Goal: Contribute content: Contribute content

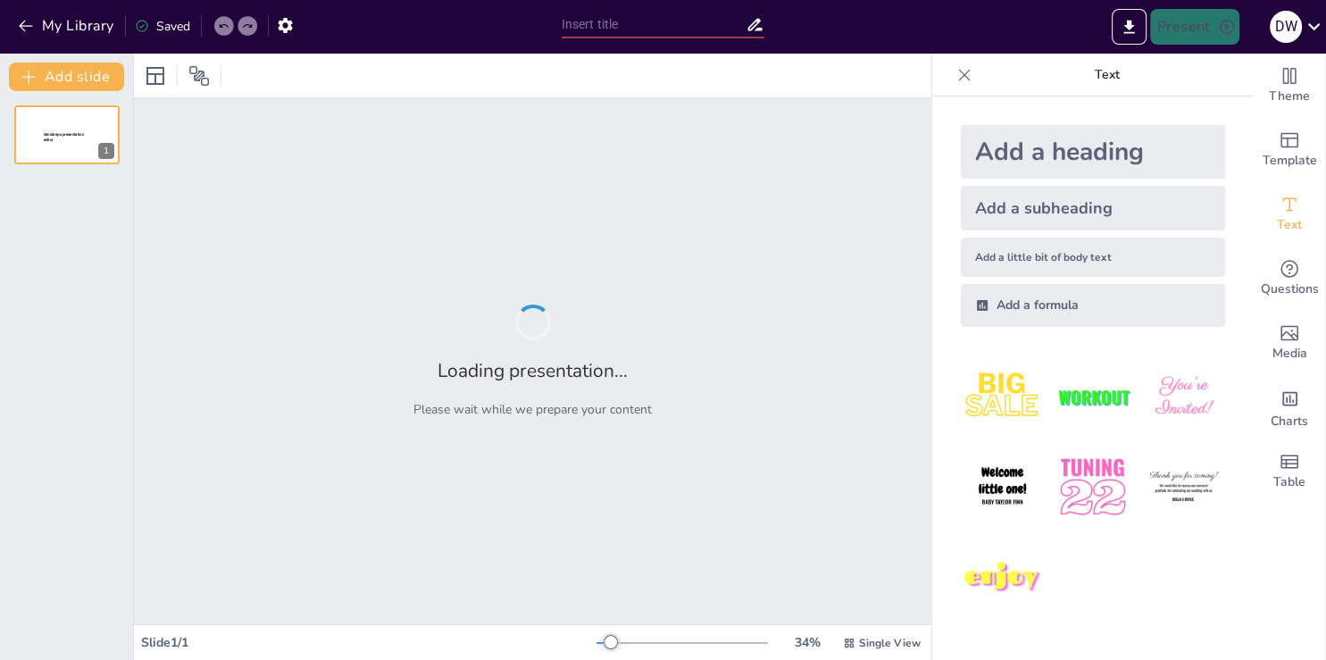
type input "HRP-2: Інновації у робототехніці"
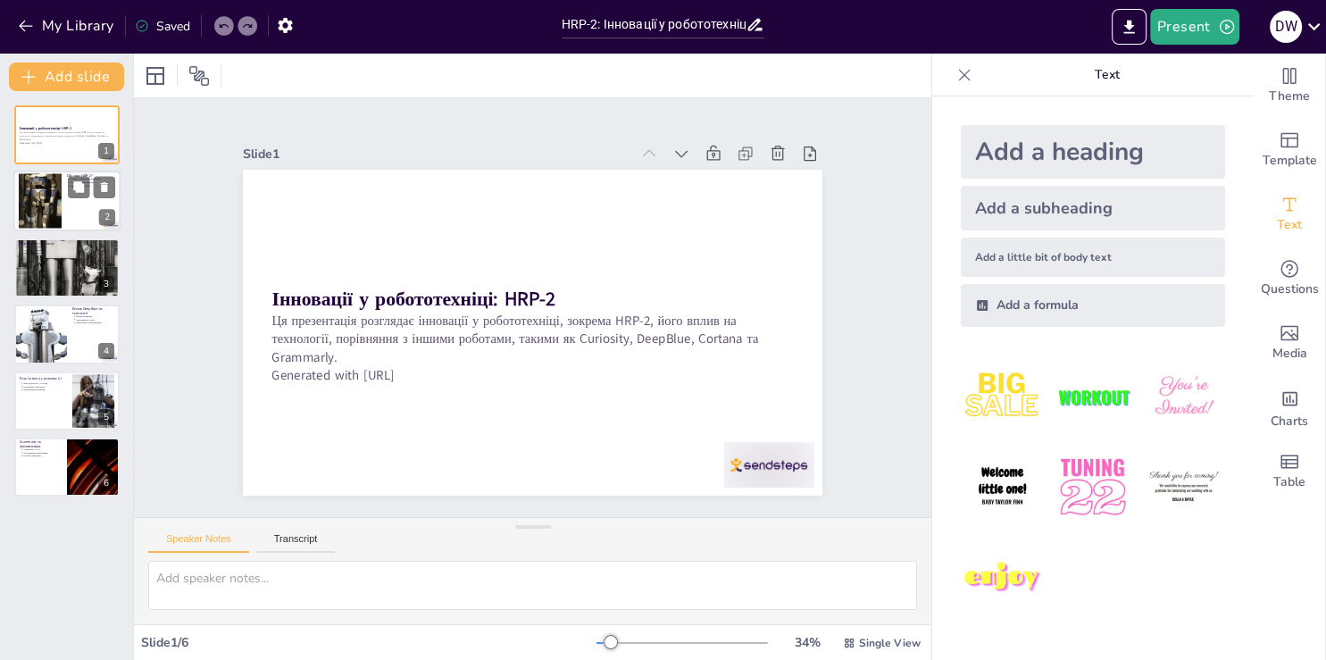
click at [39, 205] on div at bounding box center [40, 201] width 43 height 87
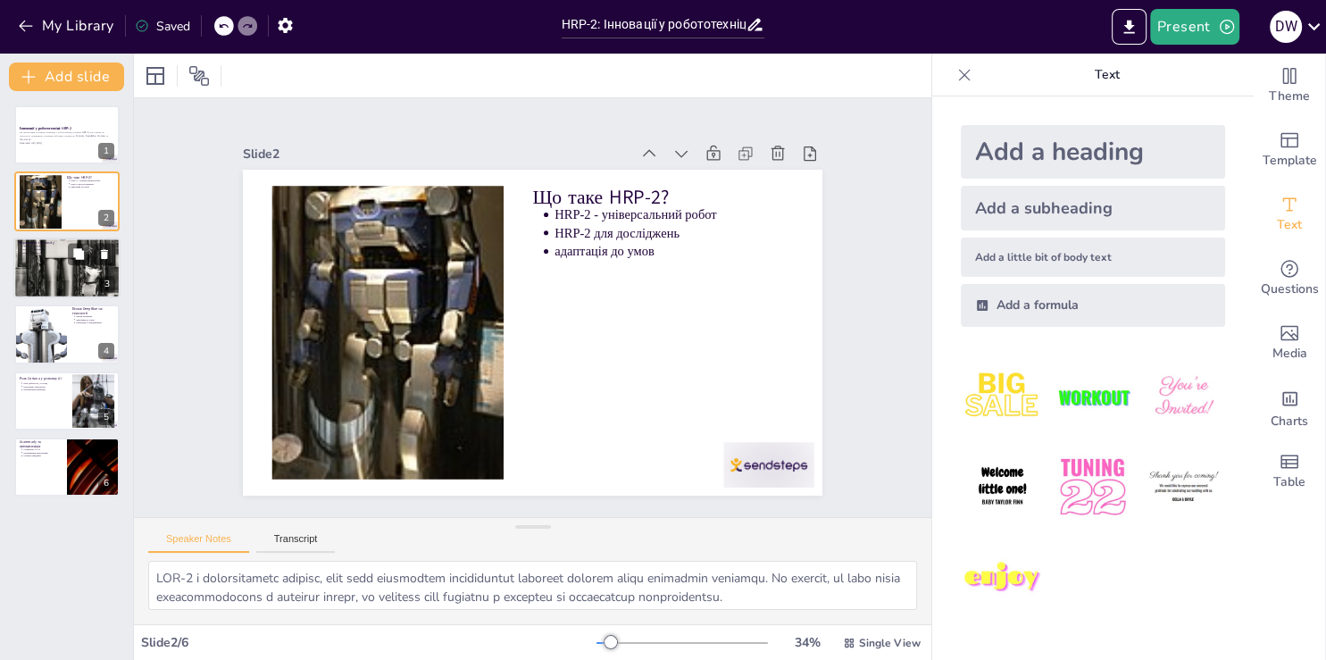
click at [54, 272] on div at bounding box center [66, 268] width 107 height 158
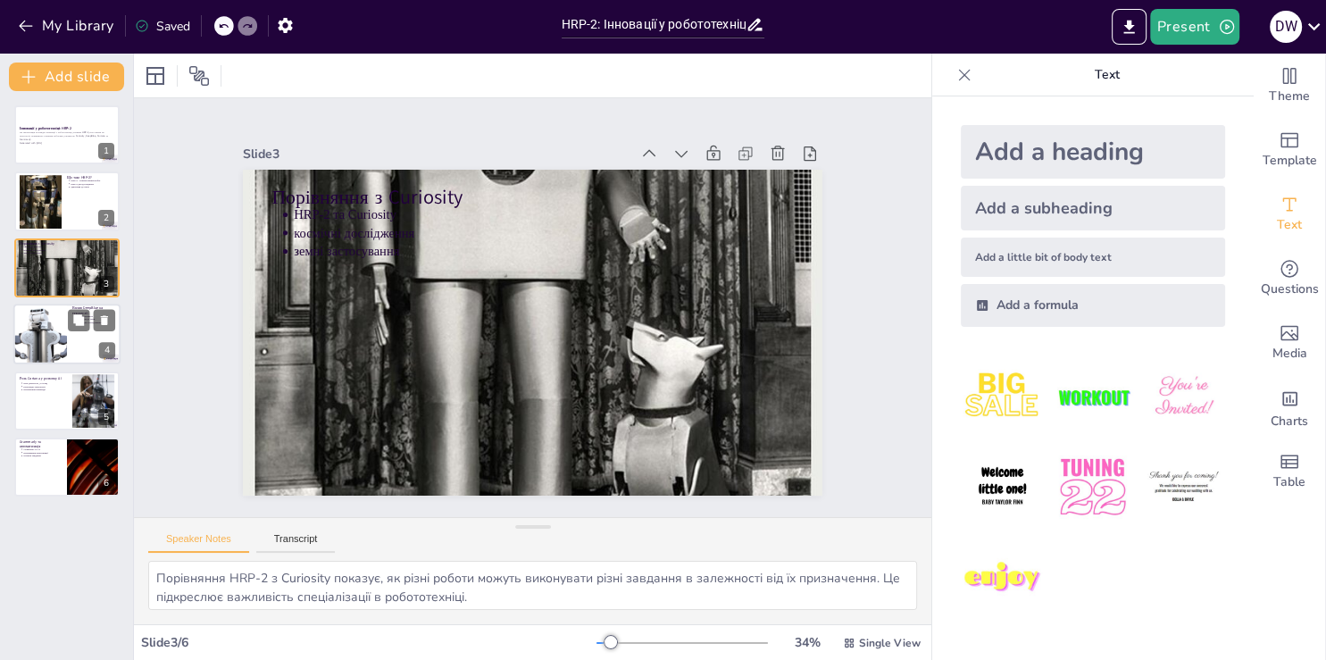
click at [70, 339] on div at bounding box center [66, 333] width 107 height 61
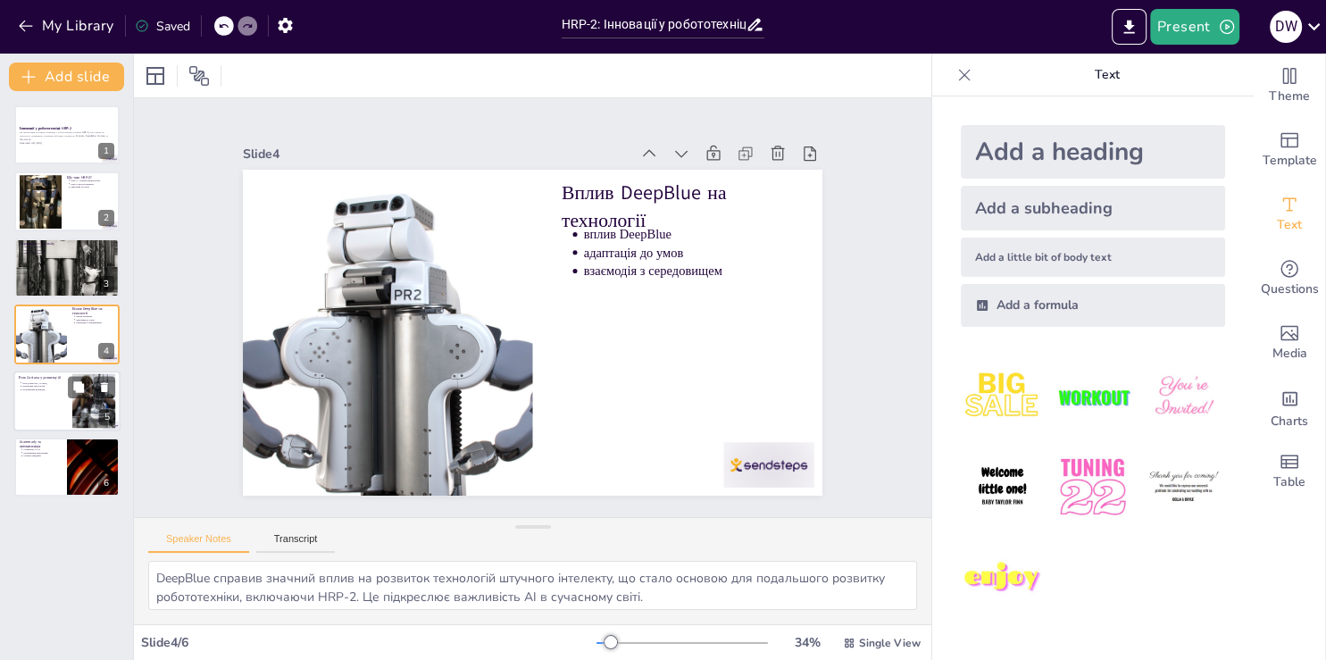
drag, startPoint x: 39, startPoint y: 389, endPoint x: 29, endPoint y: 396, distance: 12.1
click at [39, 370] on div "Роль Cortana у розвитку AI роль Cortana інтеграція технологій поліпшення взаємо…" at bounding box center [66, 370] width 107 height 0
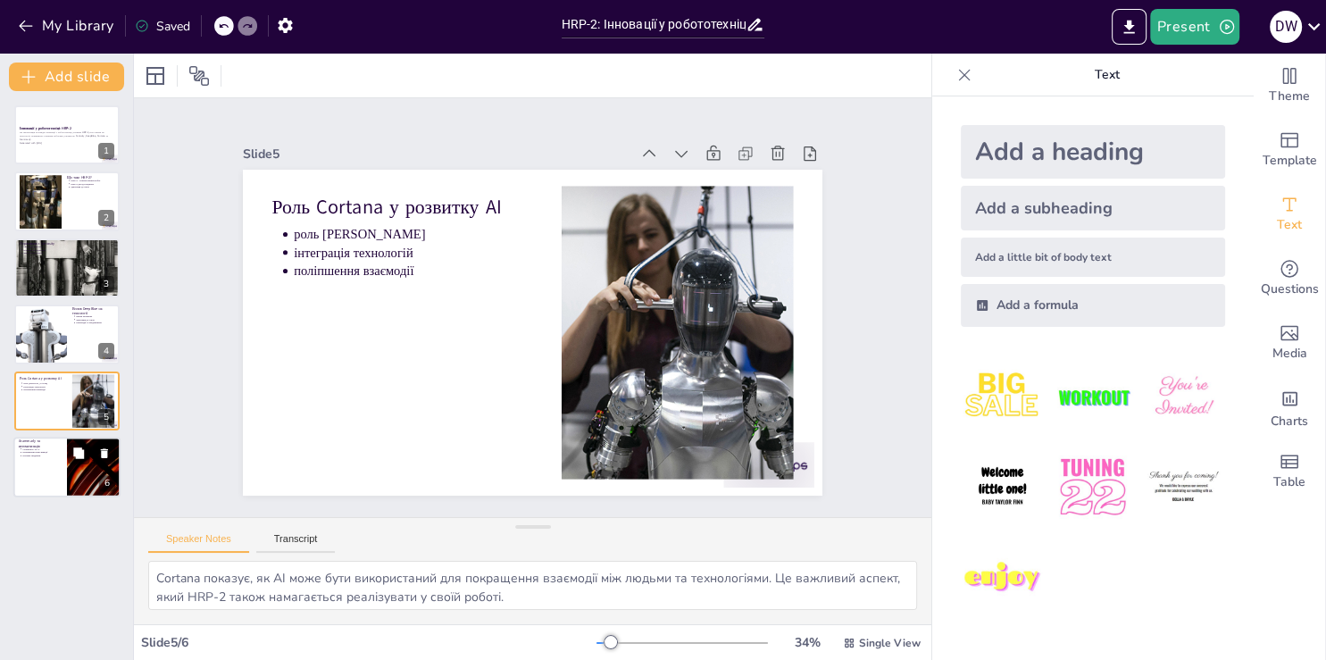
click at [23, 441] on p "Grammarly та автоматизація" at bounding box center [40, 443] width 43 height 10
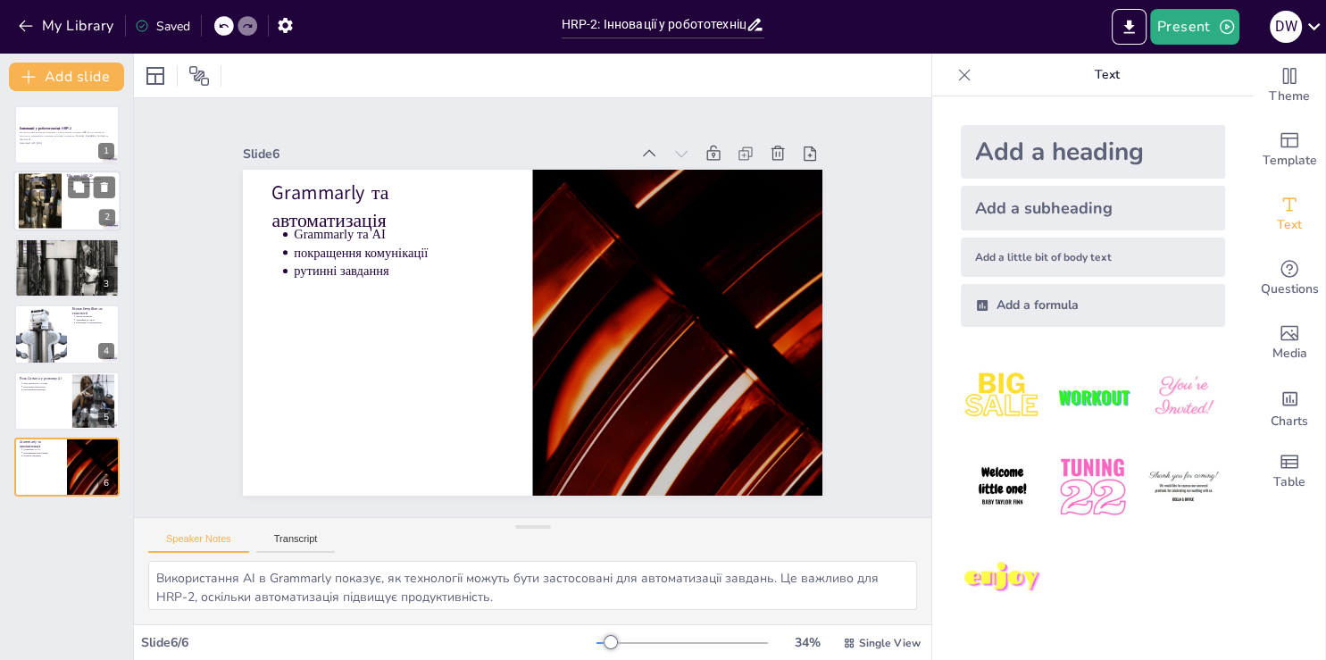
click at [55, 195] on div at bounding box center [40, 201] width 43 height 87
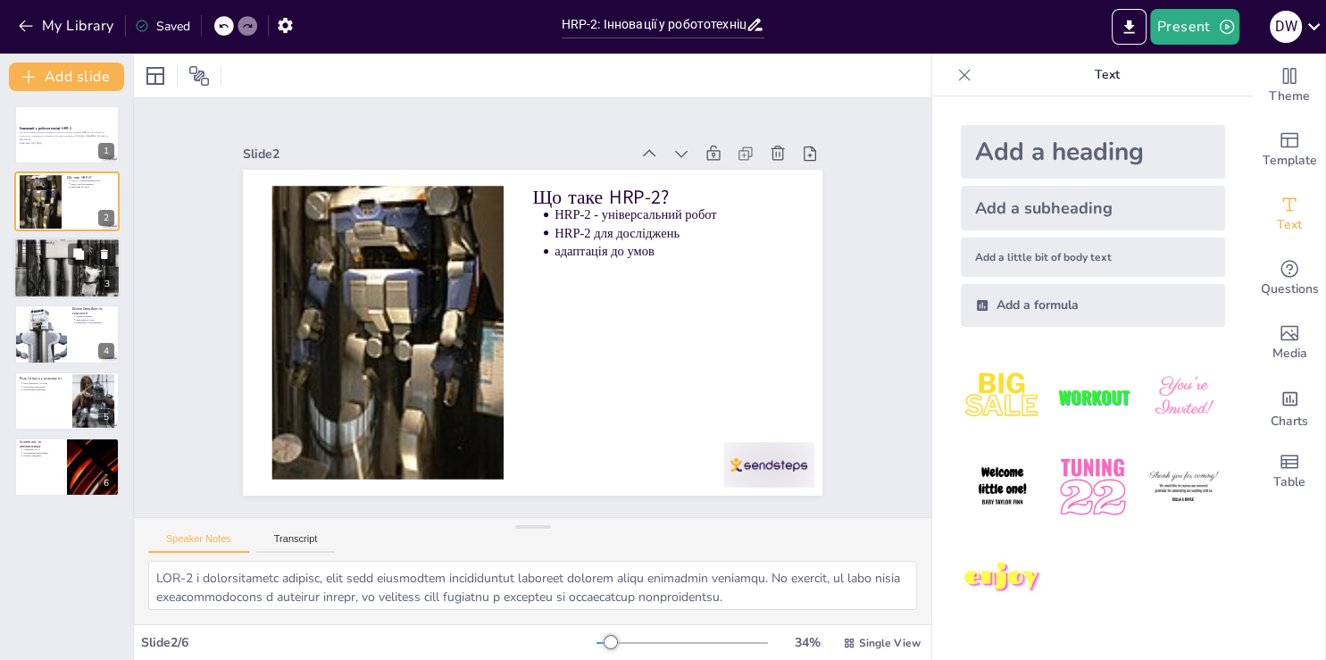
click at [37, 281] on div at bounding box center [66, 268] width 107 height 158
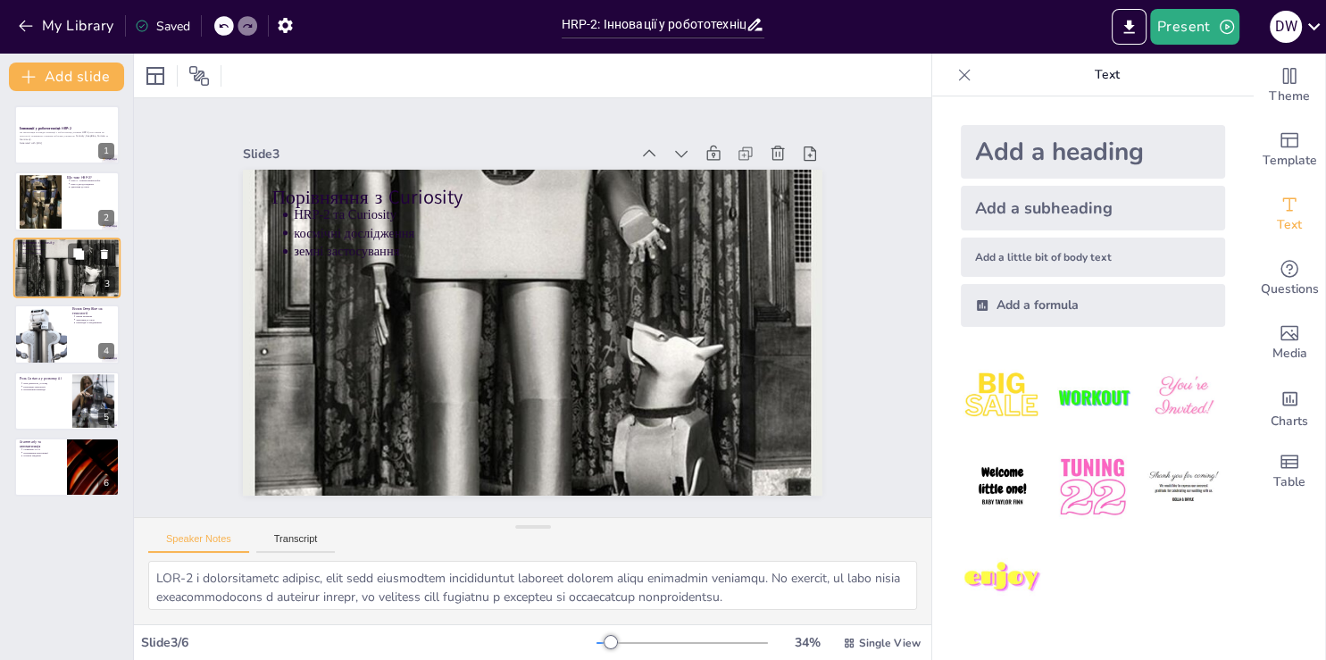
type textarea "Порівняння HRP-2 з Curiosity показує, як різні роботи можуть виконувати різні з…"
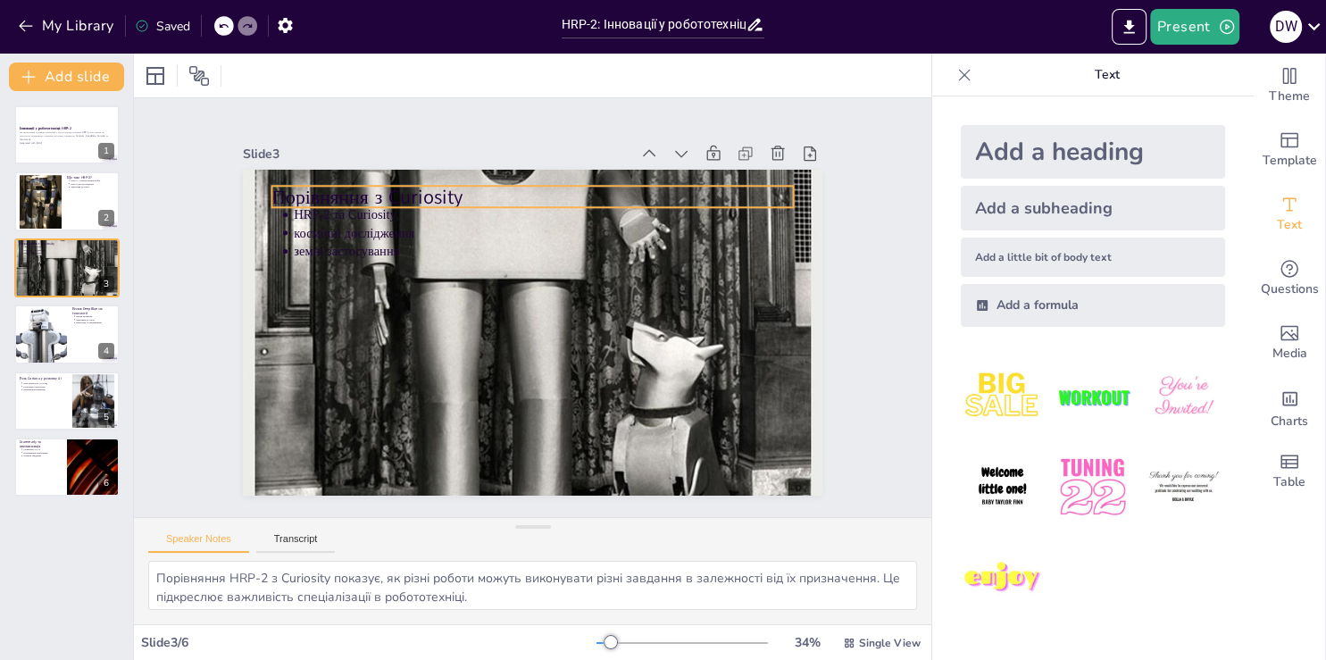
click at [430, 187] on p "Порівняння з Curiosity" at bounding box center [614, 381] width 369 height 405
click at [383, 270] on icon at bounding box center [371, 281] width 23 height 23
click at [591, 438] on icon at bounding box center [606, 453] width 30 height 30
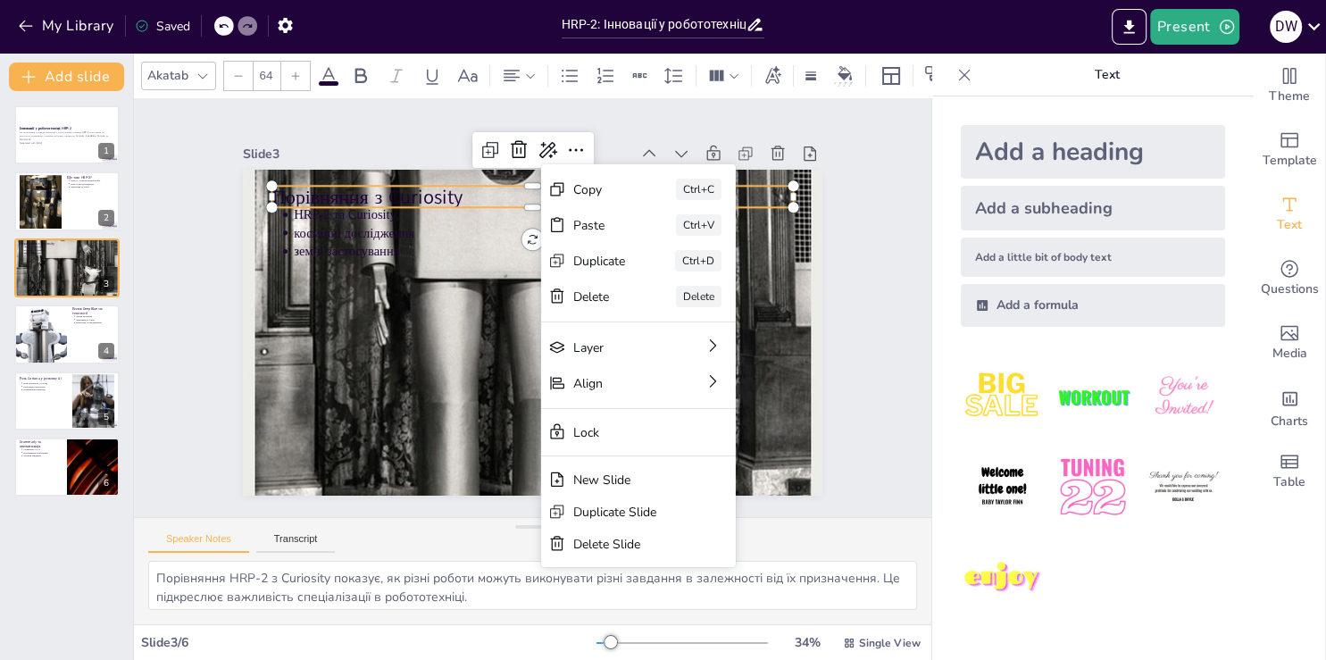
click at [356, 187] on p "Порівняння з Curiosity" at bounding box center [423, 330] width 135 height 515
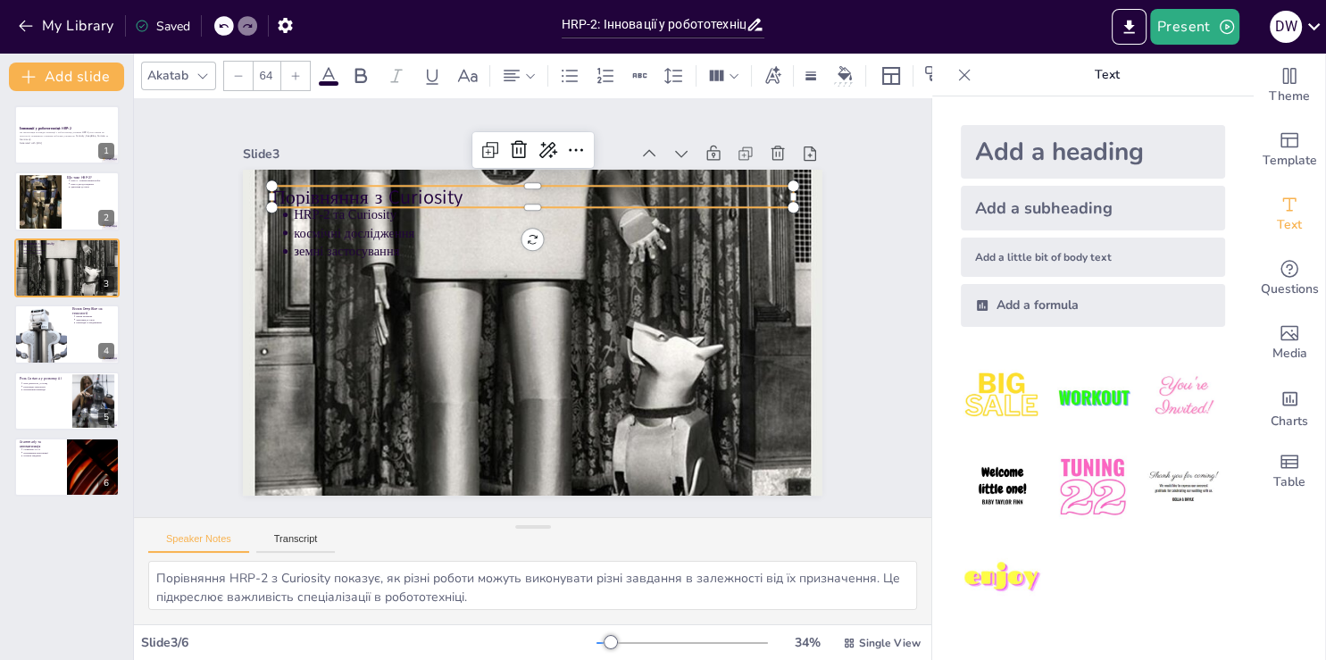
click at [320, 377] on p "Порівняння з Curiosity" at bounding box center [521, 417] width 521 height 81
click at [602, 187] on p "Порівняння з Curiosity" at bounding box center [642, 318] width 81 height 521
click at [322, 70] on icon at bounding box center [328, 75] width 21 height 21
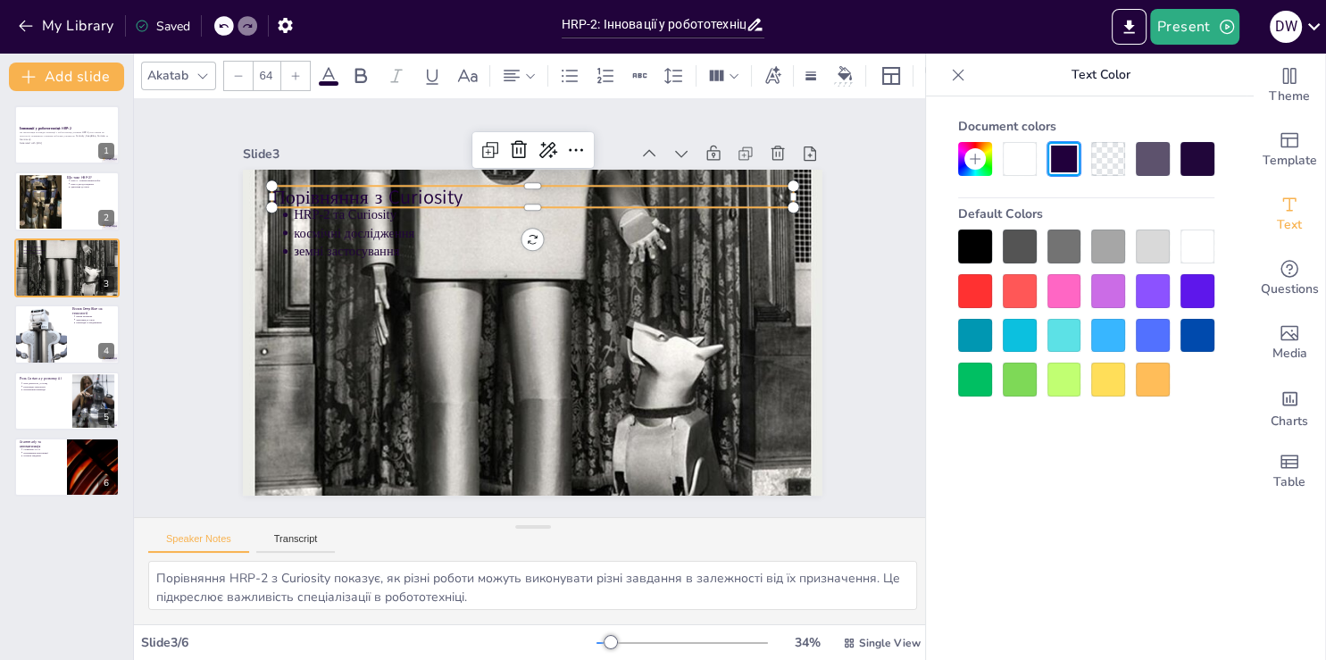
click at [1030, 288] on div at bounding box center [1019, 291] width 34 height 34
click at [1016, 287] on div at bounding box center [1019, 291] width 34 height 34
click at [1112, 162] on div at bounding box center [1108, 159] width 34 height 34
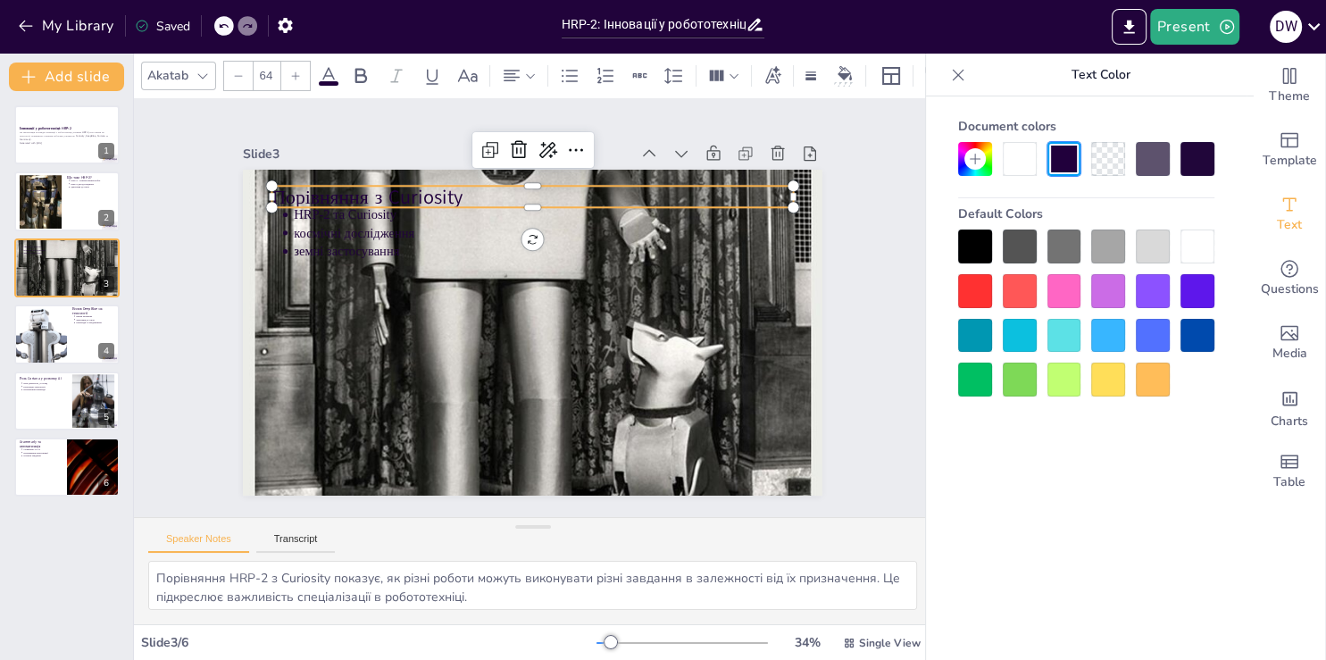
click at [1066, 162] on div at bounding box center [1064, 159] width 34 height 34
click at [959, 162] on div at bounding box center [975, 159] width 34 height 34
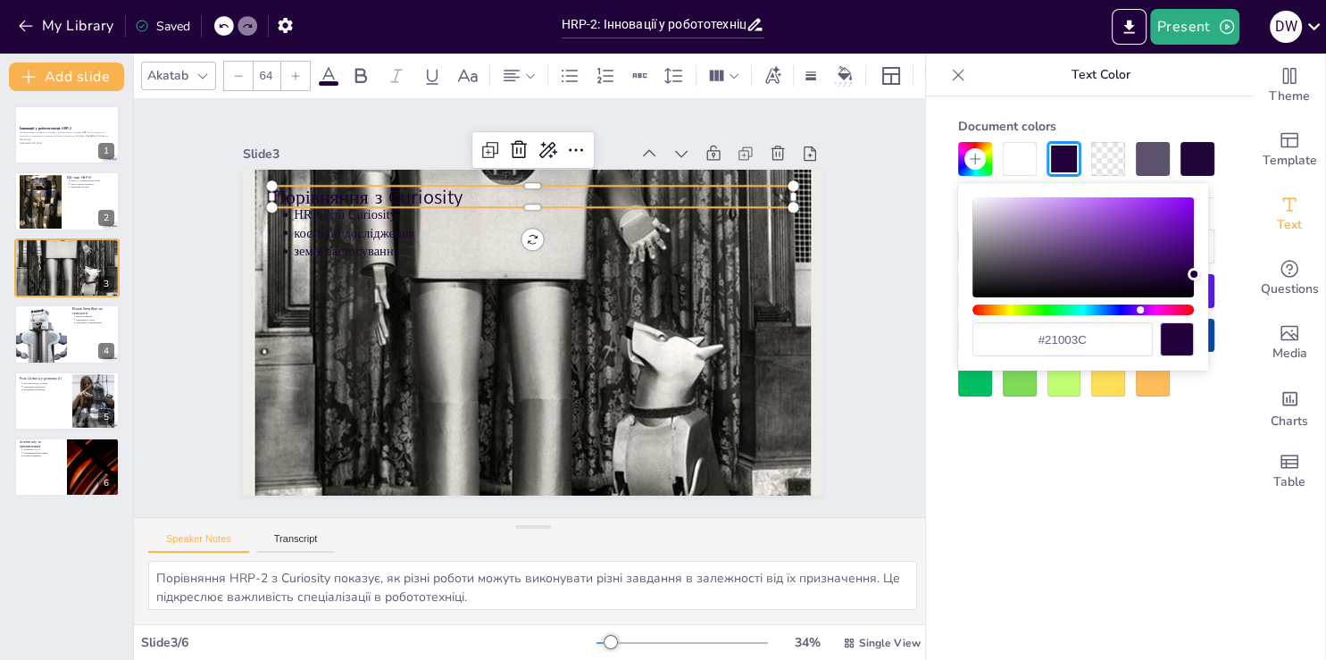
drag, startPoint x: 305, startPoint y: 203, endPoint x: 333, endPoint y: 201, distance: 27.7
click at [306, 204] on div at bounding box center [495, 223] width 482 height 225
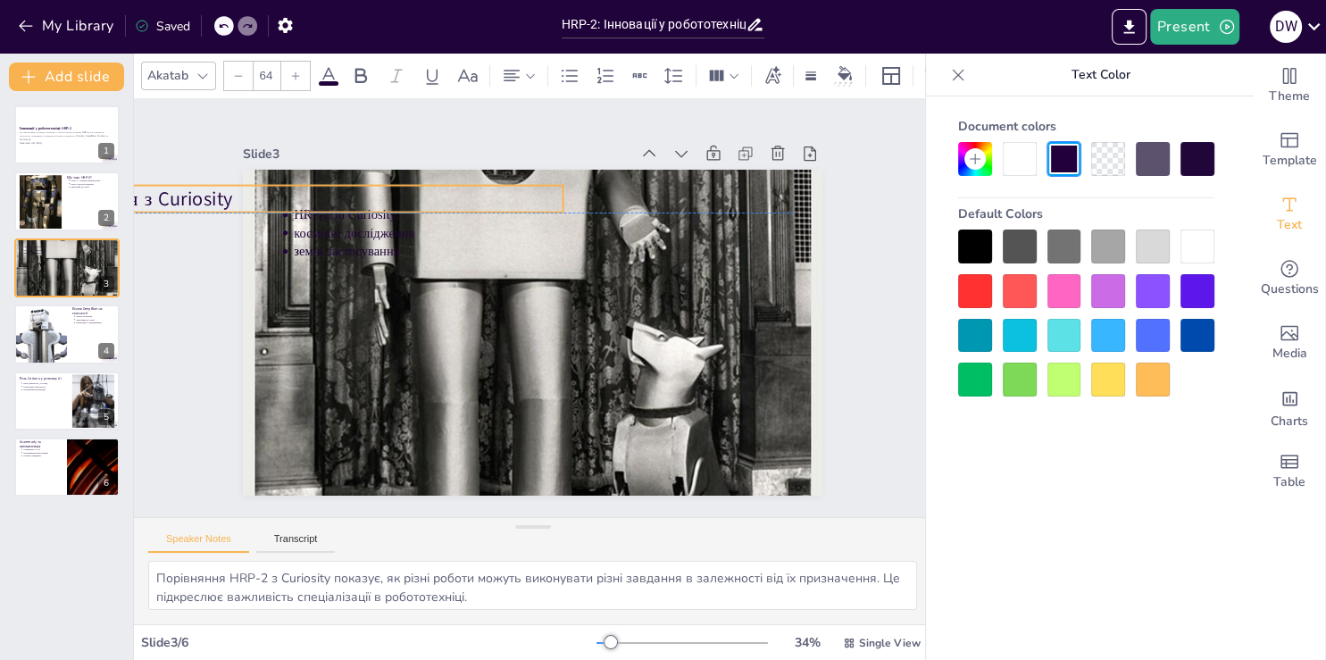
click at [408, 287] on p "Порівняння з Curiosity" at bounding box center [448, 547] width 81 height 521
click at [613, 227] on div at bounding box center [627, 242] width 28 height 30
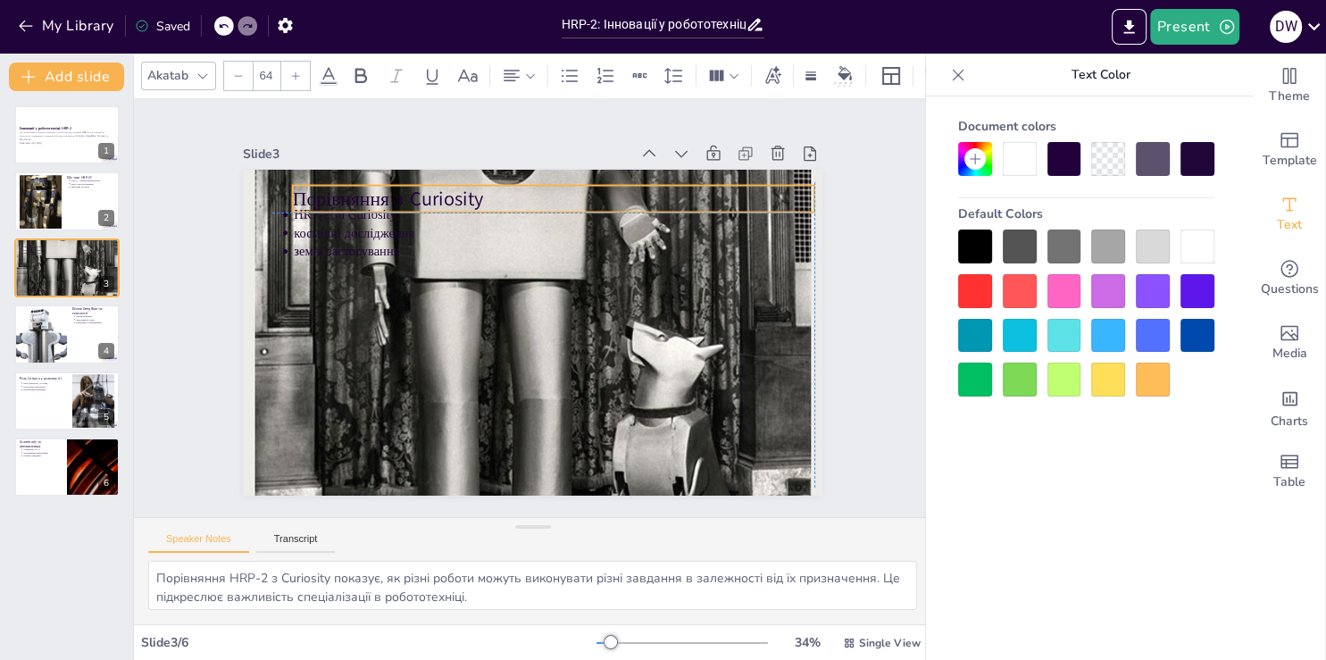
drag, startPoint x: 189, startPoint y: 191, endPoint x: 435, endPoint y: 187, distance: 245.5
click at [469, 187] on p "Порівняння з Curiosity" at bounding box center [633, 260] width 328 height 437
click at [435, 187] on p "Порівняння з Curiosity" at bounding box center [435, 254] width 187 height 504
click at [443, 187] on p "Порівняння з Curiosity" at bounding box center [627, 249] width 369 height 405
click at [350, 312] on p "Порівняння з Curiosity" at bounding box center [479, 405] width 504 height 187
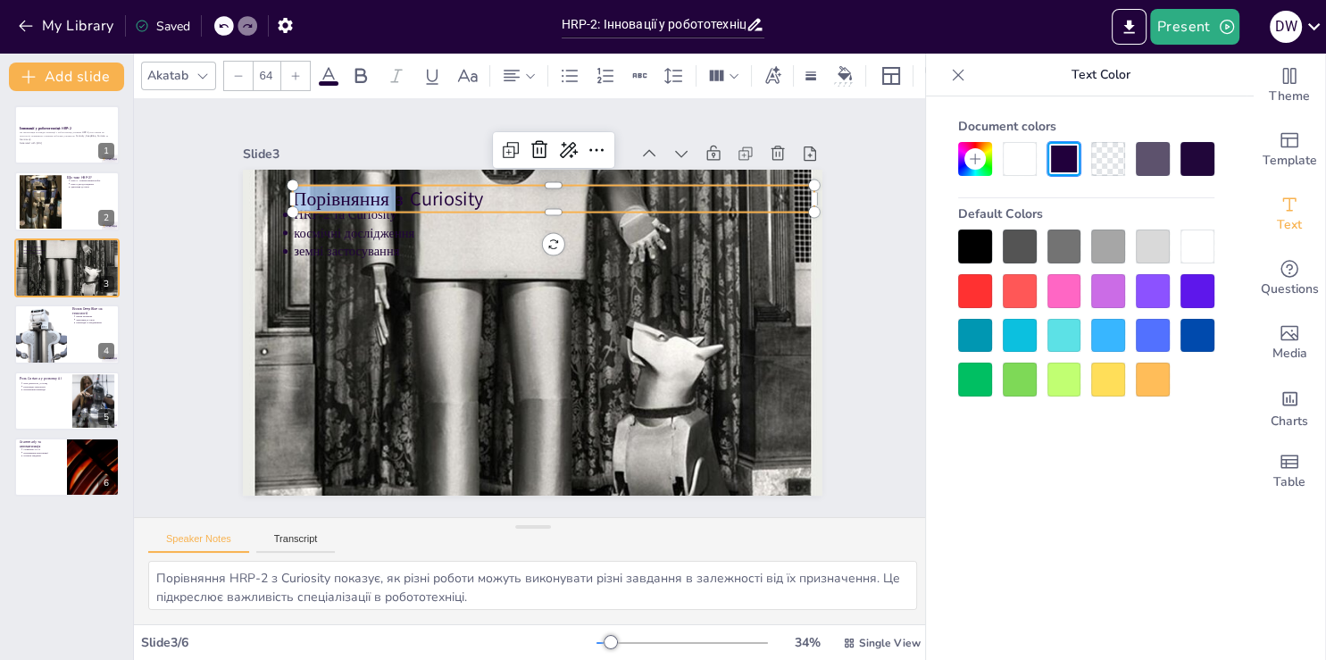
click at [597, 192] on p "Порівняння з Curiosity" at bounding box center [637, 339] width 81 height 521
drag, startPoint x: 350, startPoint y: 192, endPoint x: 340, endPoint y: 192, distance: 9.8
click at [395, 212] on p "Порівняння з Curiosity" at bounding box center [597, 396] width 405 height 369
click at [1012, 287] on div at bounding box center [1019, 291] width 34 height 34
click at [1019, 234] on div at bounding box center [1019, 246] width 34 height 34
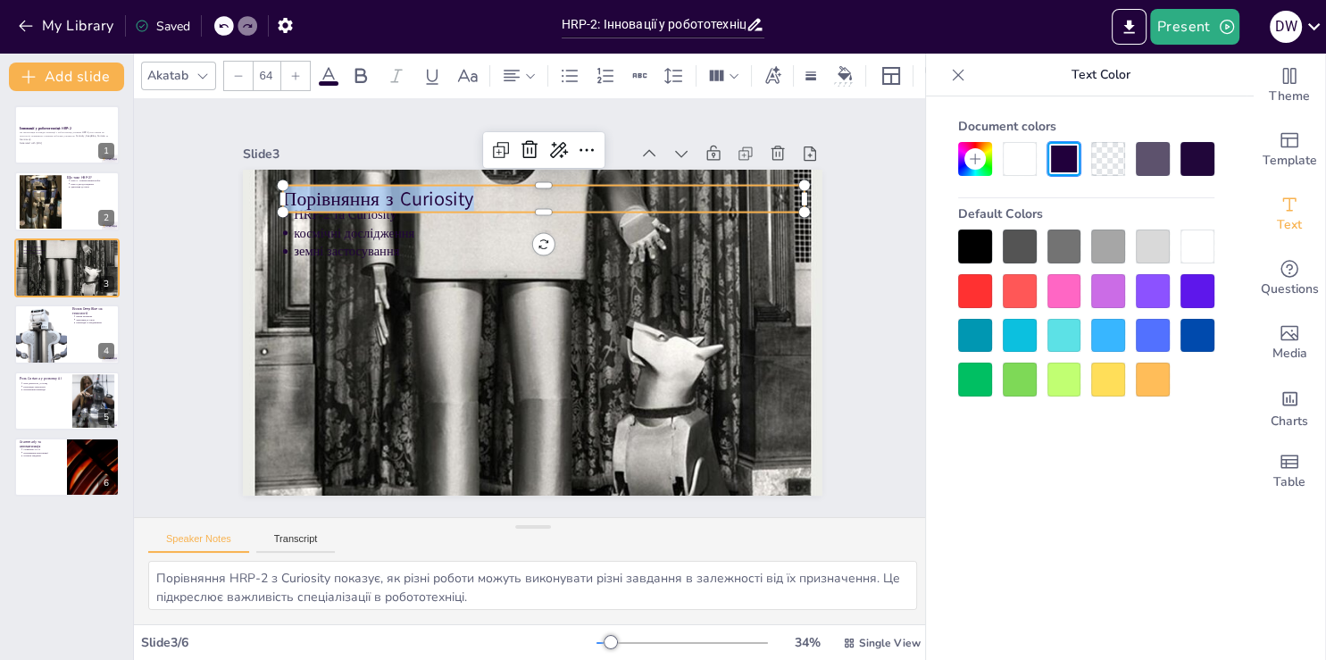
click at [1014, 160] on div at bounding box center [1019, 159] width 34 height 34
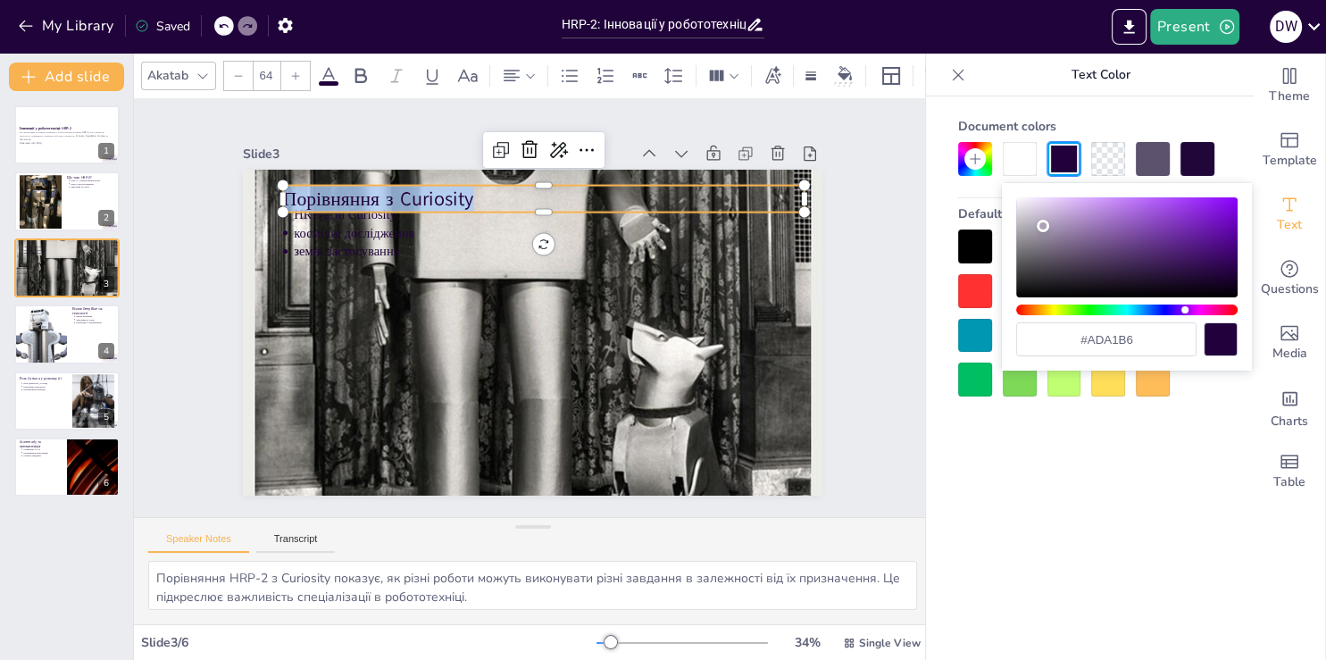
type input "#afa3b9"
drag, startPoint x: 1234, startPoint y: 273, endPoint x: 1043, endPoint y: 225, distance: 197.9
click at [1043, 225] on div "Color" at bounding box center [1042, 226] width 12 height 12
click at [1203, 435] on div "Document colors Default Colors" at bounding box center [1086, 404] width 320 height 617
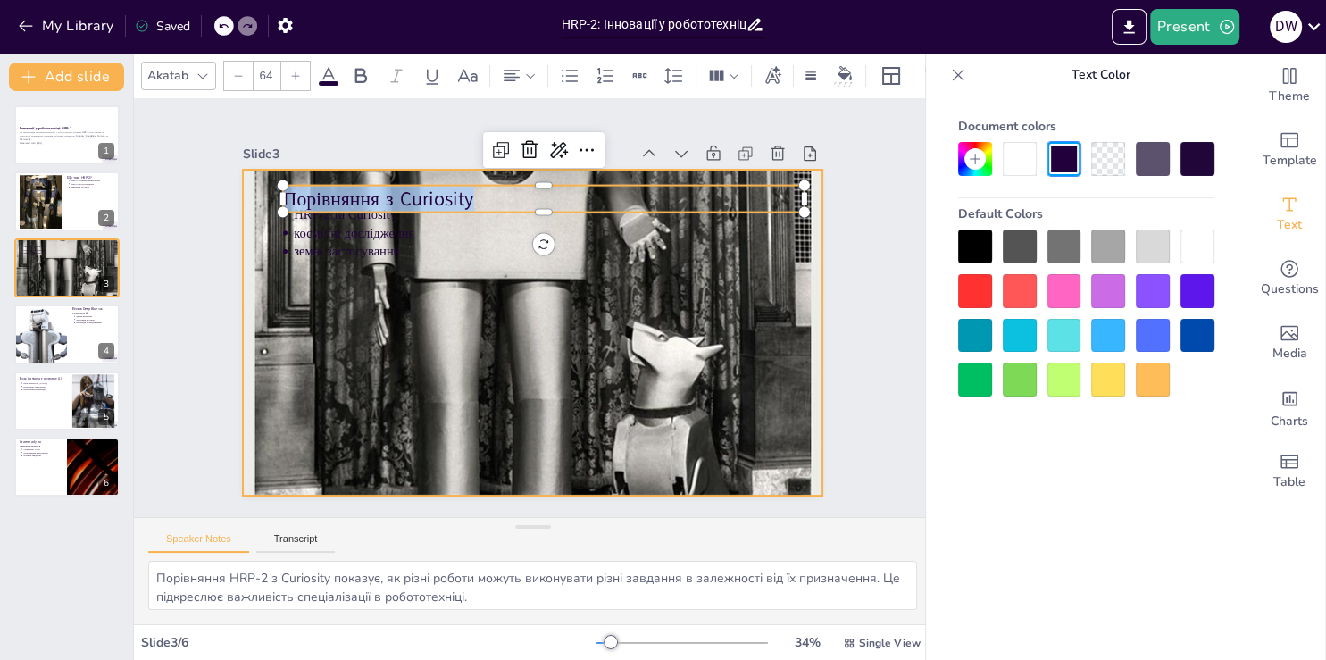
click at [316, 289] on div at bounding box center [524, 283] width 813 height 987
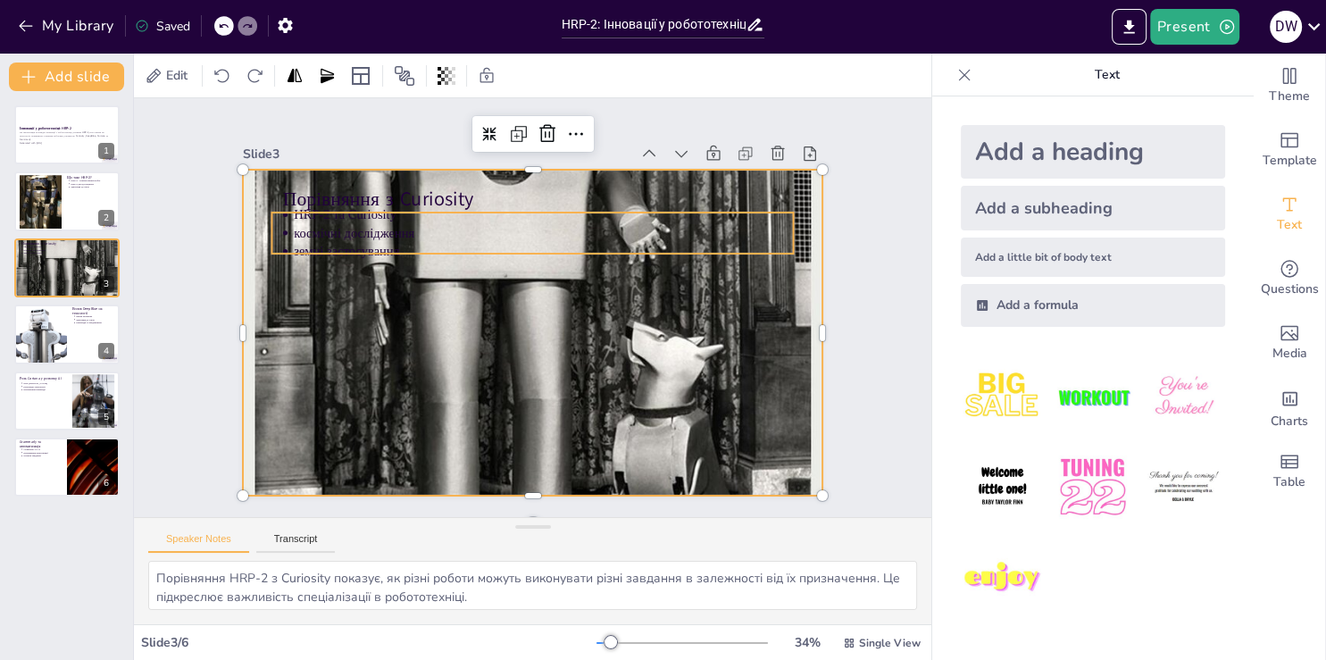
click at [511, 207] on p "HRP-2 та Curiosity" at bounding box center [621, 279] width 220 height 463
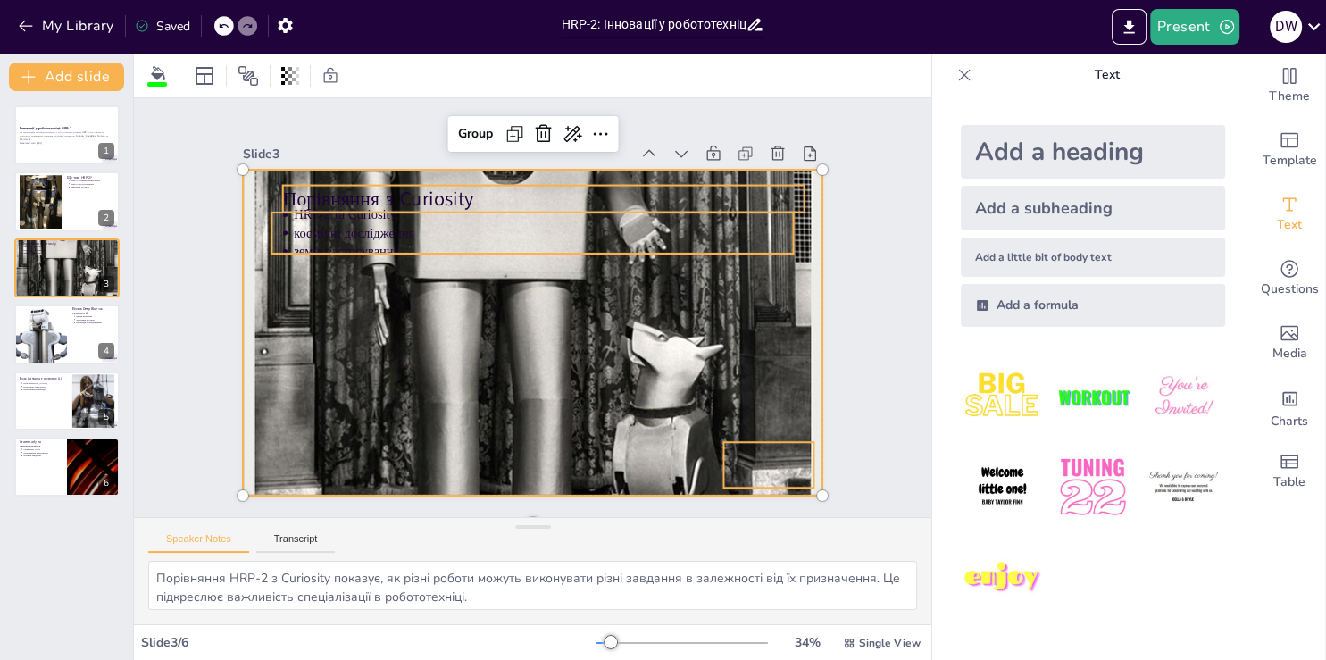
click at [470, 218] on p "космічні дослідження" at bounding box center [602, 279] width 265 height 441
click at [399, 218] on p "космічні дослідження" at bounding box center [590, 259] width 383 height 347
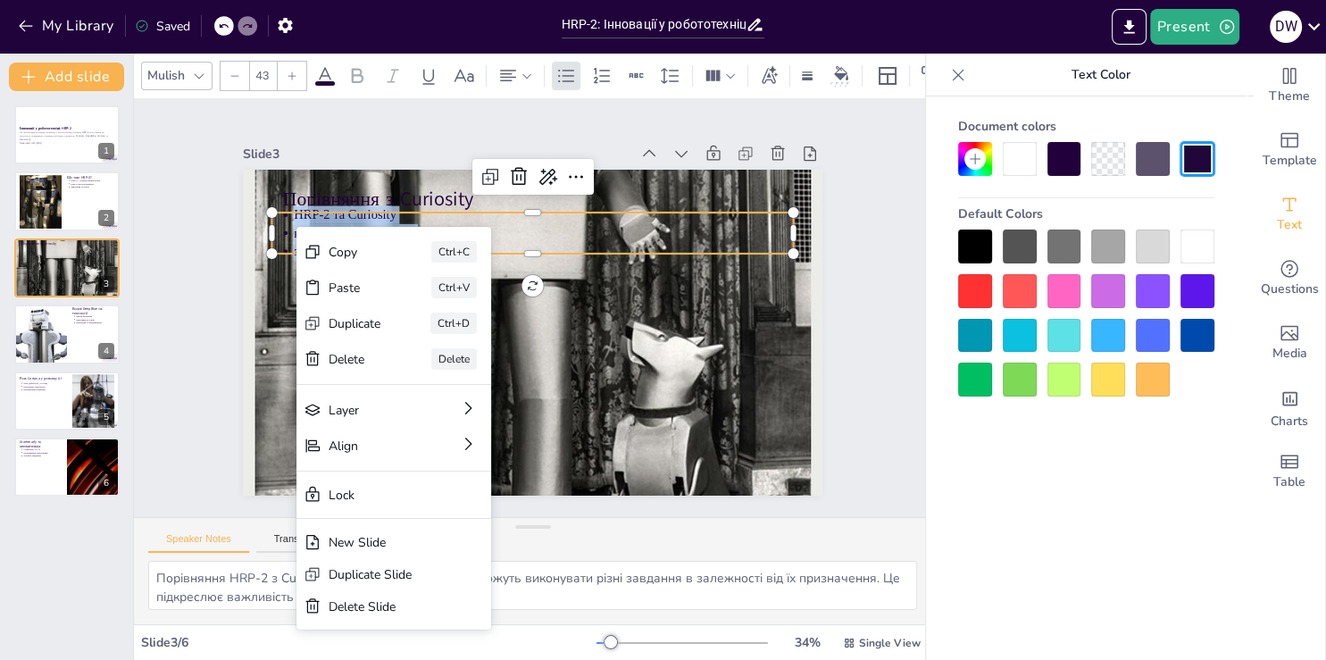
click at [334, 66] on icon at bounding box center [324, 75] width 21 height 21
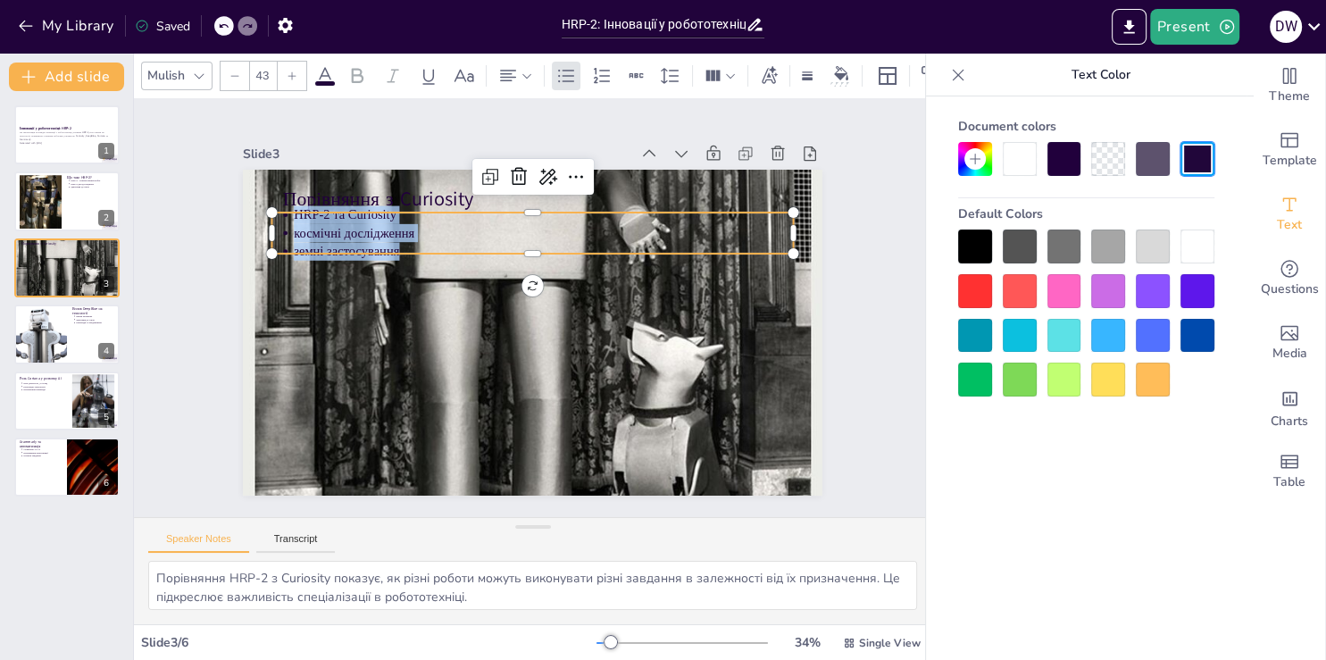
click at [321, 71] on icon at bounding box center [324, 75] width 21 height 21
click at [1006, 152] on div at bounding box center [1019, 159] width 34 height 34
click at [1012, 154] on div at bounding box center [1019, 159] width 34 height 34
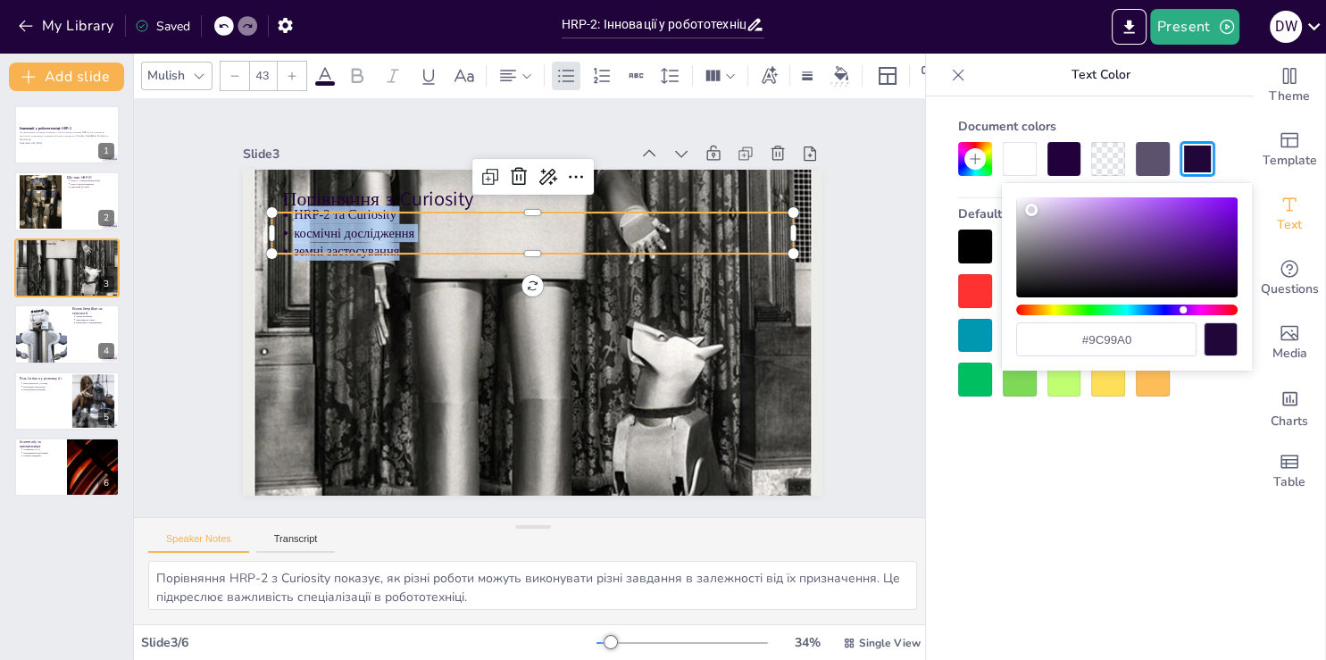
type input "#9d99a0"
drag, startPoint x: 1211, startPoint y: 273, endPoint x: 1025, endPoint y: 235, distance: 190.5
click at [1025, 235] on div "Color" at bounding box center [1024, 235] width 12 height 12
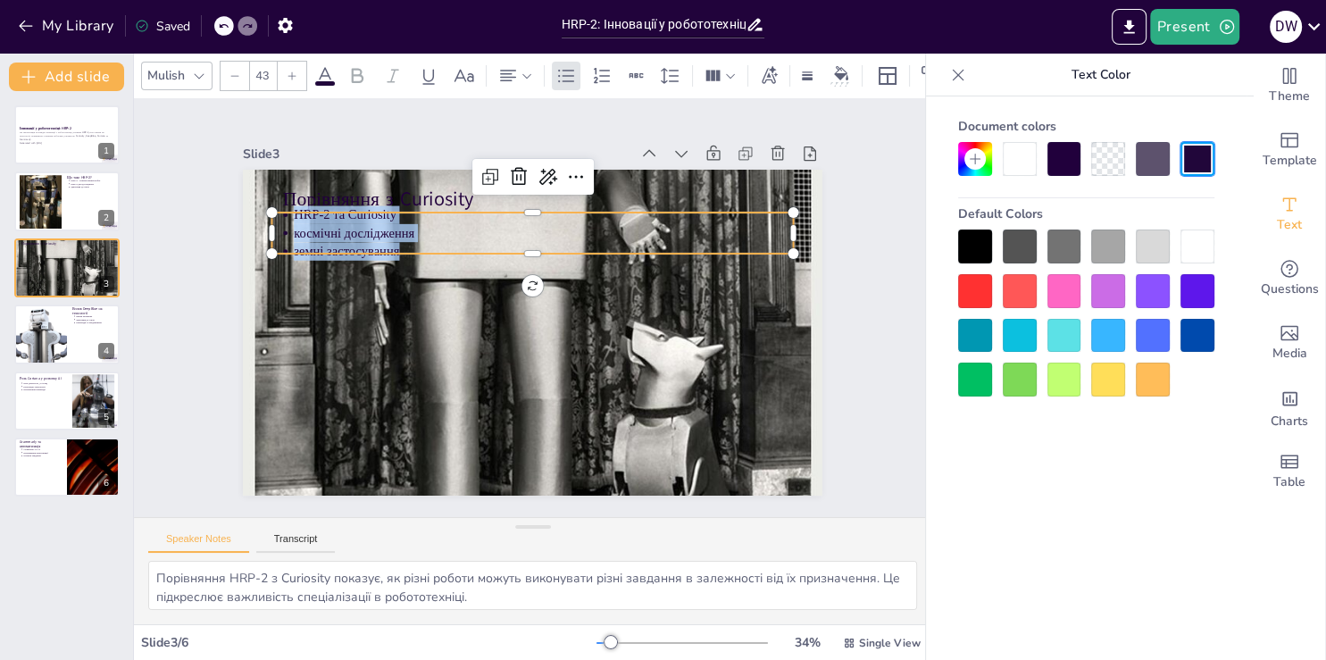
click at [1150, 500] on div "Document colors Default Colors" at bounding box center [1086, 404] width 320 height 617
click at [193, 364] on div "Slide 1 Інновації у робототехніці: HRP-2 Ця презентація розглядає інновації у р…" at bounding box center [531, 306] width 773 height 619
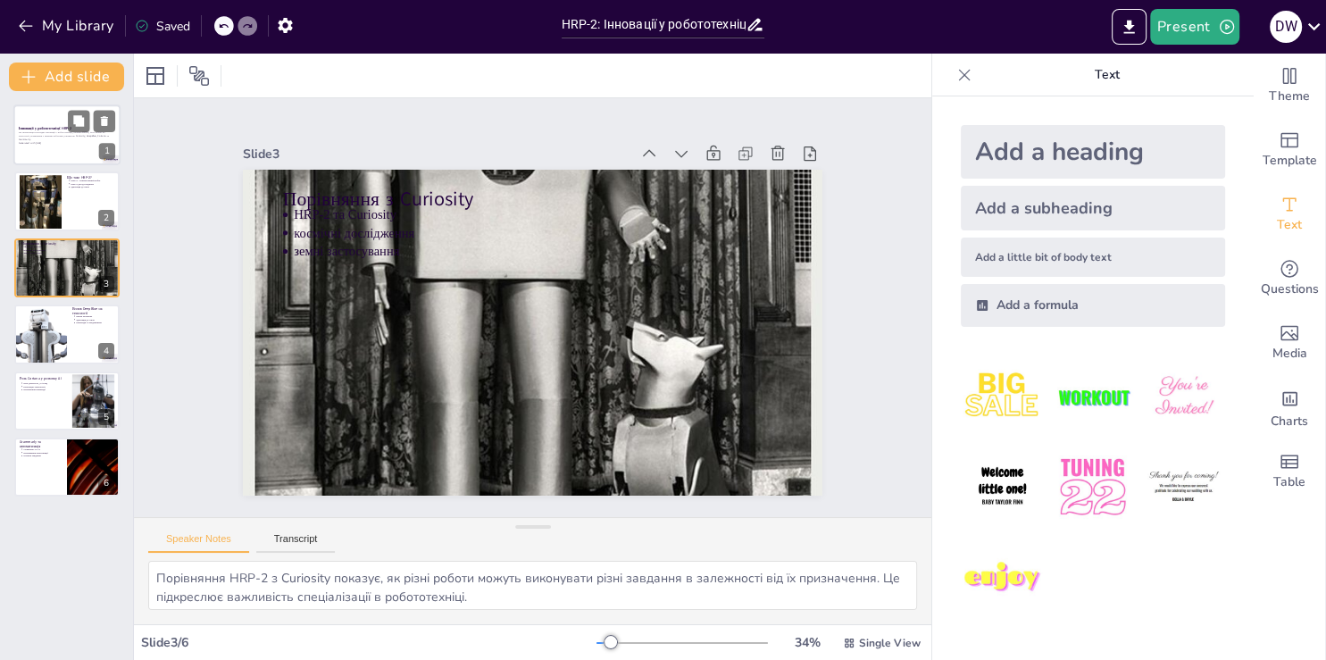
click at [62, 123] on div at bounding box center [66, 134] width 107 height 61
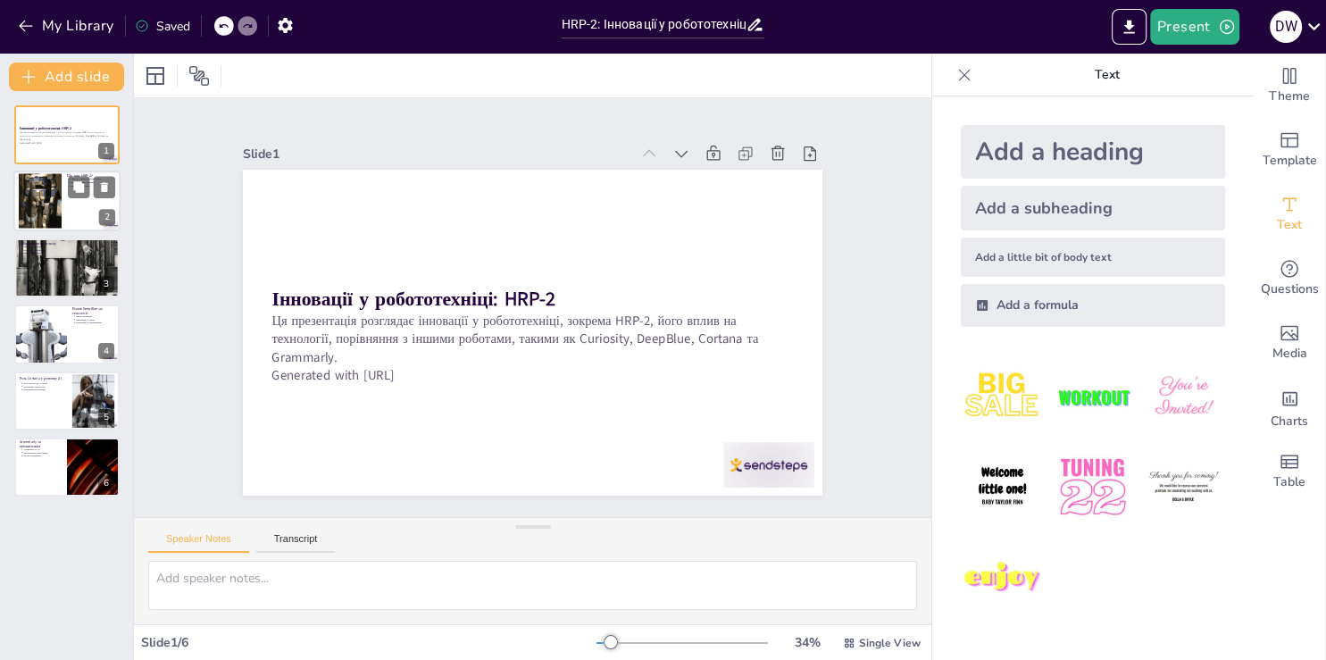
click at [87, 198] on div at bounding box center [66, 201] width 107 height 61
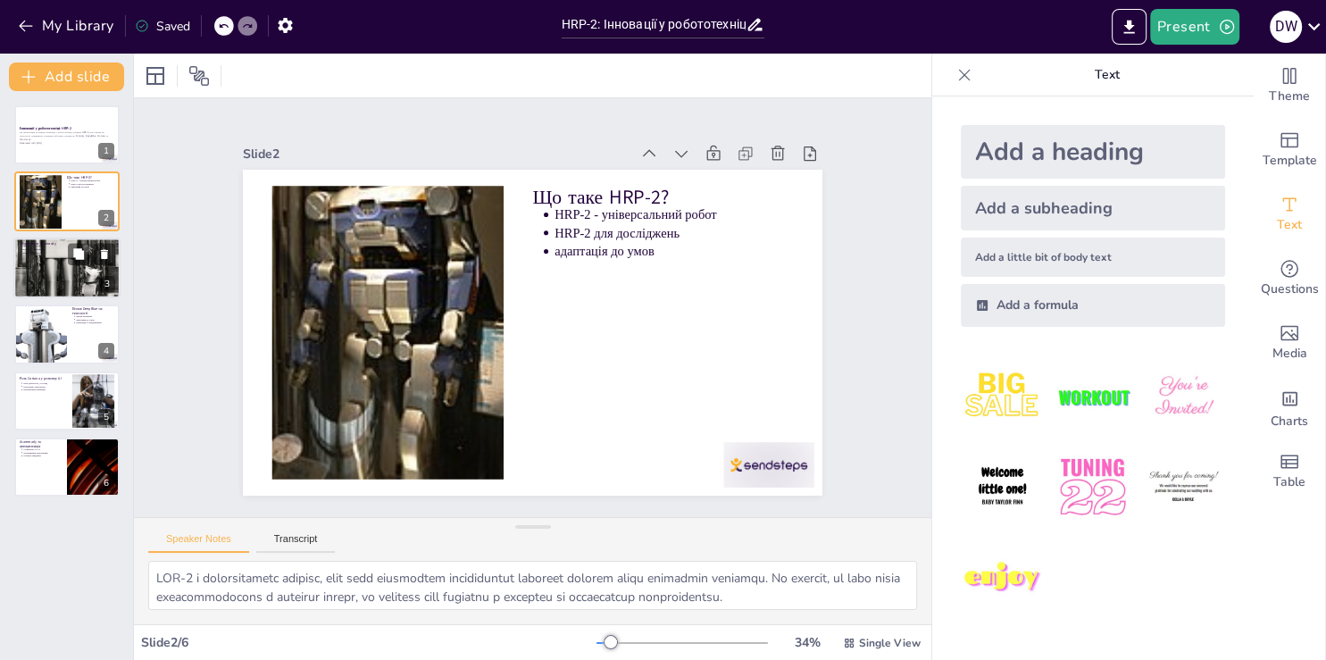
click at [46, 266] on div at bounding box center [66, 268] width 107 height 158
type textarea "Порівняння HRP-2 з Curiosity показує, як різні роботи можуть виконувати різні з…"
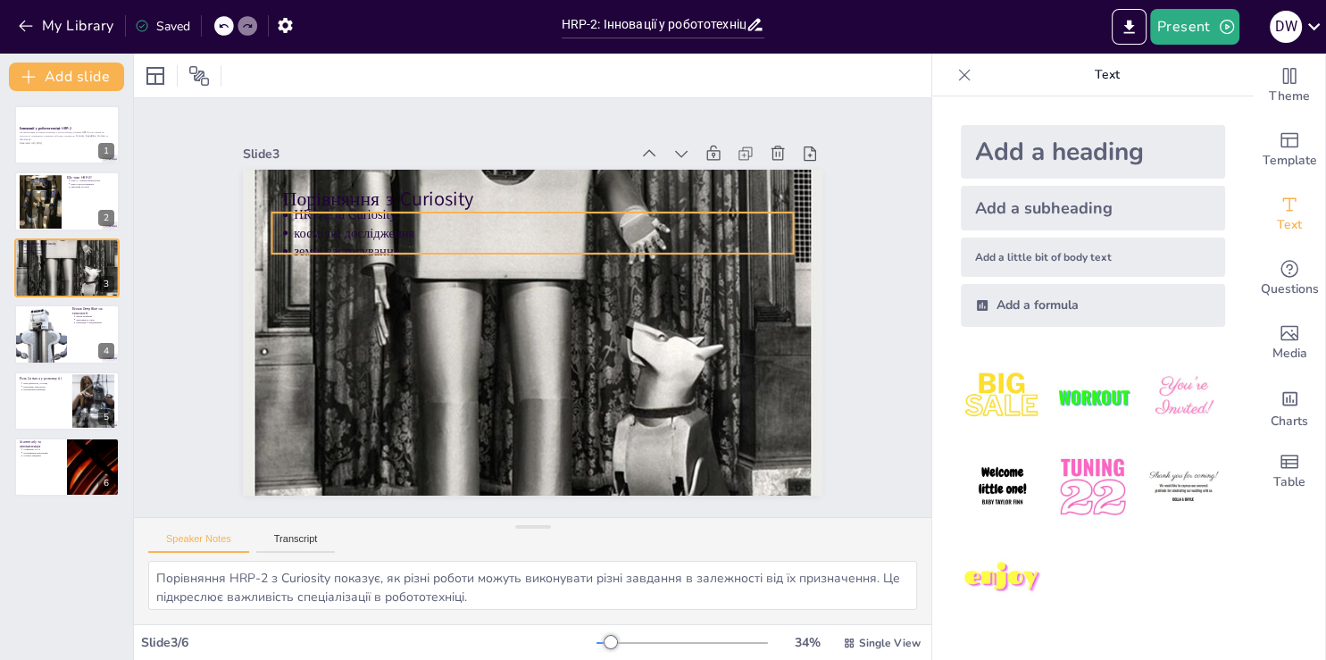
click at [383, 218] on p "космічні дослідження" at bounding box center [574, 369] width 383 height 347
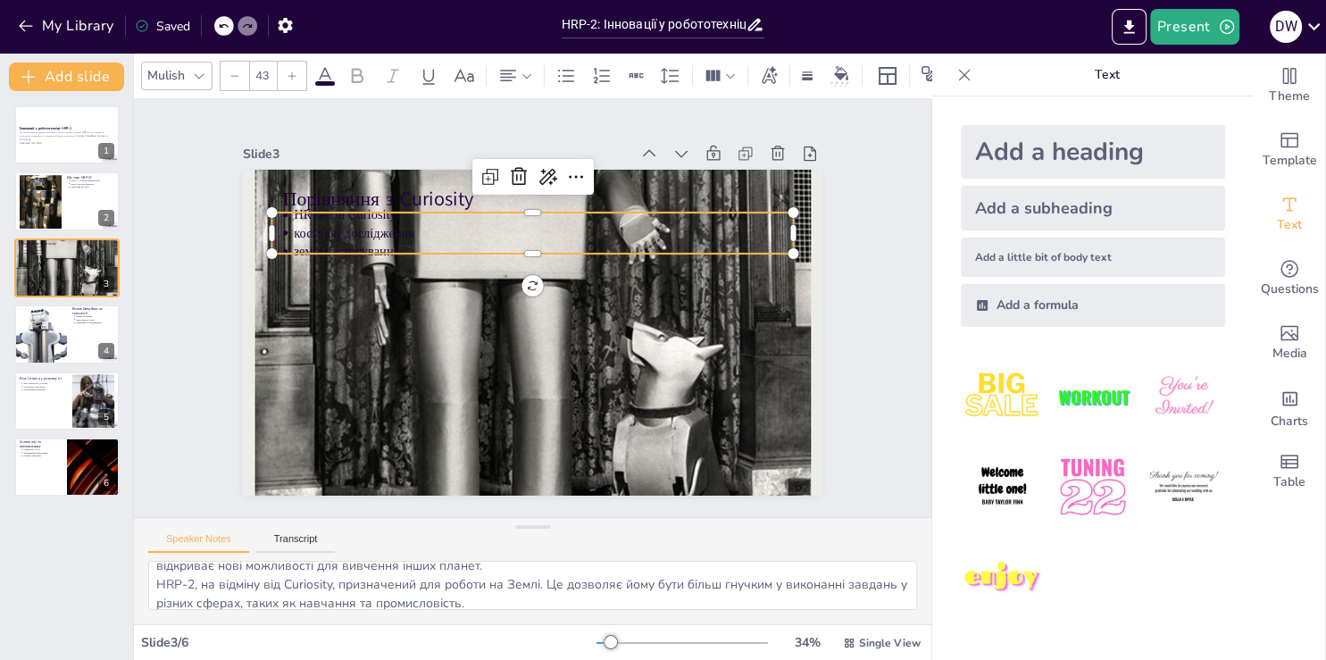
scroll to position [79, 0]
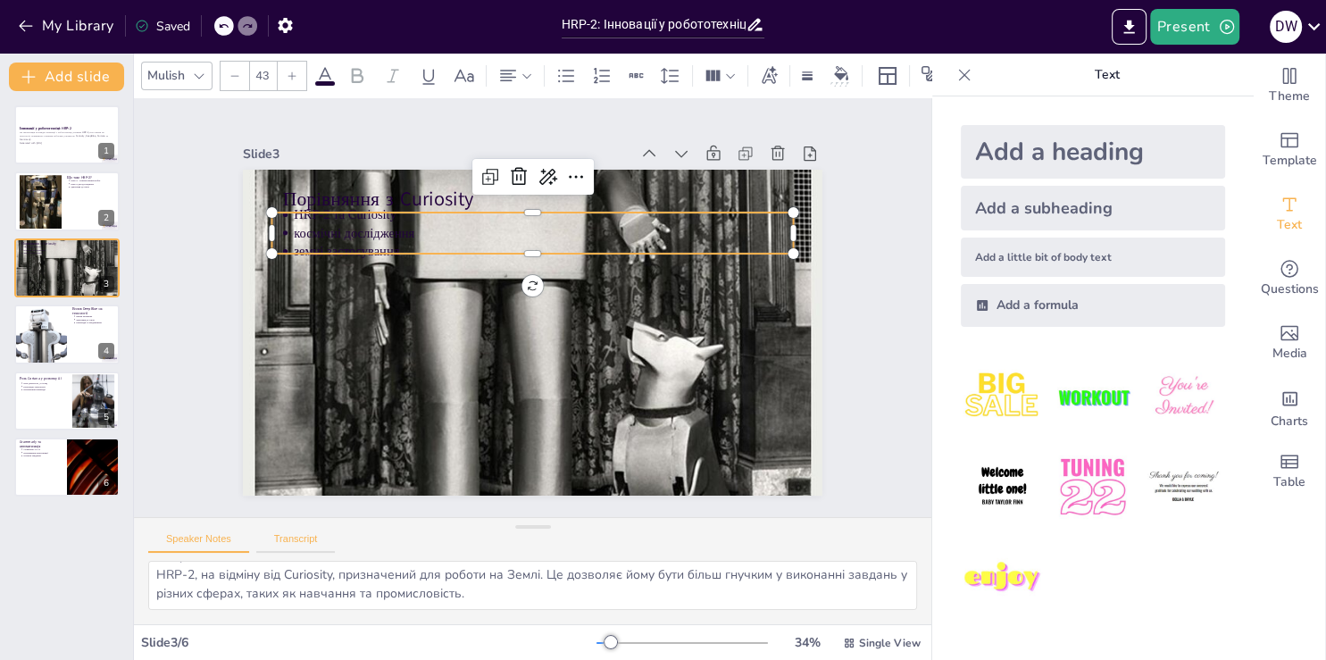
click at [288, 535] on button "Transcript" at bounding box center [295, 543] width 79 height 20
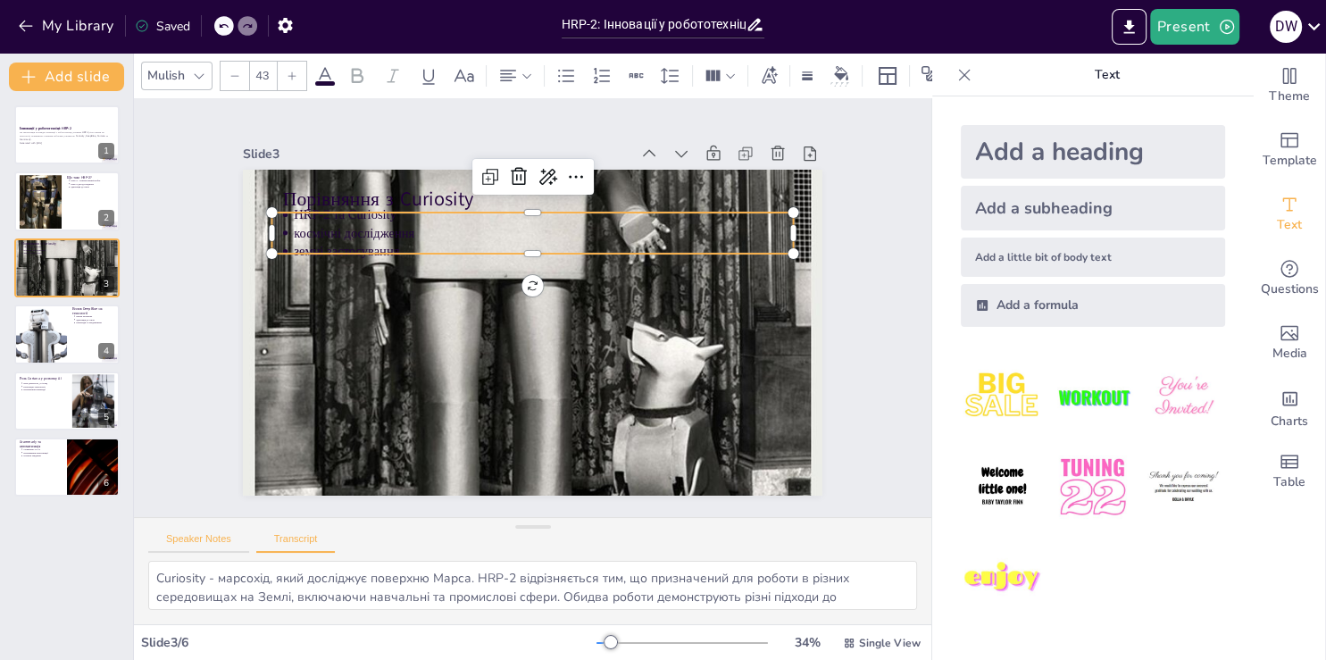
click at [187, 536] on button "Speaker Notes" at bounding box center [198, 543] width 101 height 20
click at [341, 229] on p "космічні дослідження" at bounding box center [572, 244] width 463 height 220
click at [378, 229] on p "космічні дослідження" at bounding box center [585, 254] width 414 height 308
click at [343, 224] on p "космічні дослідження" at bounding box center [469, 348] width 347 height 383
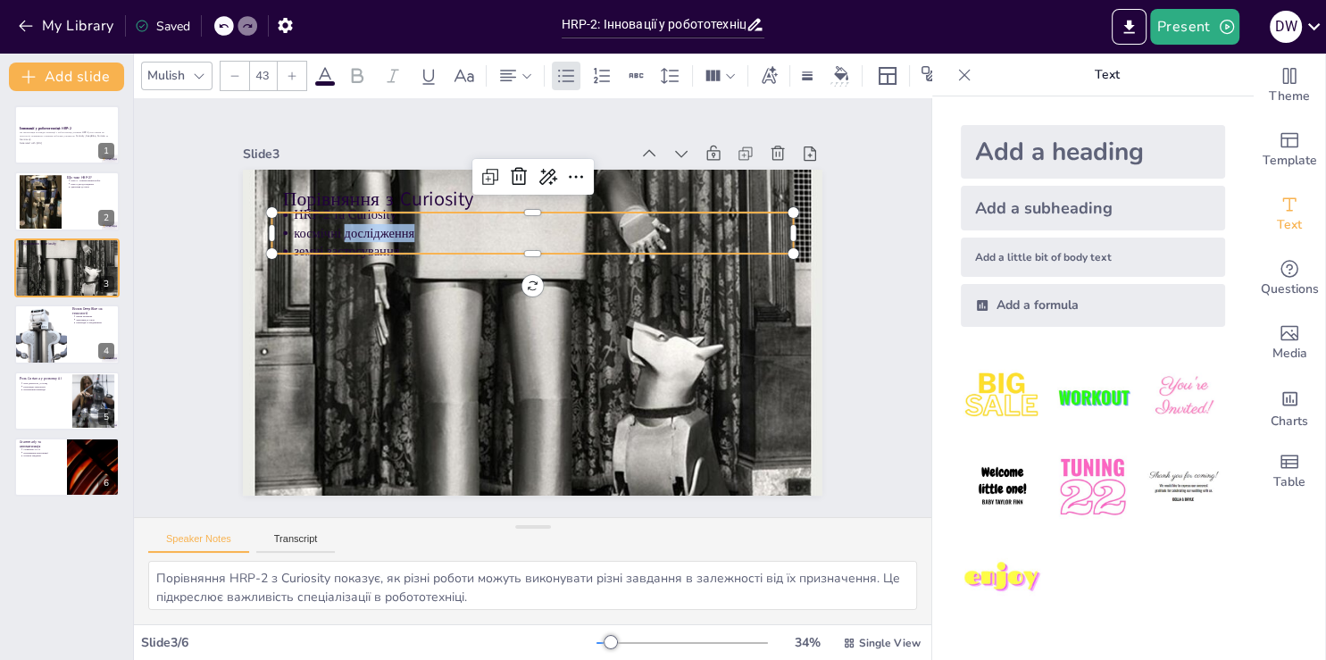
click at [359, 224] on p "космічні дослідження" at bounding box center [580, 248] width 442 height 265
click at [421, 223] on p "космічні дослідження" at bounding box center [594, 265] width 347 height 383
click at [495, 220] on p "космічні дослідження" at bounding box center [605, 286] width 220 height 463
click at [520, 220] on p "космічні дослідження" at bounding box center [605, 294] width 171 height 480
click at [323, 69] on icon at bounding box center [324, 75] width 21 height 21
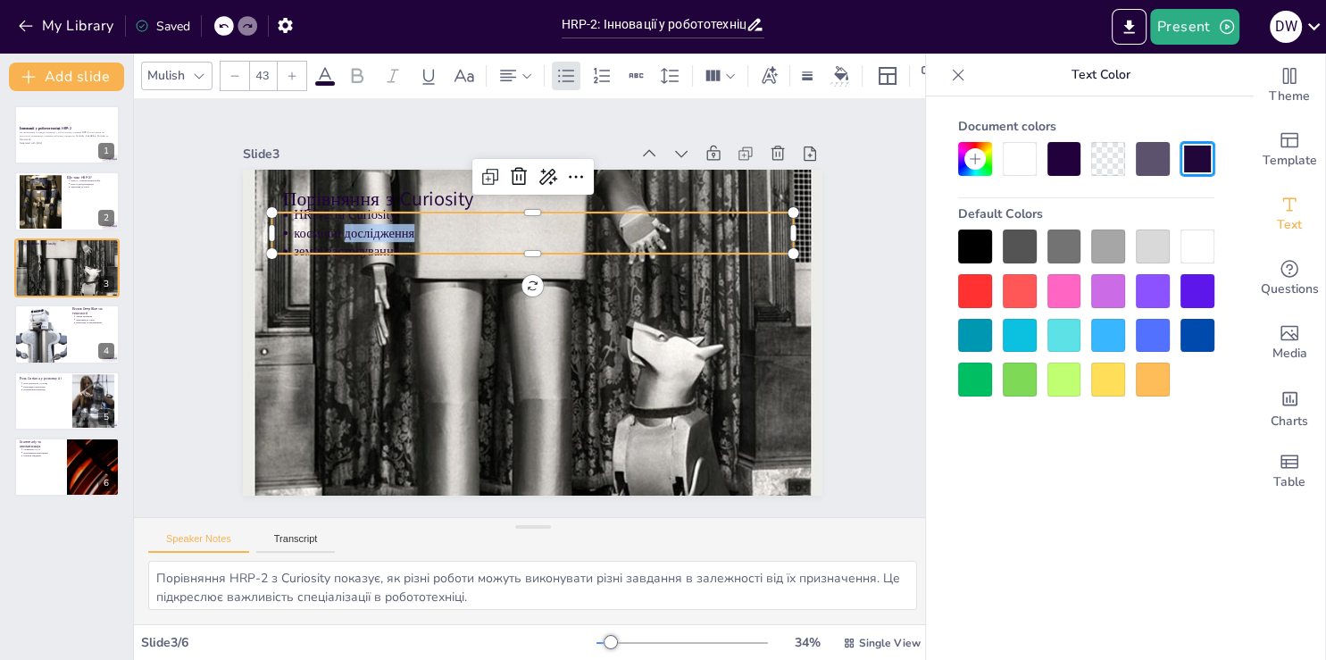
click at [1060, 258] on div at bounding box center [1064, 246] width 34 height 34
click at [1063, 252] on div at bounding box center [1064, 246] width 34 height 34
click at [1150, 319] on div at bounding box center [1152, 336] width 34 height 34
click at [1291, 214] on div "Text" at bounding box center [1288, 214] width 71 height 64
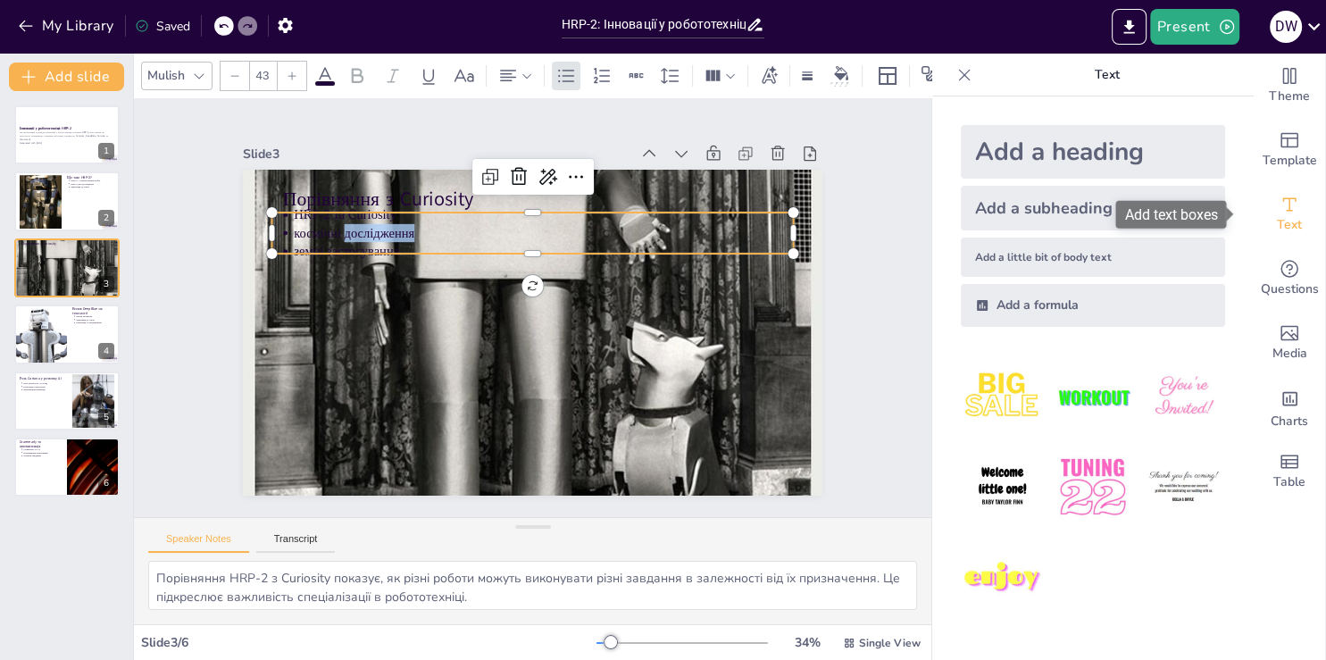
click at [1278, 212] on icon "Add text boxes" at bounding box center [1288, 204] width 21 height 21
click at [1286, 466] on div "Table" at bounding box center [1288, 471] width 71 height 64
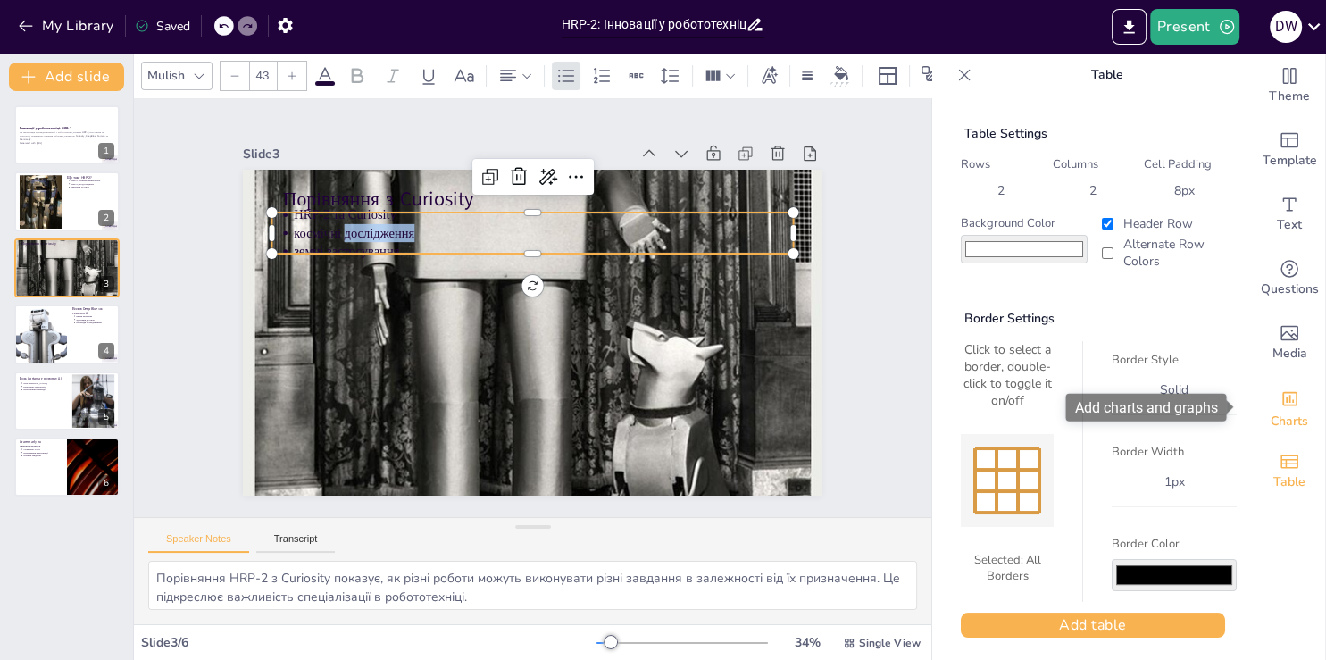
click at [1278, 420] on span "Charts" at bounding box center [1288, 421] width 37 height 20
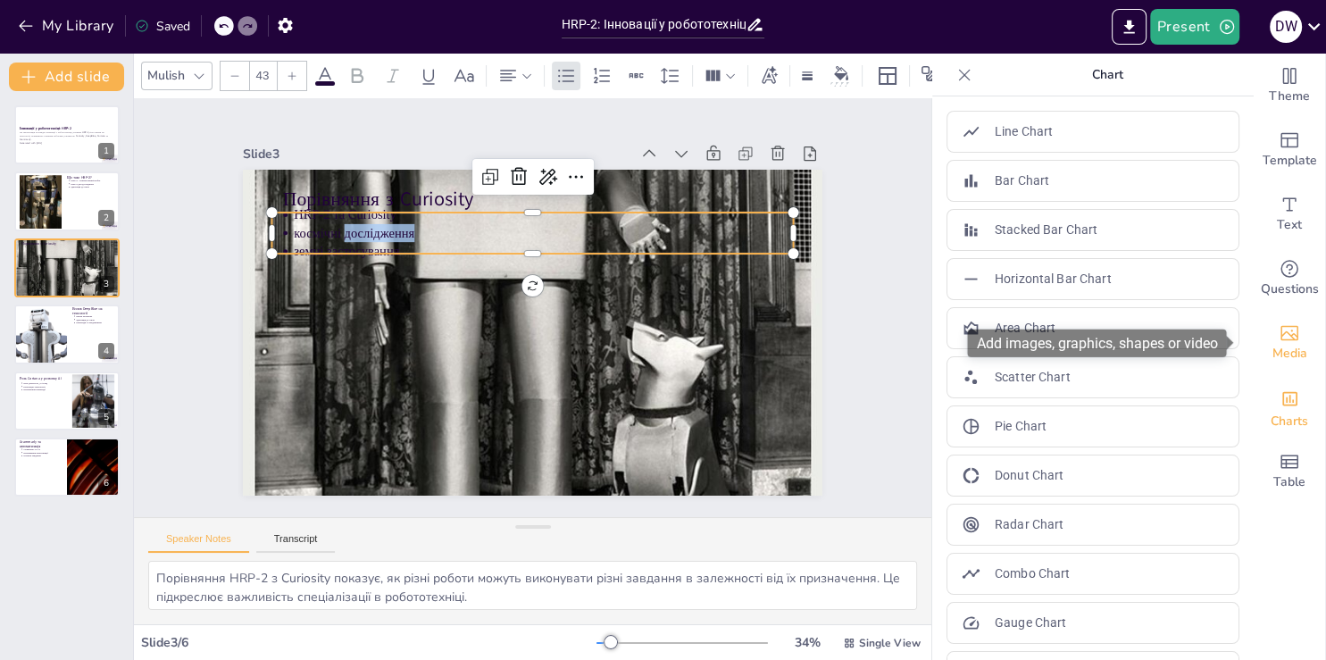
click at [1278, 343] on icon "Add images, graphics, shapes or video" at bounding box center [1288, 332] width 21 height 21
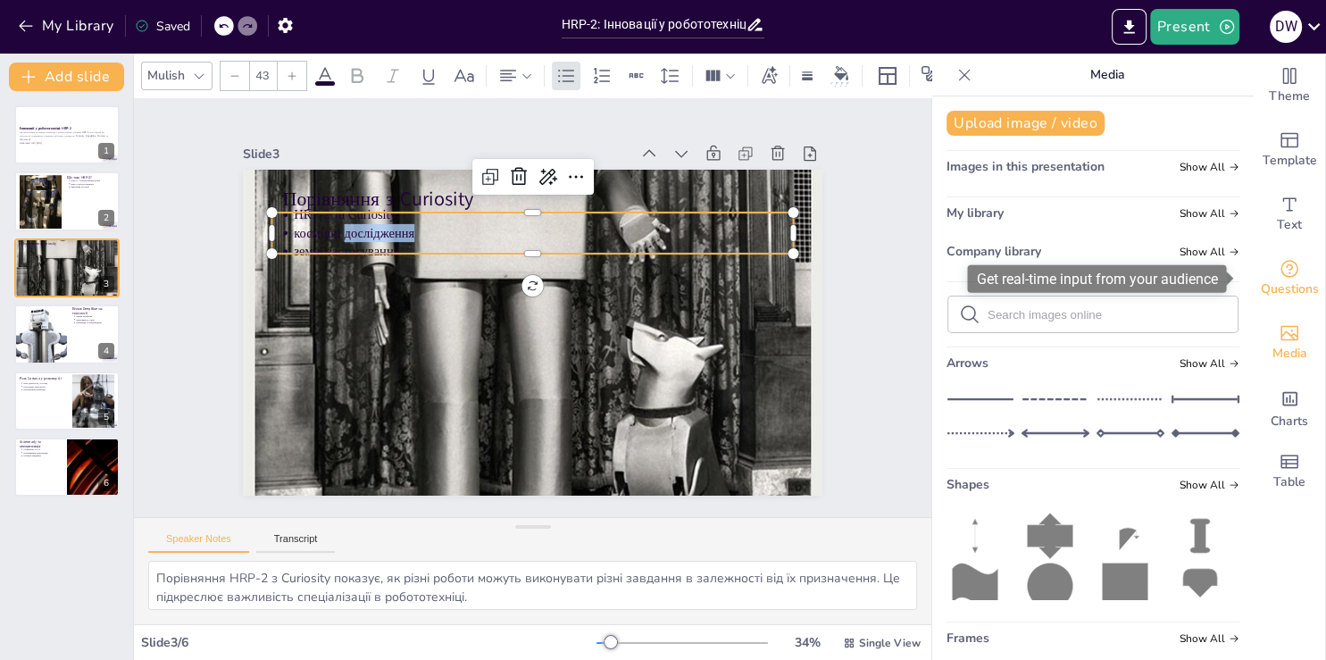
click at [1262, 276] on div "Questions" at bounding box center [1288, 278] width 71 height 64
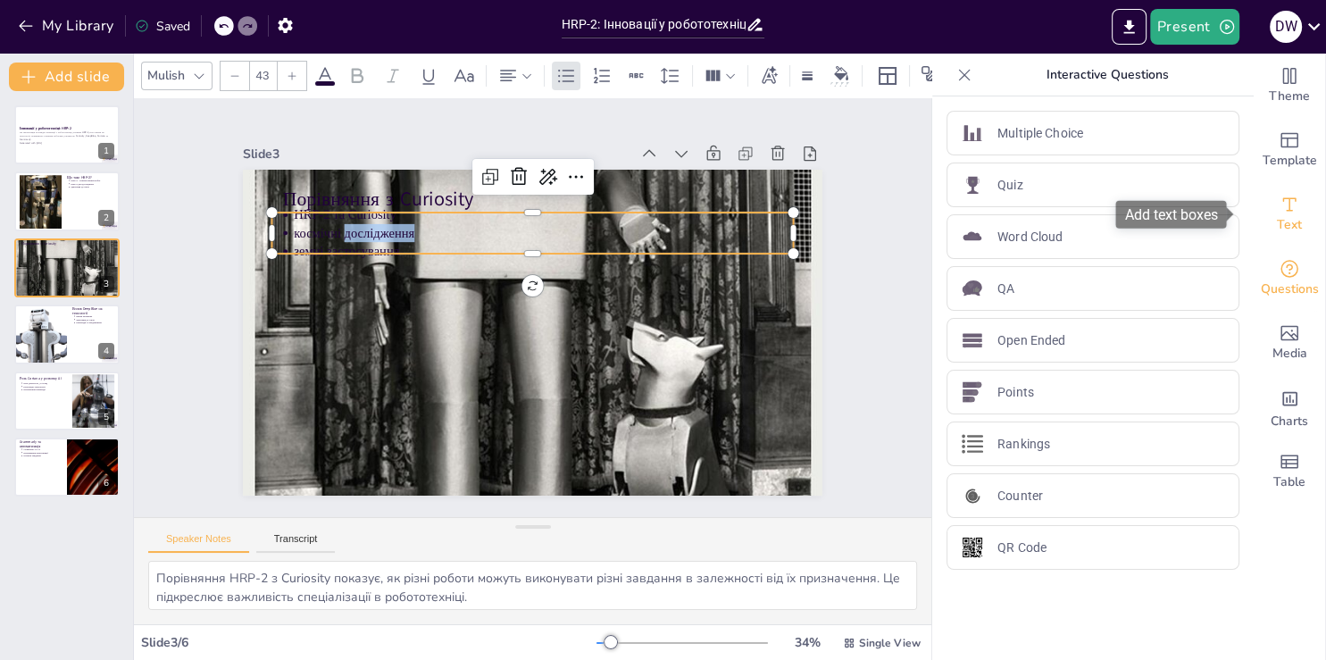
click at [1291, 212] on div "Text" at bounding box center [1288, 214] width 71 height 64
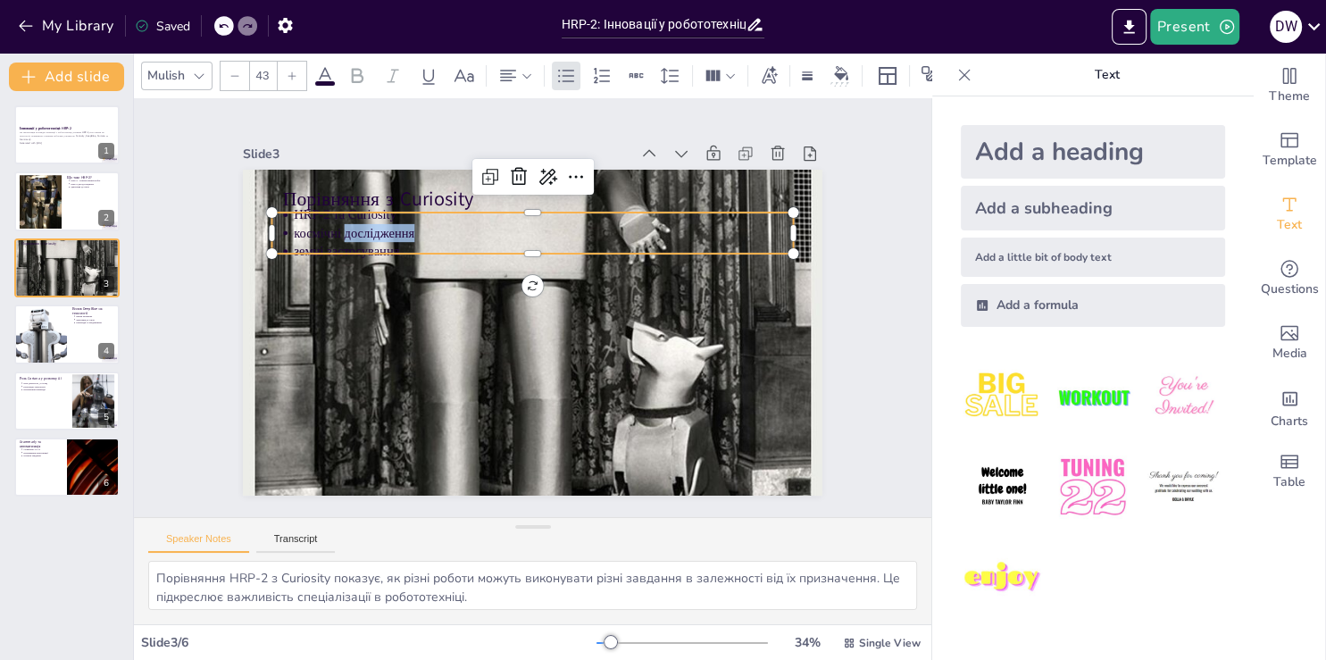
click at [1099, 70] on p "Text" at bounding box center [1106, 75] width 257 height 43
click at [327, 81] on span at bounding box center [325, 83] width 20 height 4
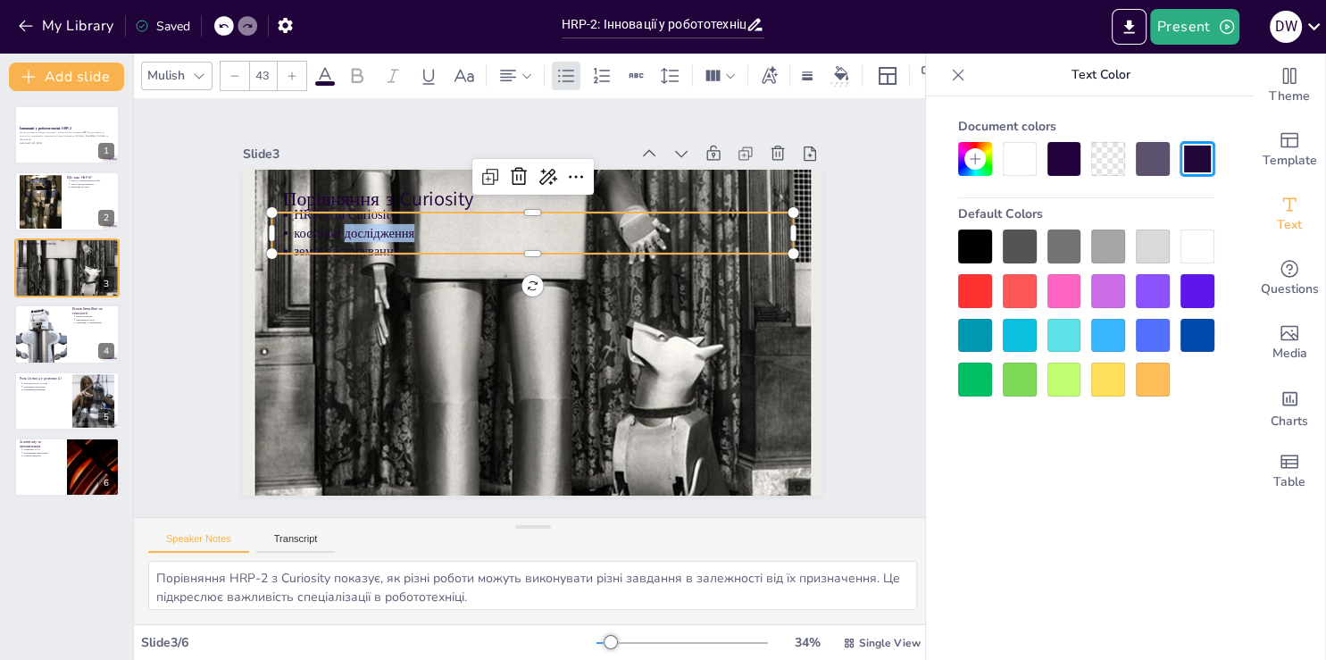
click at [325, 65] on icon at bounding box center [324, 75] width 21 height 21
click at [1087, 154] on div at bounding box center [1086, 159] width 256 height 34
click at [1070, 158] on div at bounding box center [1064, 159] width 34 height 34
click at [1028, 159] on div at bounding box center [1019, 159] width 34 height 34
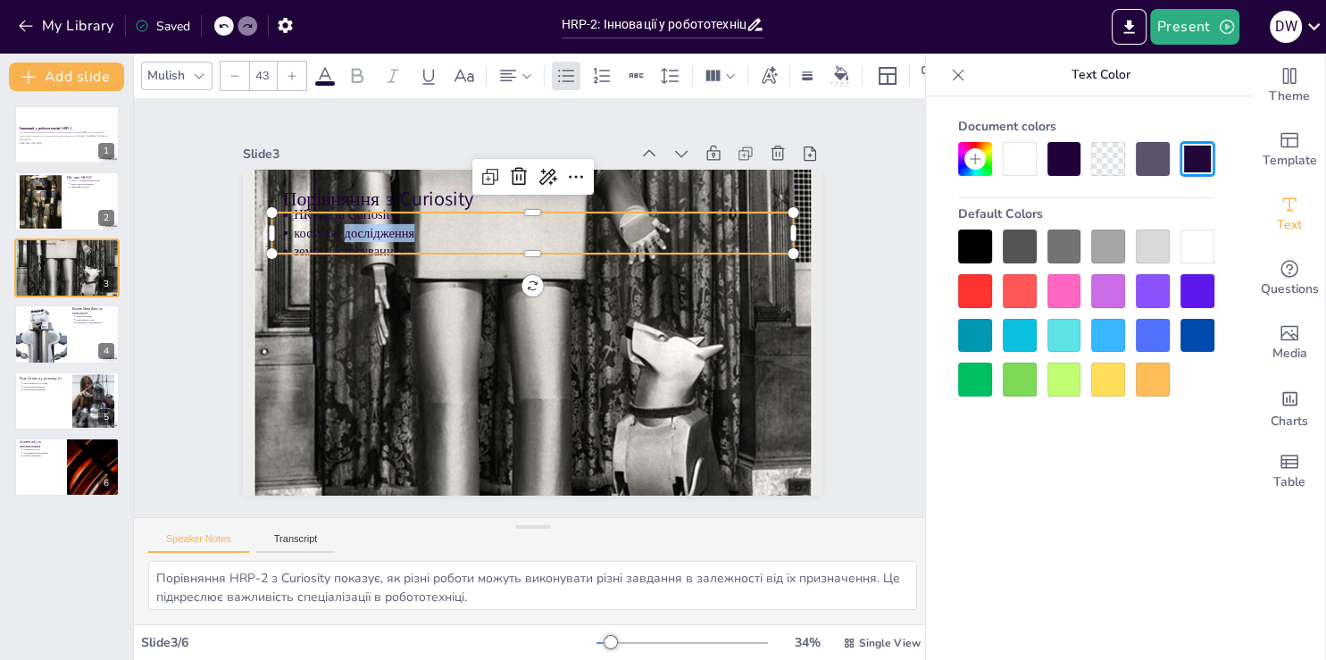
click at [1076, 164] on div at bounding box center [1064, 159] width 34 height 34
click at [1153, 164] on div at bounding box center [1152, 159] width 34 height 34
click at [1118, 265] on div at bounding box center [1086, 312] width 256 height 167
click at [1112, 255] on div at bounding box center [1108, 246] width 34 height 34
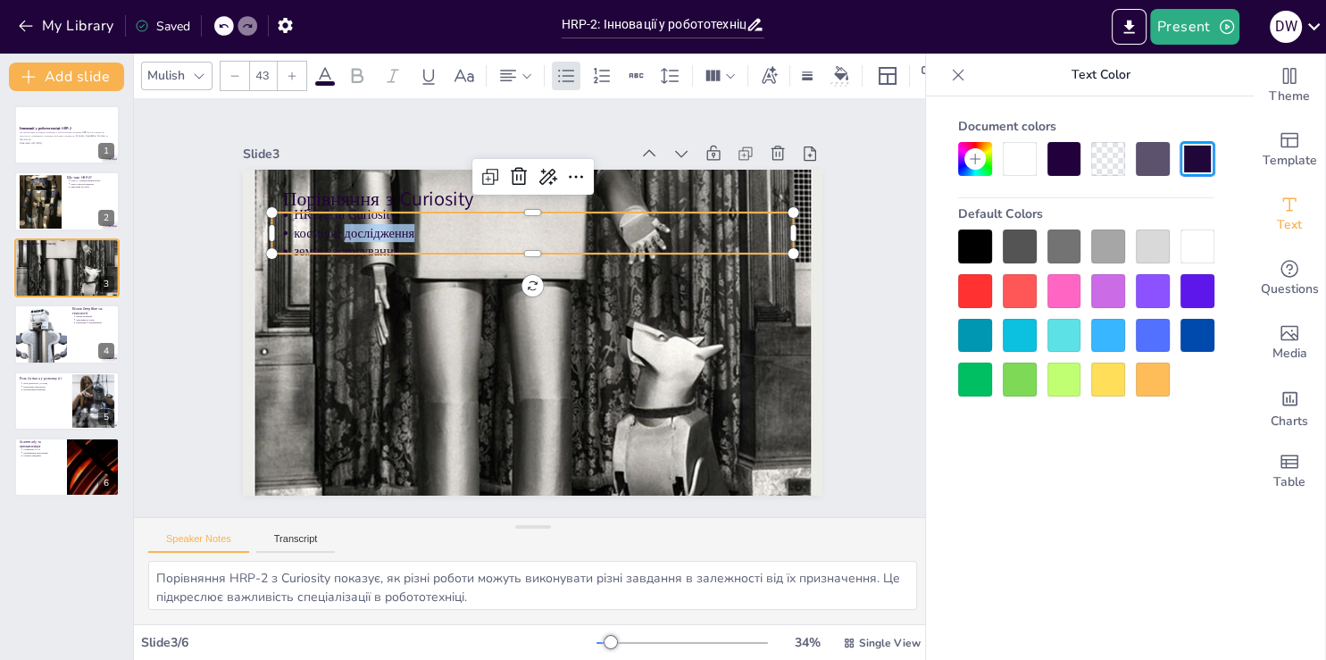
click at [1112, 255] on div at bounding box center [1108, 246] width 34 height 34
click at [674, 305] on div at bounding box center [529, 332] width 665 height 906
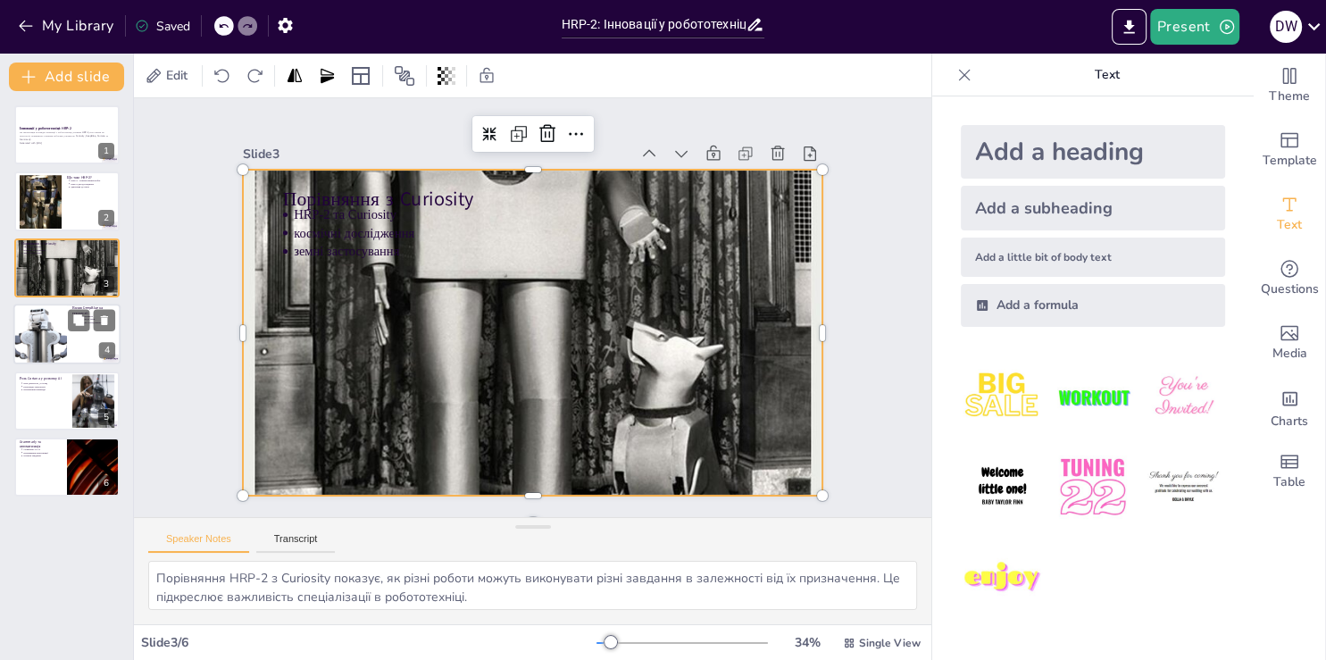
click at [56, 309] on div at bounding box center [40, 333] width 80 height 61
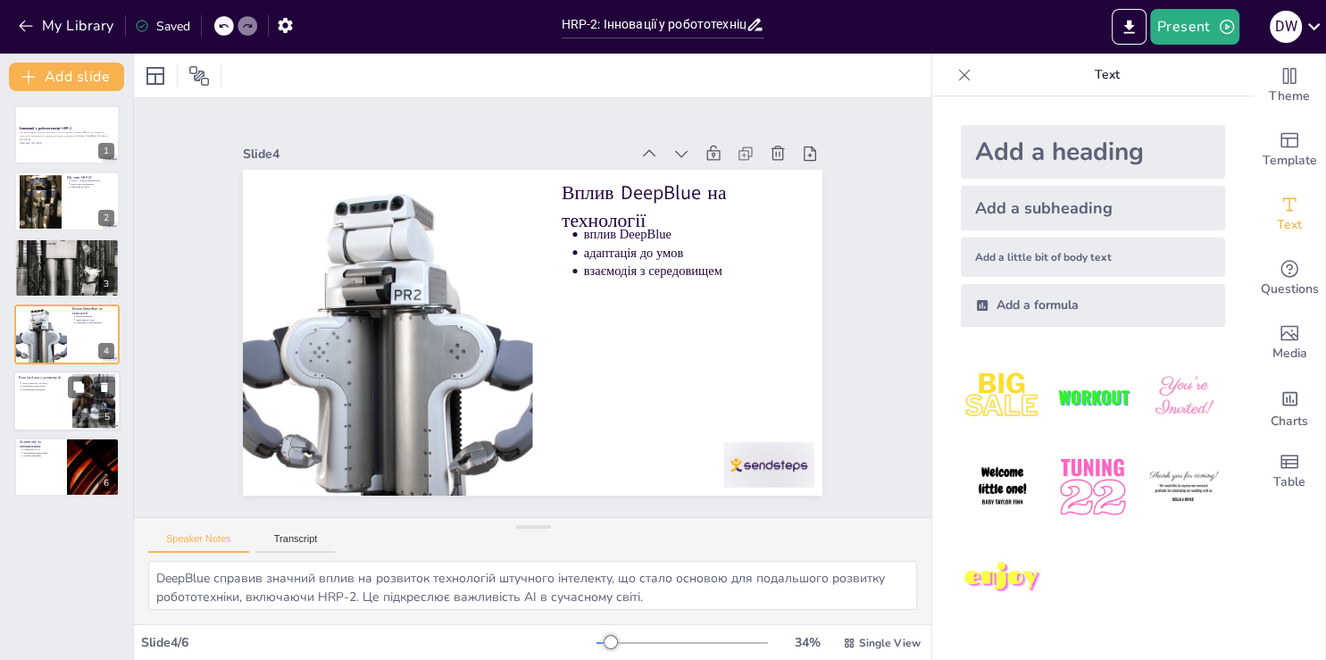
click at [45, 405] on div at bounding box center [66, 400] width 107 height 61
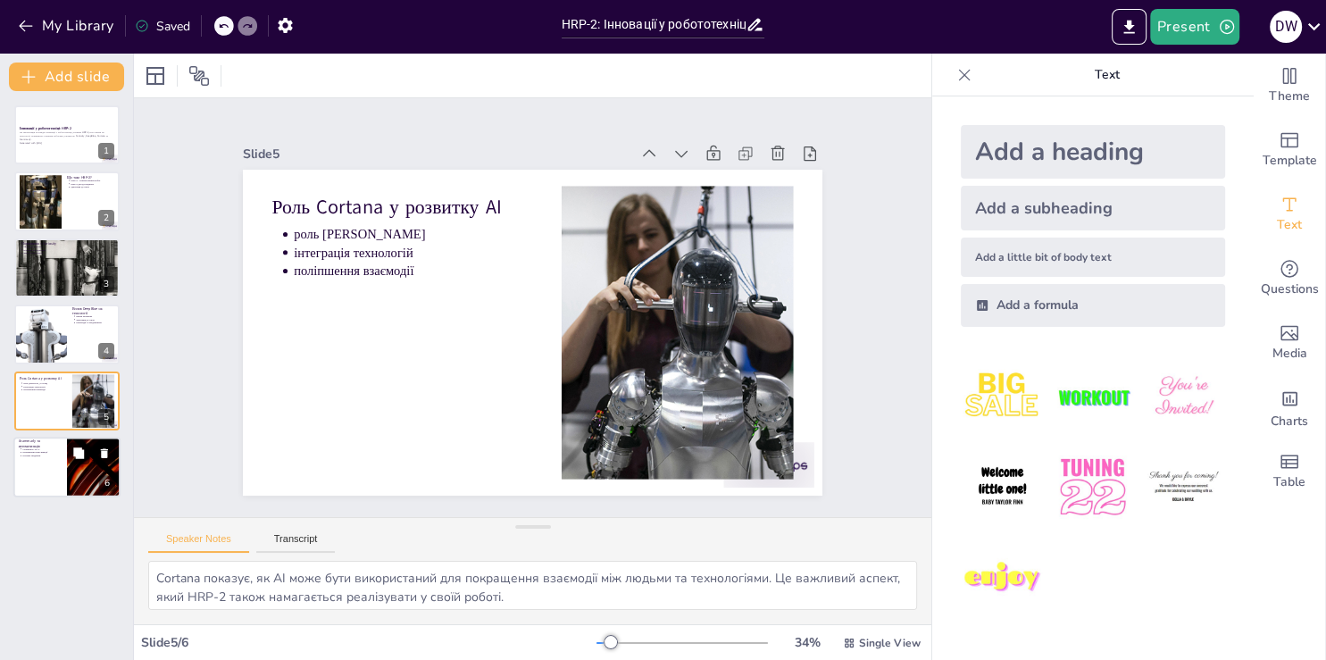
click at [54, 470] on div at bounding box center [66, 466] width 107 height 61
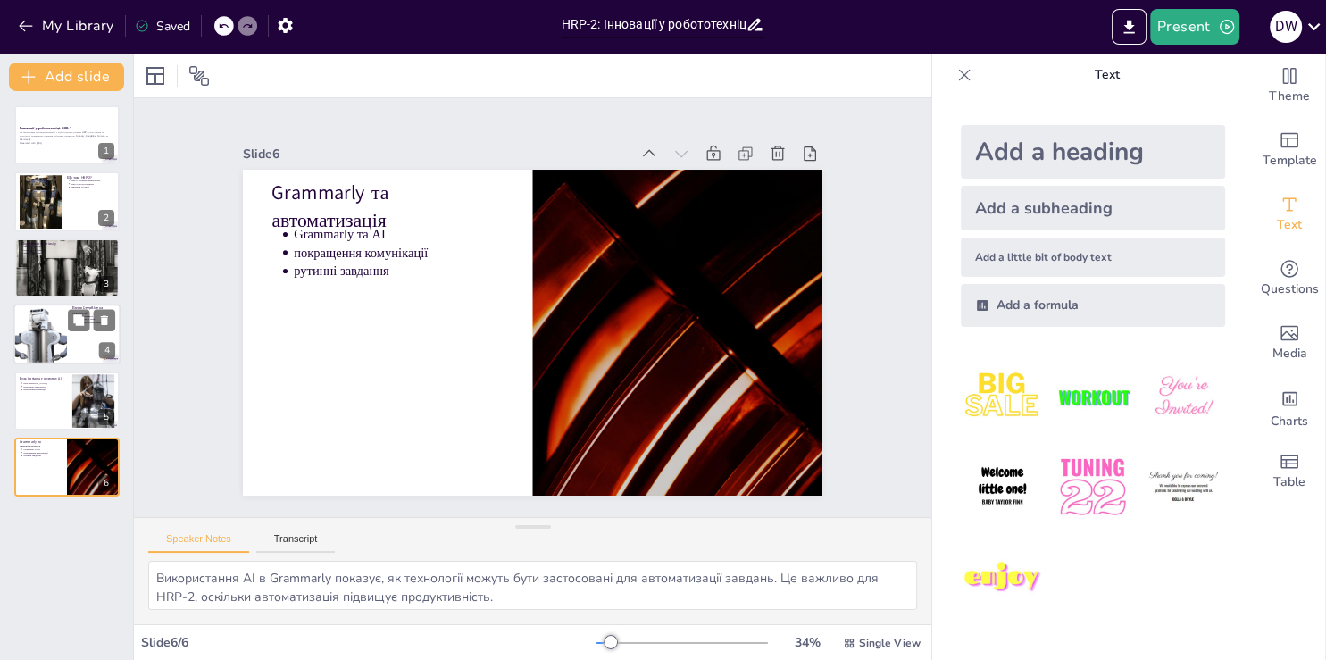
click at [35, 331] on div at bounding box center [40, 333] width 80 height 61
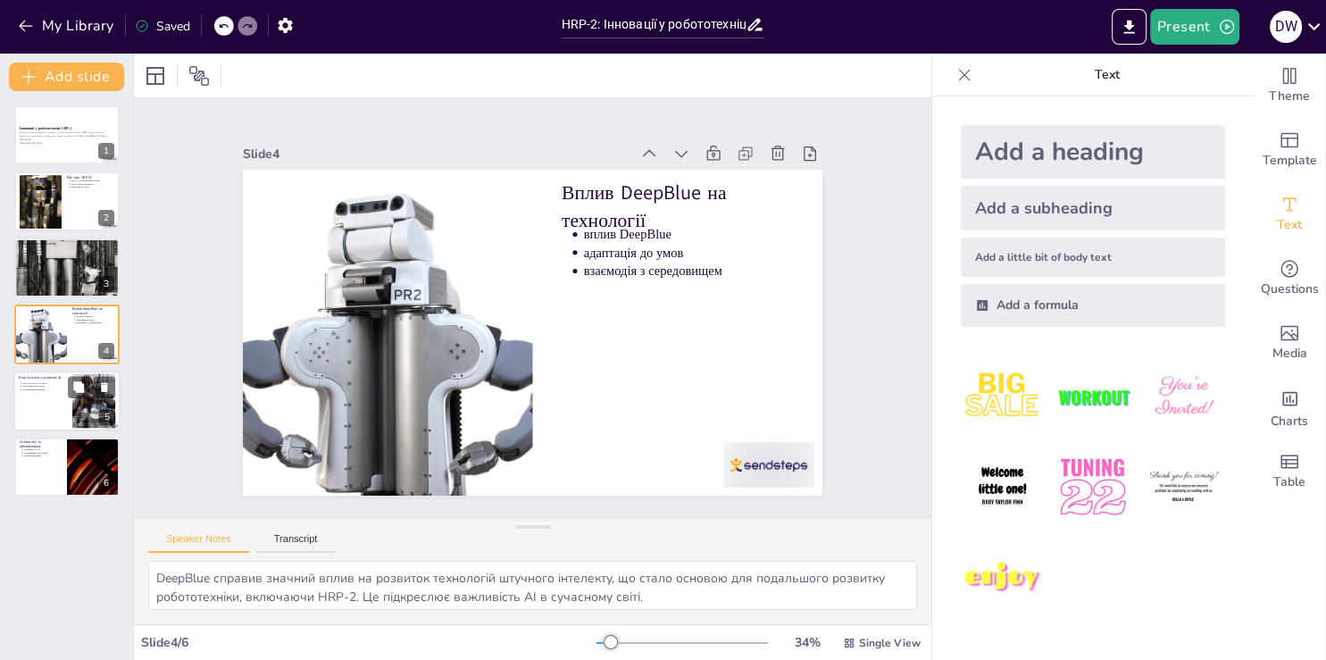
click at [46, 403] on div at bounding box center [66, 400] width 107 height 61
type textarea "Cortana показує, як AI може бути використаний для покращення взаємодії між людь…"
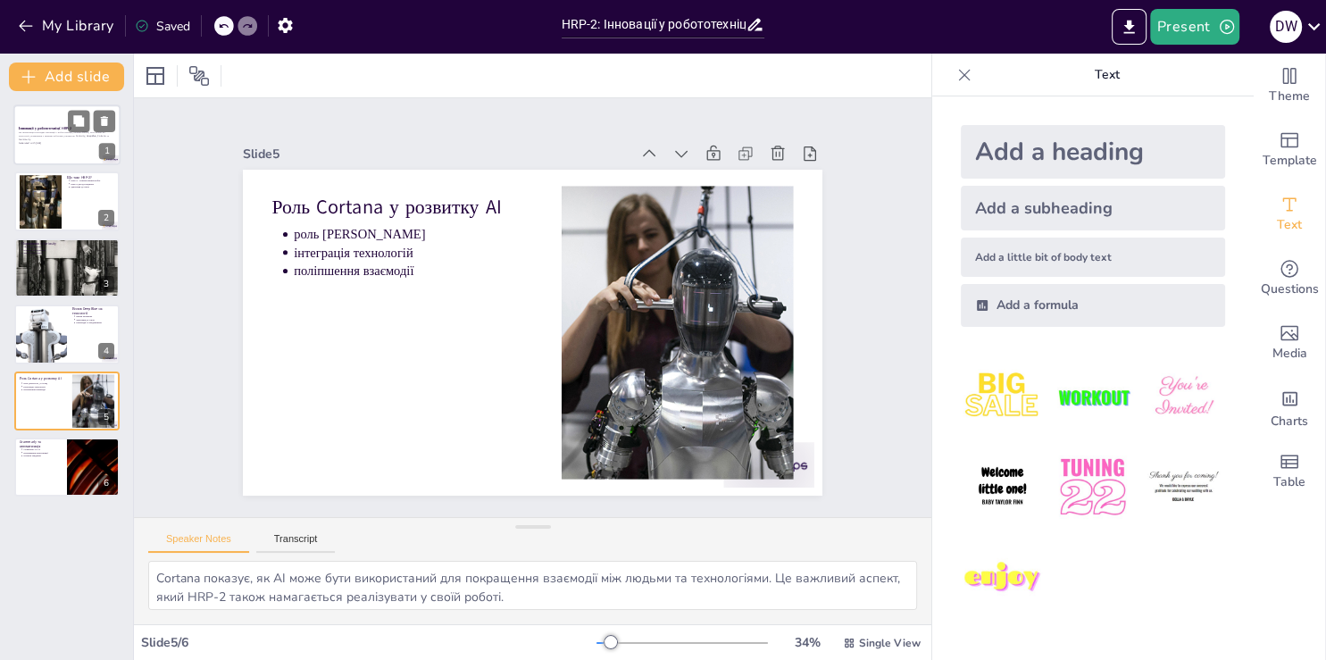
click at [70, 145] on div at bounding box center [66, 134] width 107 height 61
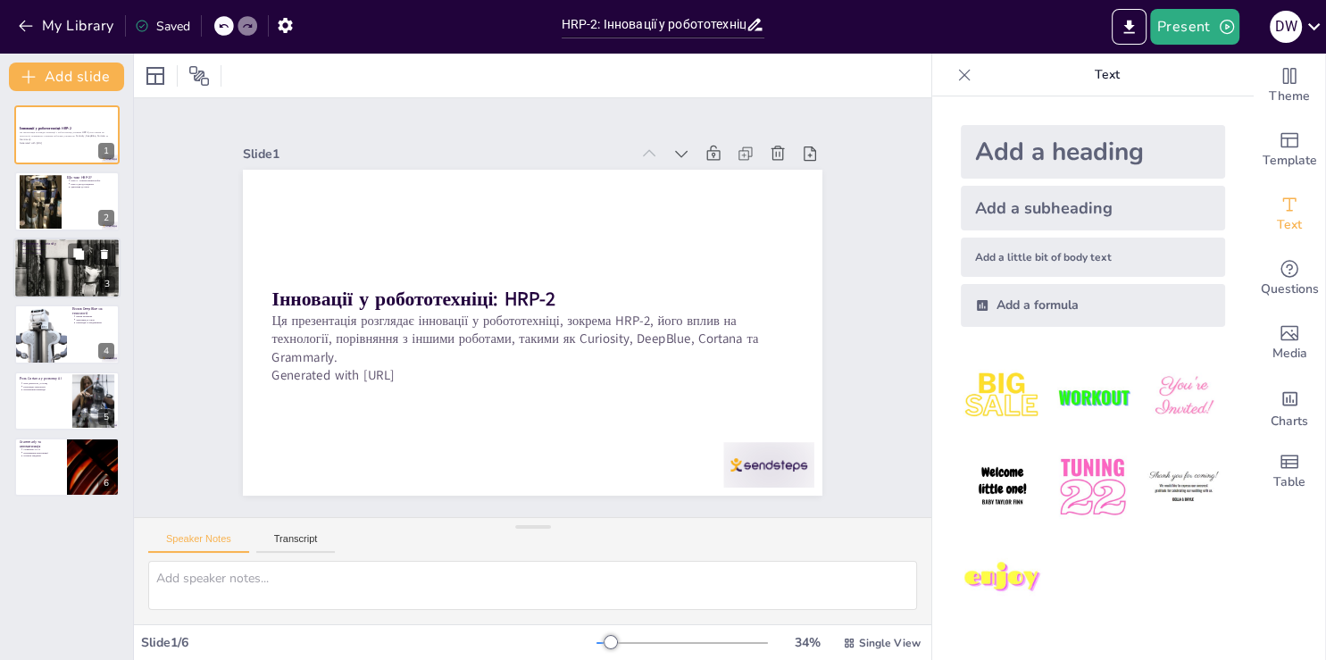
click at [57, 282] on div at bounding box center [66, 268] width 107 height 158
type textarea "Порівняння HRP-2 з Curiosity показує, як різні роботи можуть виконувати різні з…"
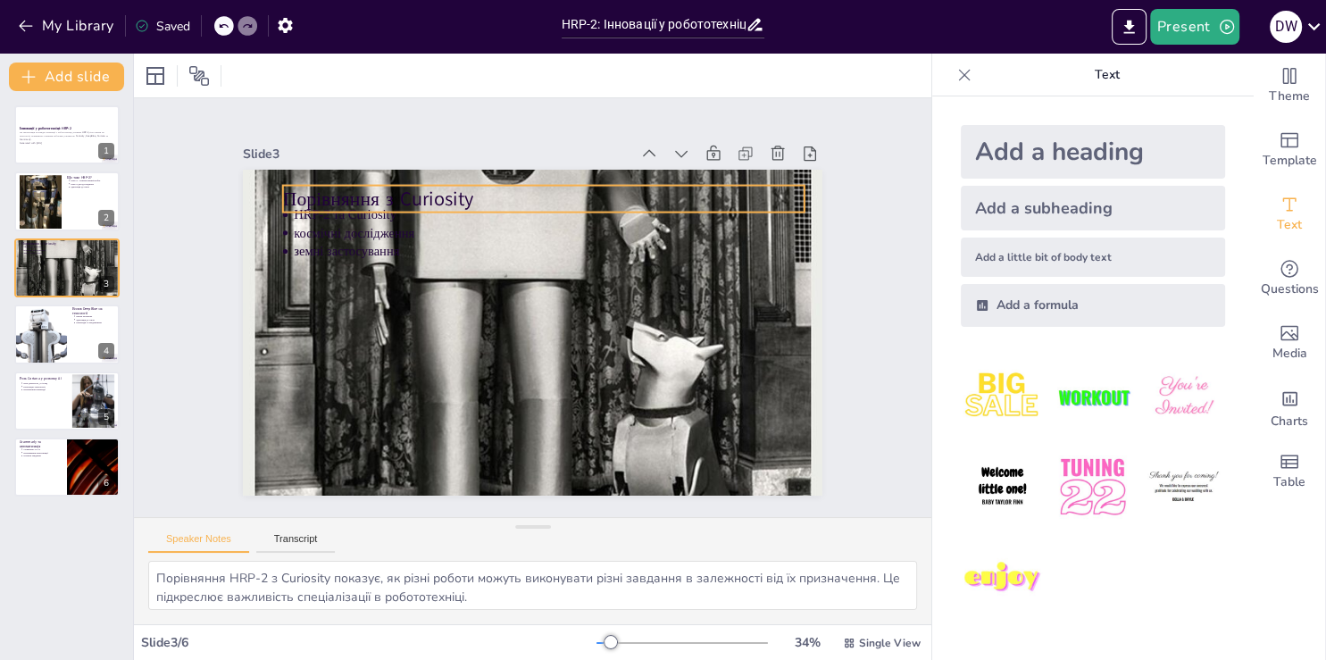
click at [490, 191] on p "Порівняння з Curiosity" at bounding box center [632, 262] width 284 height 465
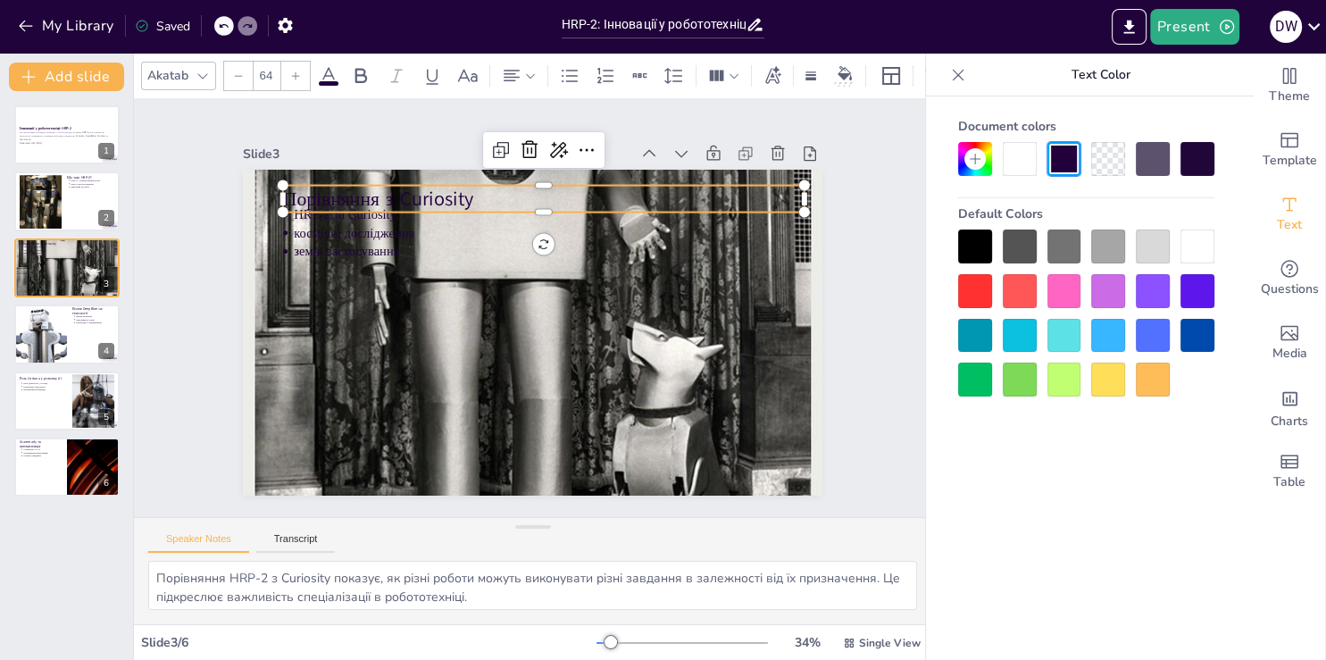
click at [414, 189] on p "Порівняння з Curiosity" at bounding box center [613, 234] width 405 height 369
click at [414, 189] on p "Порівняння з Curiosity" at bounding box center [576, 207] width 504 height 187
click at [419, 189] on p "Порівняння з Curiosity" at bounding box center [438, 253] width 237 height 487
click at [320, 81] on span at bounding box center [329, 83] width 20 height 4
click at [1081, 312] on div at bounding box center [1086, 312] width 256 height 167
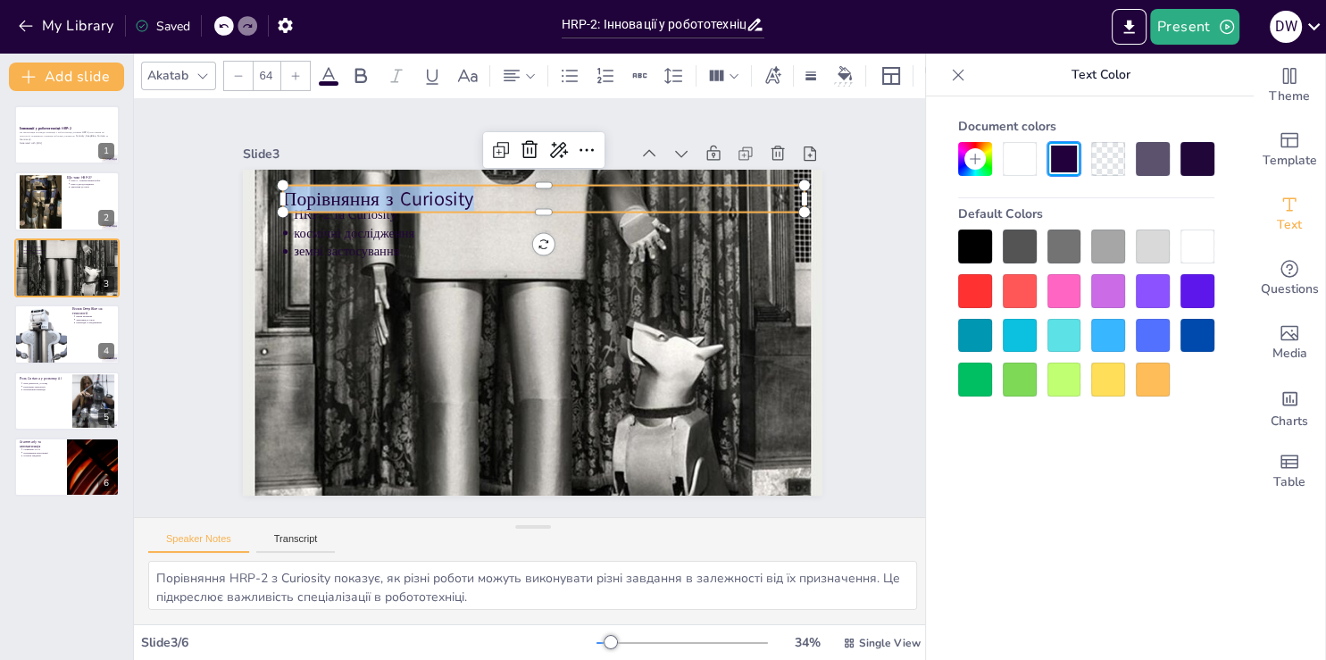
click at [1068, 297] on div at bounding box center [1064, 291] width 34 height 34
click at [1126, 312] on div at bounding box center [1086, 312] width 256 height 167
click at [1097, 291] on div at bounding box center [1108, 291] width 34 height 34
drag, startPoint x: 428, startPoint y: 479, endPoint x: 446, endPoint y: 471, distance: 20.4
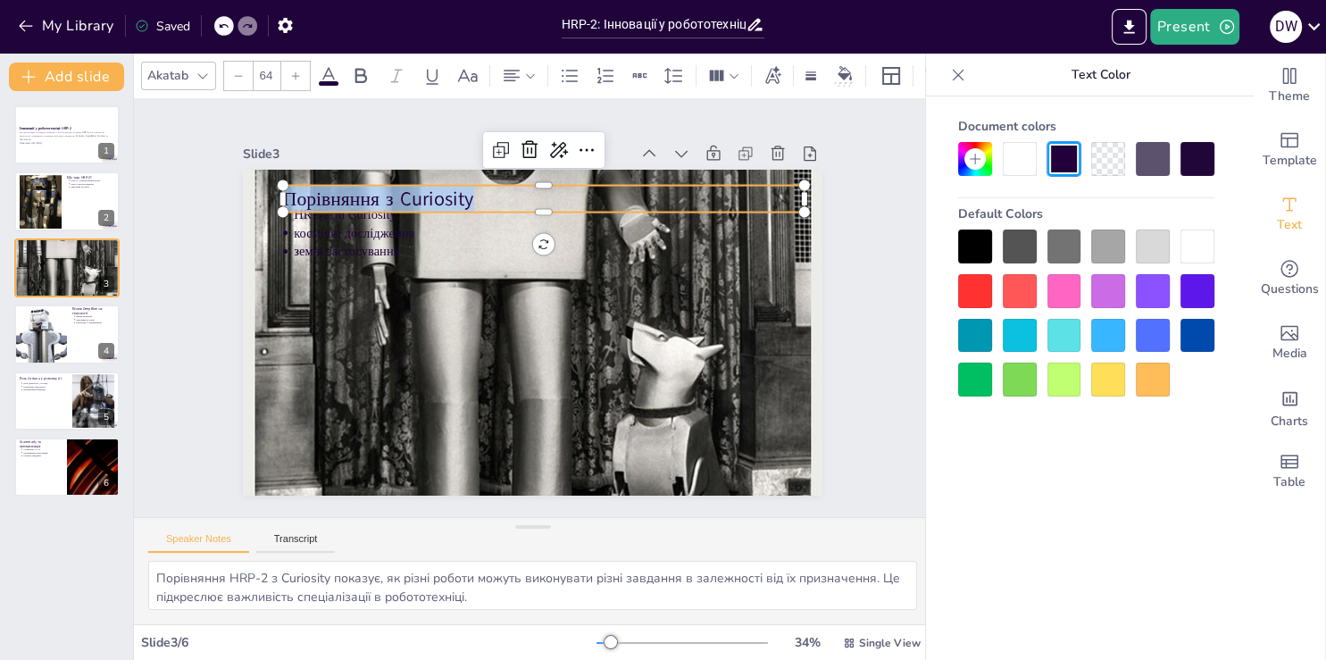
click at [445, 471] on div at bounding box center [516, 325] width 1000 height 1019
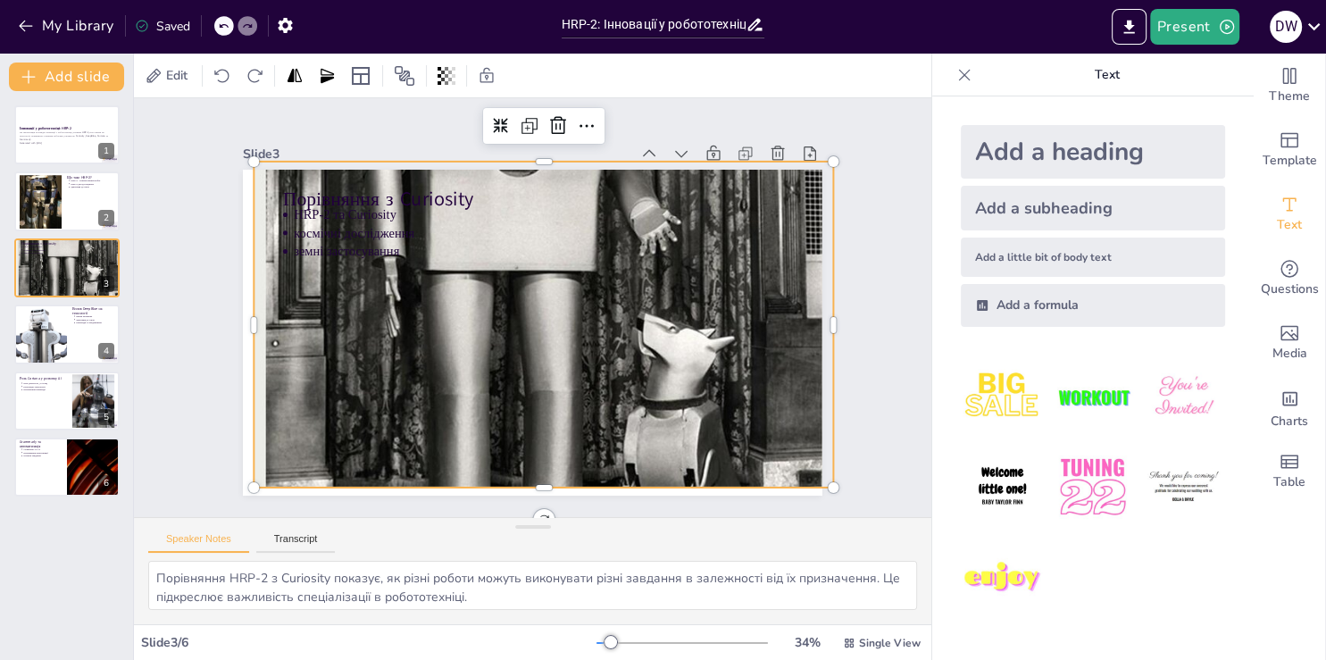
click at [437, 378] on div at bounding box center [513, 312] width 987 height 813
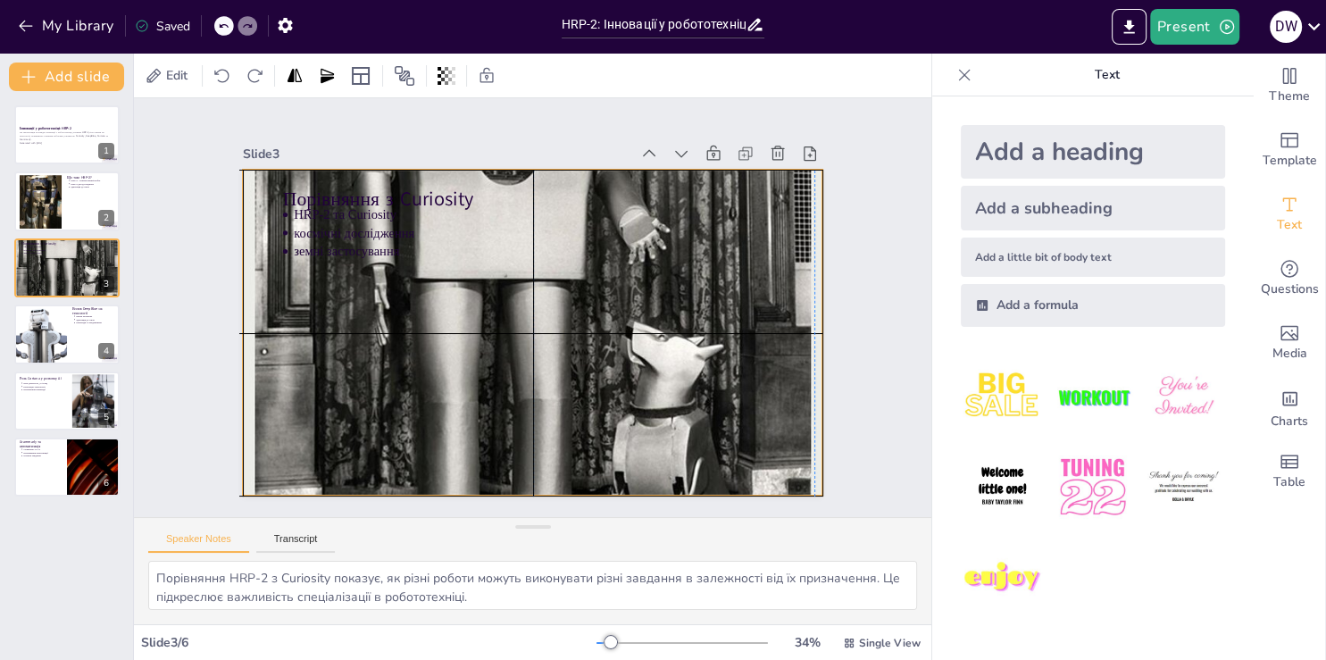
drag, startPoint x: 657, startPoint y: 363, endPoint x: 643, endPoint y: 372, distance: 16.8
click at [643, 372] on div at bounding box center [518, 287] width 968 height 1028
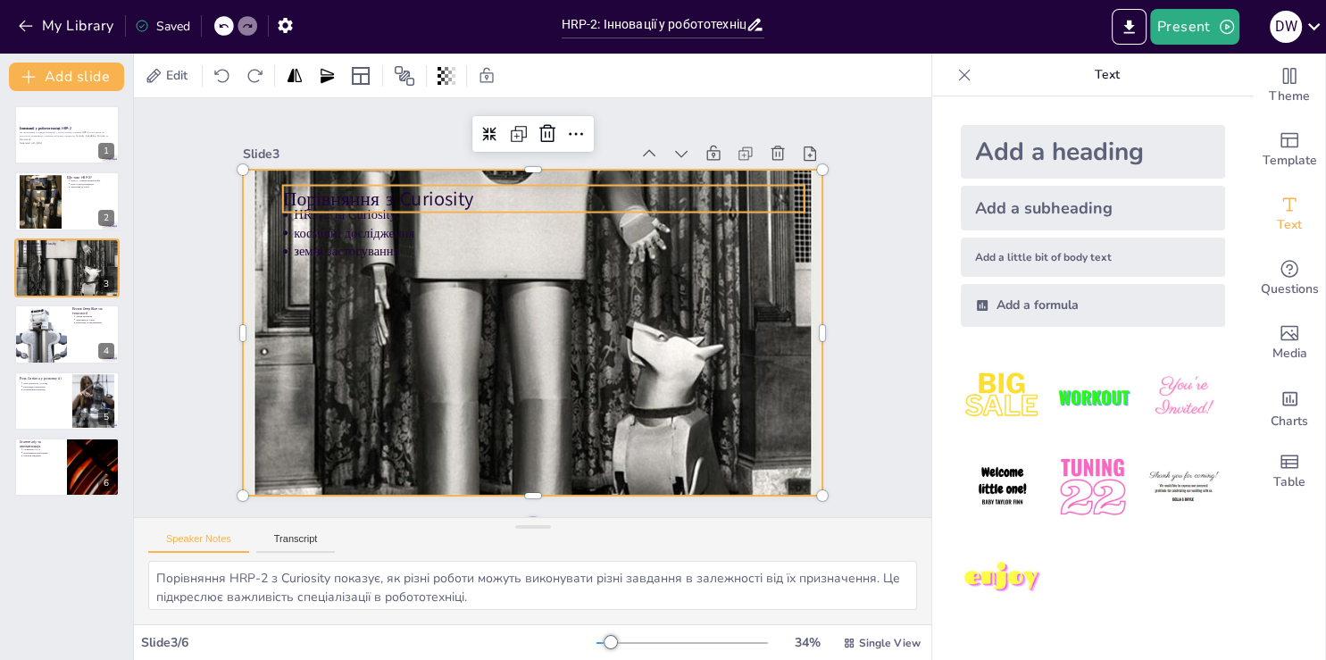
click at [628, 187] on p "Порівняння з Curiosity" at bounding box center [641, 318] width 27 height 521
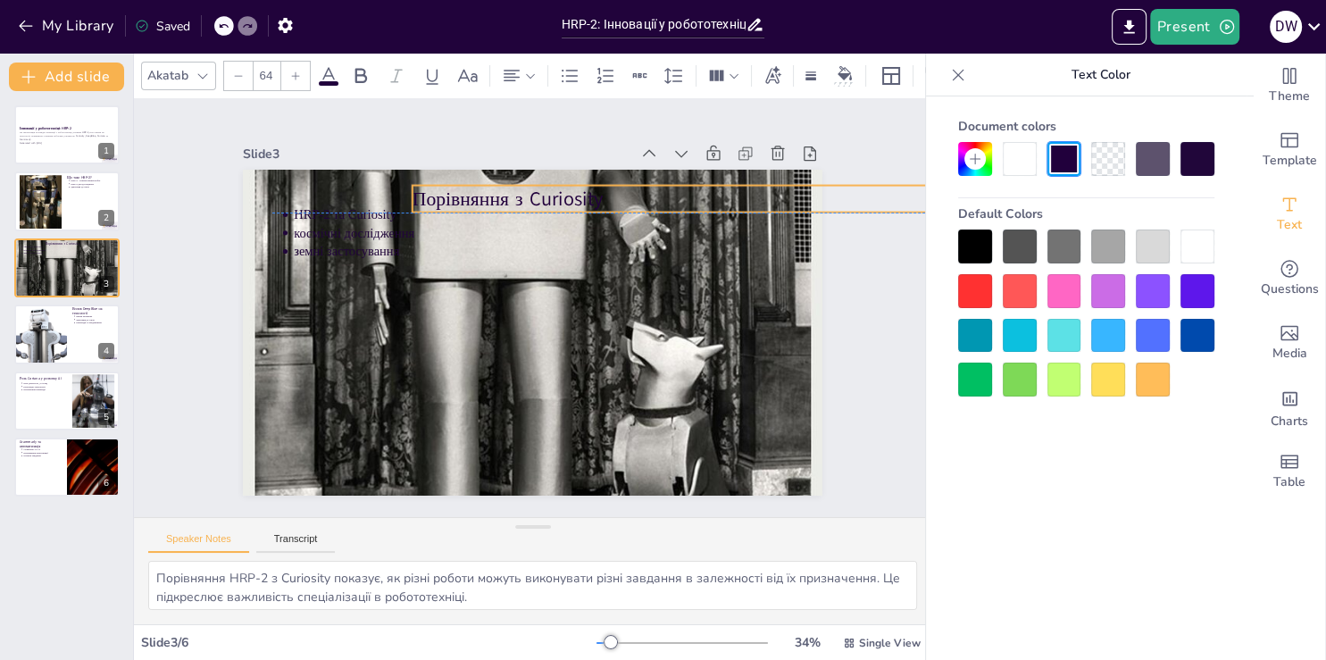
click at [521, 191] on p "Порівняння з Curiosity" at bounding box center [683, 213] width 521 height 81
click at [521, 231] on p "Порівняння з Curiosity" at bounding box center [359, 349] width 487 height 237
click at [521, 191] on p "Порівняння з Curiosity" at bounding box center [709, 321] width 405 height 369
click at [521, 231] on p "Порівняння з Curiosity" at bounding box center [359, 349] width 487 height 237
click at [327, 68] on icon at bounding box center [328, 75] width 16 height 17
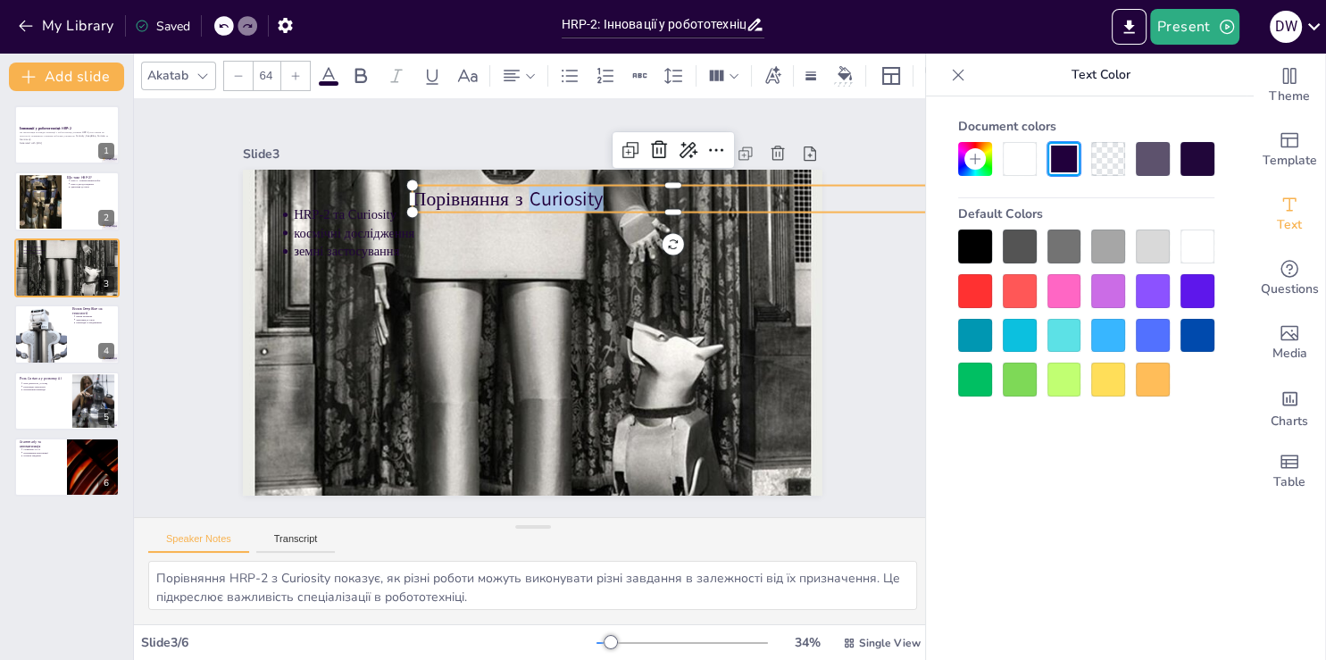
click at [287, 68] on div at bounding box center [295, 76] width 29 height 29
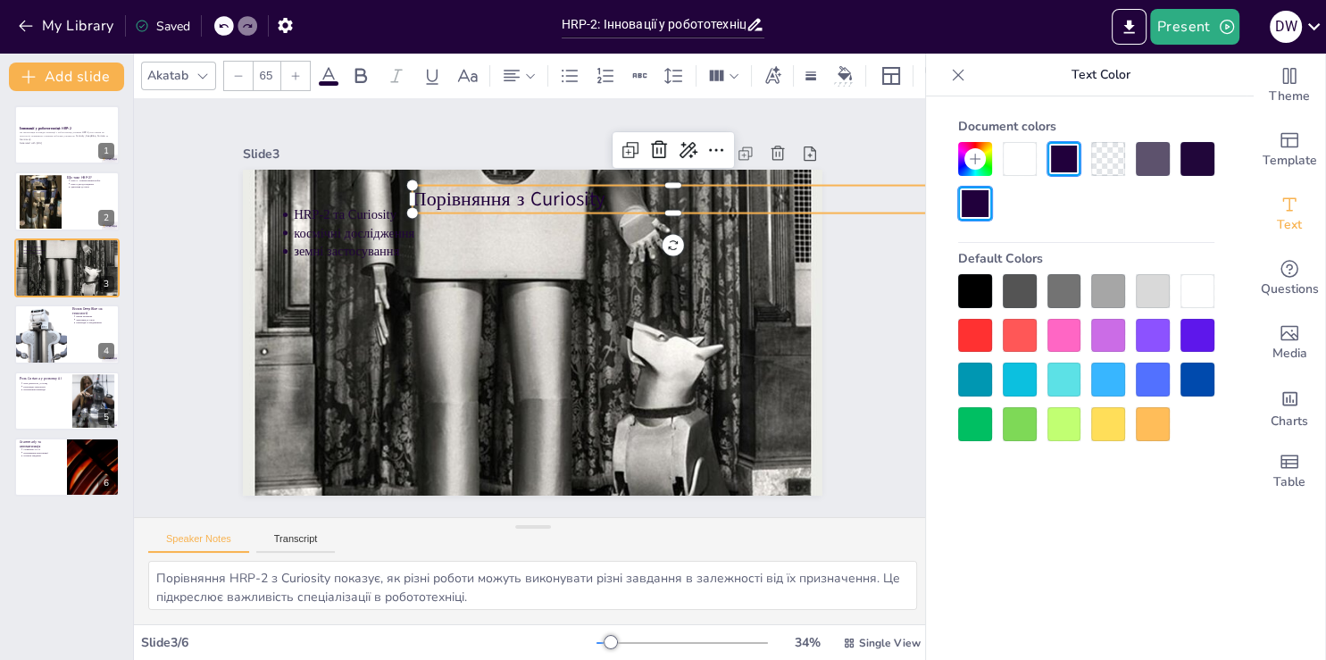
click at [251, 70] on div at bounding box center [238, 76] width 29 height 29
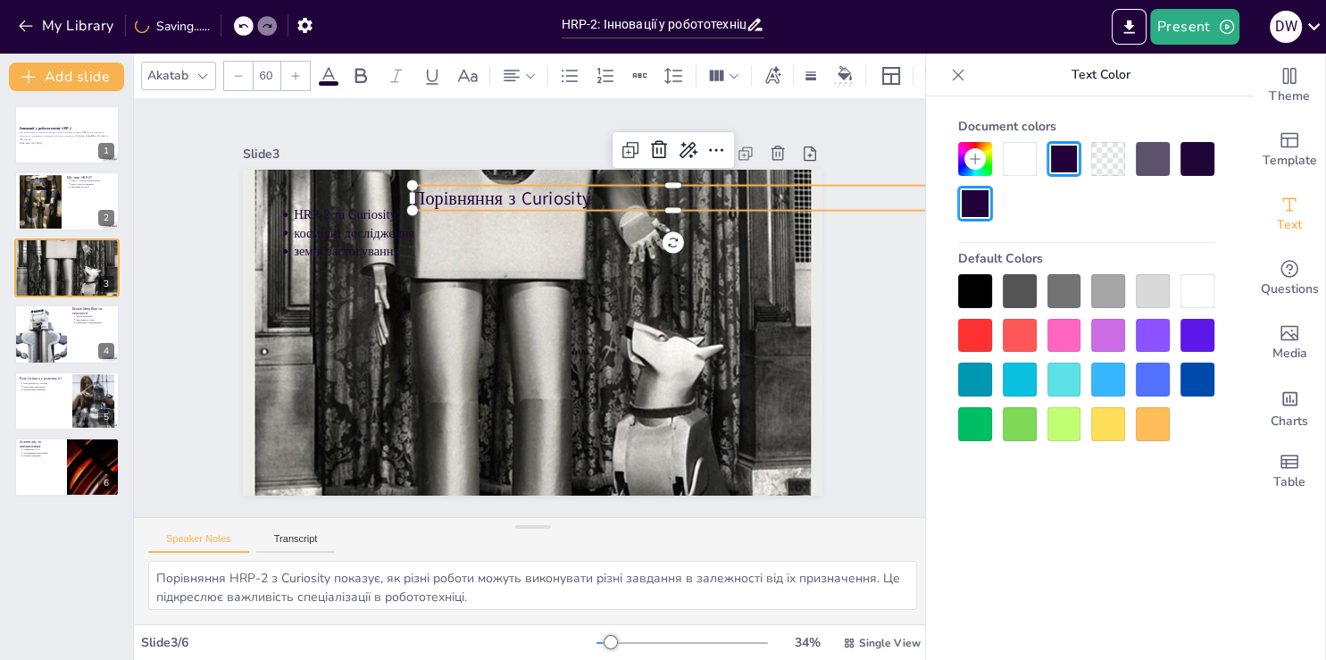
click at [251, 70] on div at bounding box center [238, 76] width 29 height 29
type input "59"
click at [1194, 341] on div at bounding box center [1197, 336] width 34 height 34
drag, startPoint x: 1194, startPoint y: 341, endPoint x: 1198, endPoint y: 305, distance: 35.9
click at [1198, 305] on div at bounding box center [1086, 357] width 256 height 167
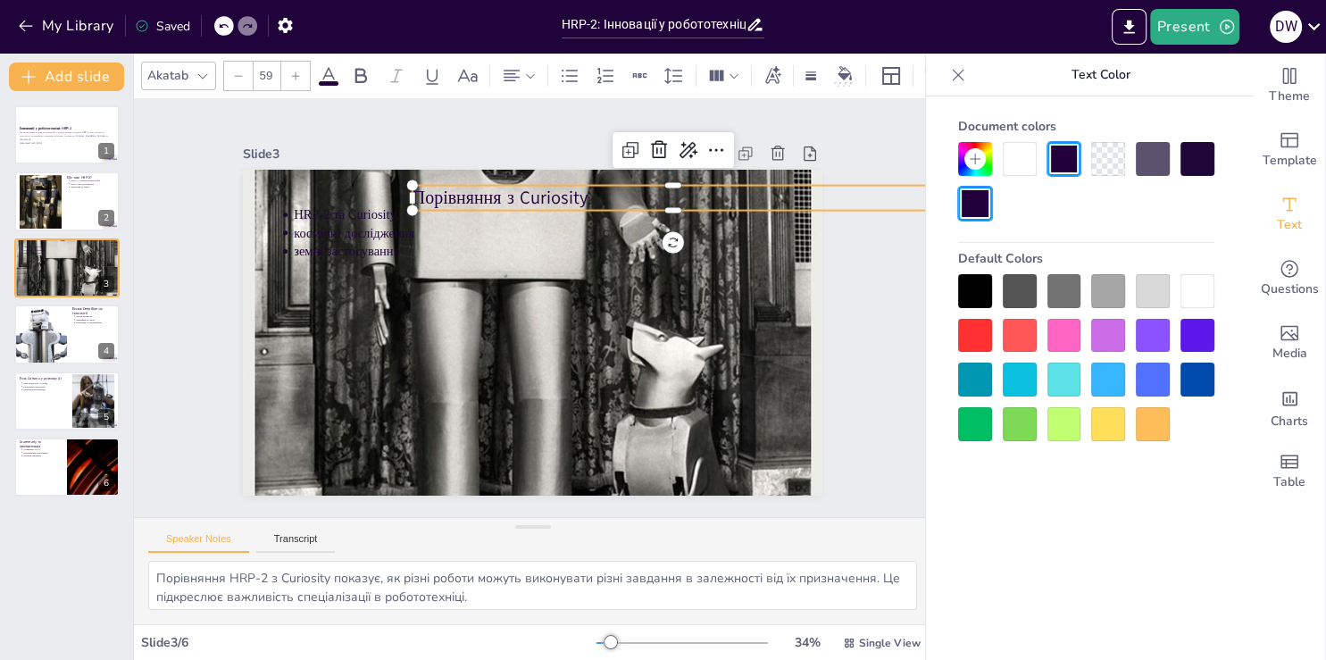
click at [1198, 305] on div at bounding box center [1197, 291] width 34 height 34
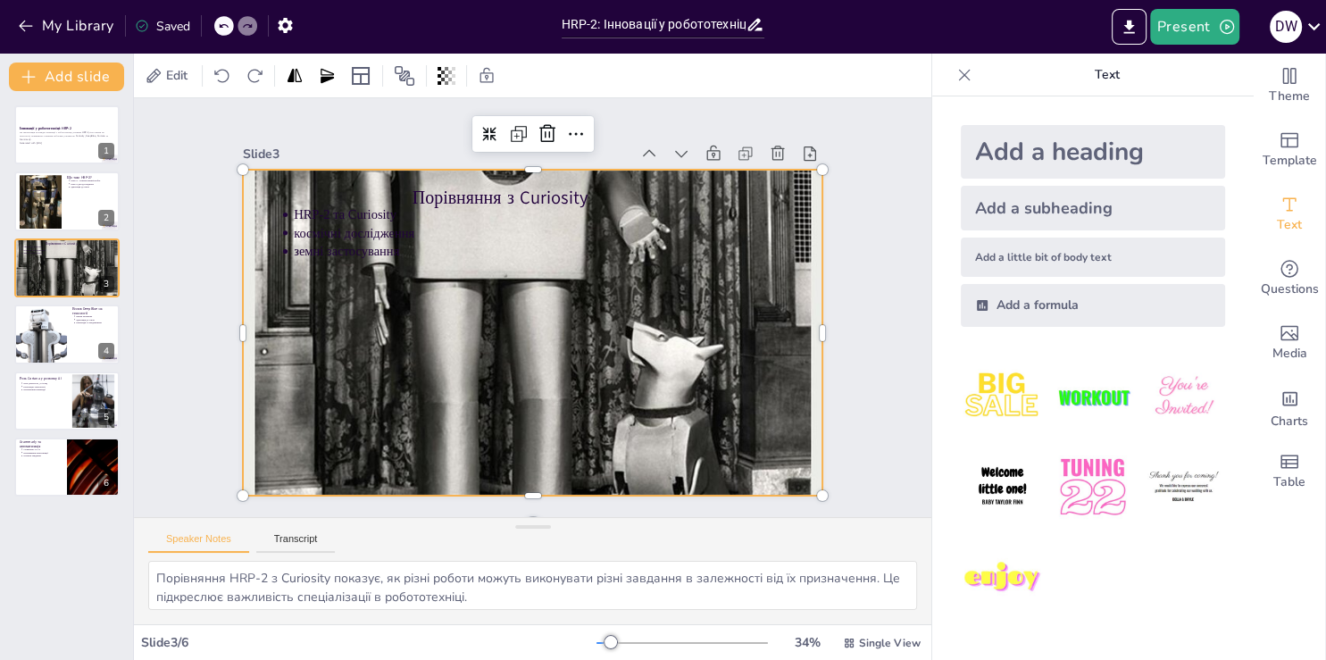
click at [793, 312] on div at bounding box center [516, 325] width 1000 height 1019
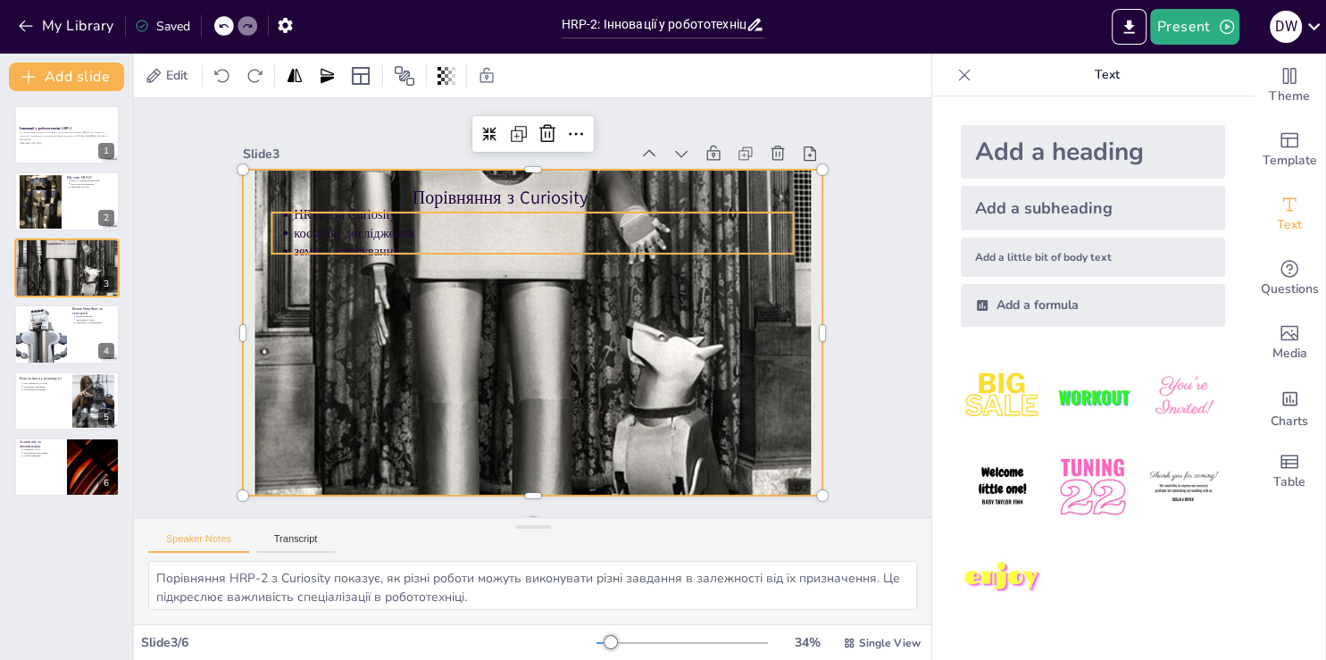
click at [343, 205] on p "HRP-2 та Curiosity" at bounding box center [453, 259] width 220 height 463
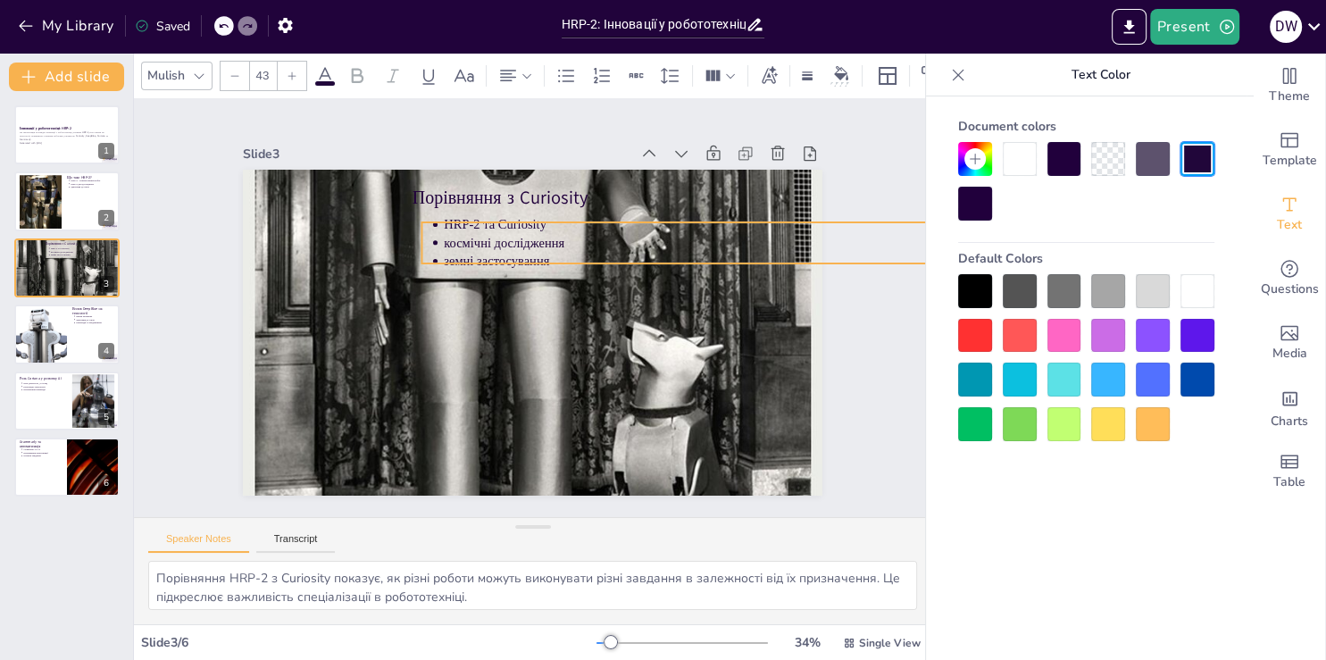
drag, startPoint x: 350, startPoint y: 223, endPoint x: 500, endPoint y: 233, distance: 150.3
click at [547, 233] on p "космічні дослідження" at bounding box center [657, 427] width 220 height 463
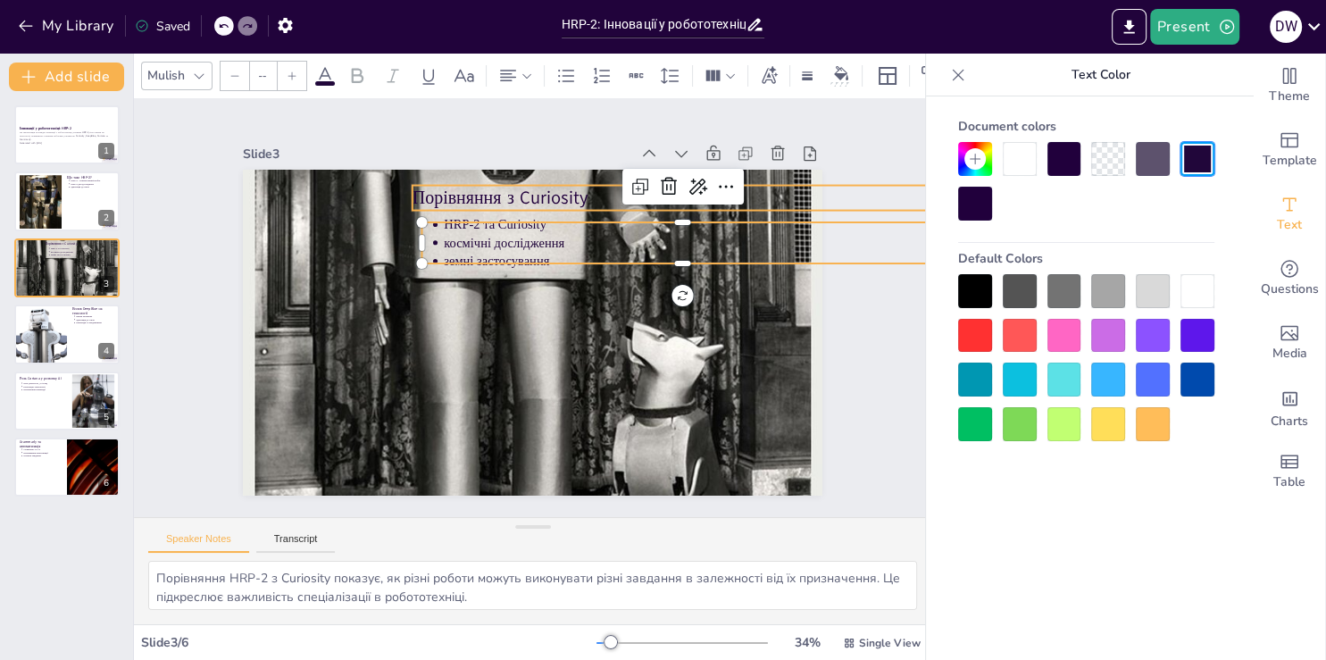
click at [512, 392] on p "Порівняння з Curiosity" at bounding box center [404, 431] width 521 height 79
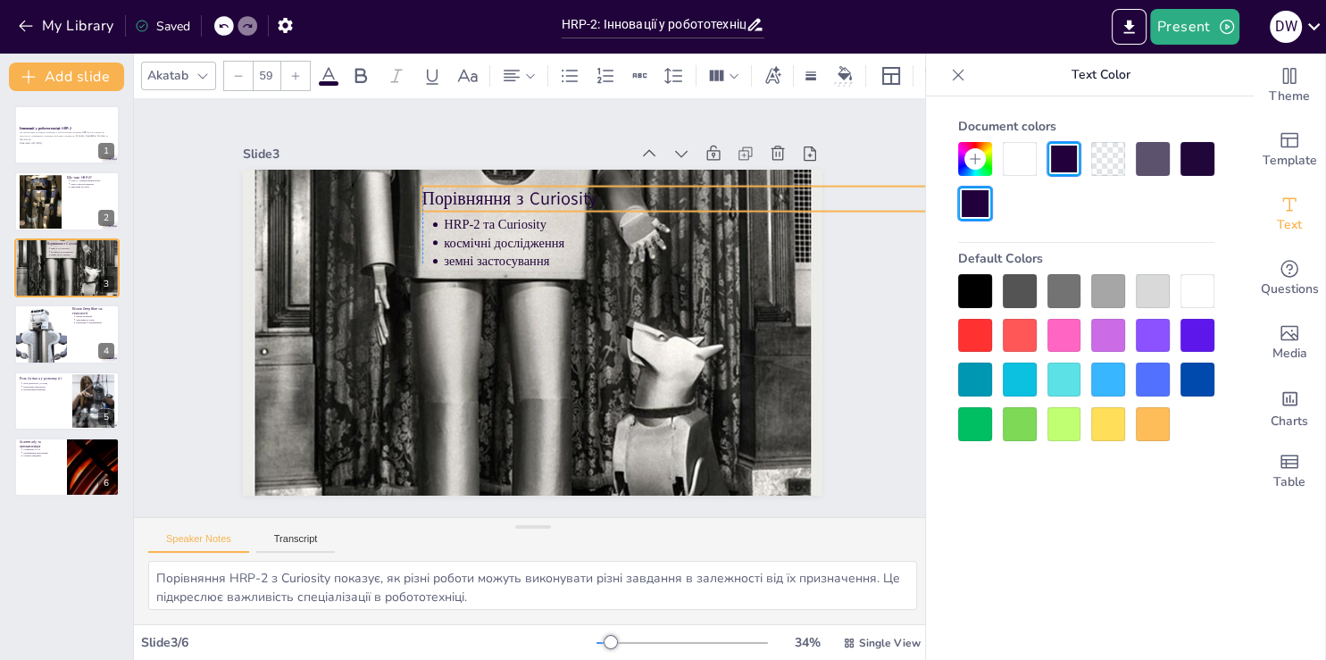
click at [516, 192] on p "Порівняння з Curiosity" at bounding box center [713, 269] width 486 height 235
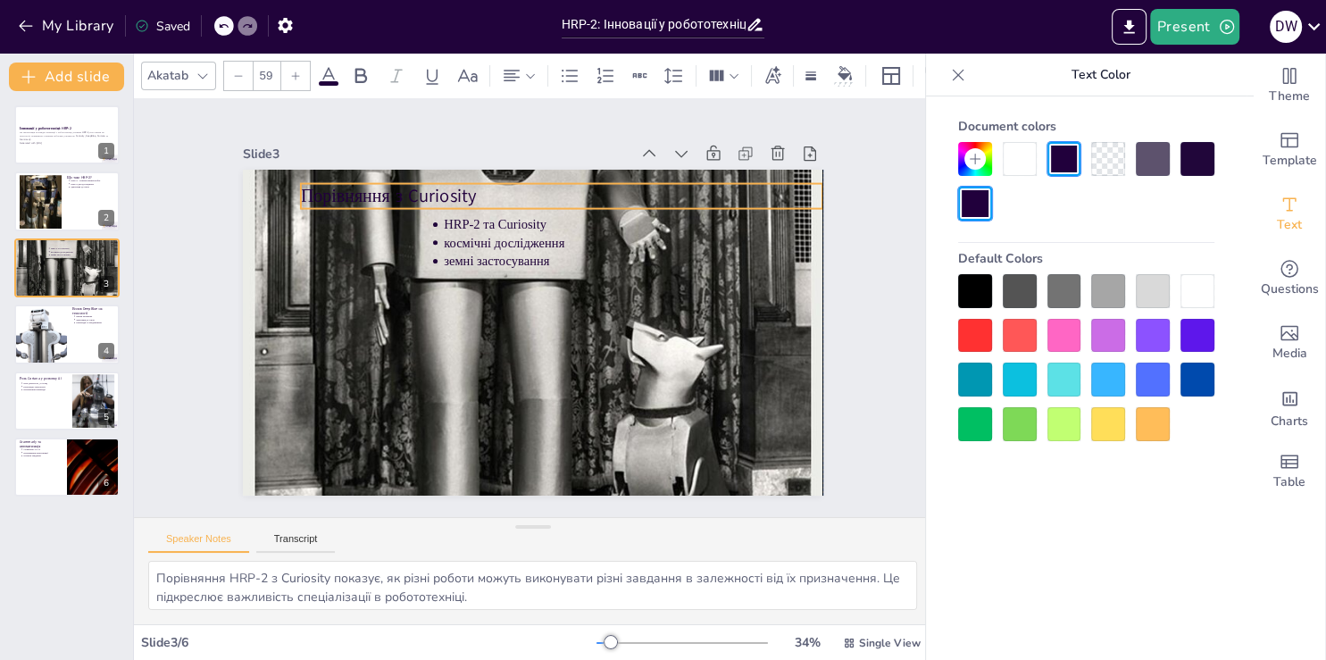
drag, startPoint x: 807, startPoint y: 190, endPoint x: 663, endPoint y: 191, distance: 143.7
click at [663, 226] on p "Порівняння з Curiosity" at bounding box center [586, 410] width 404 height 368
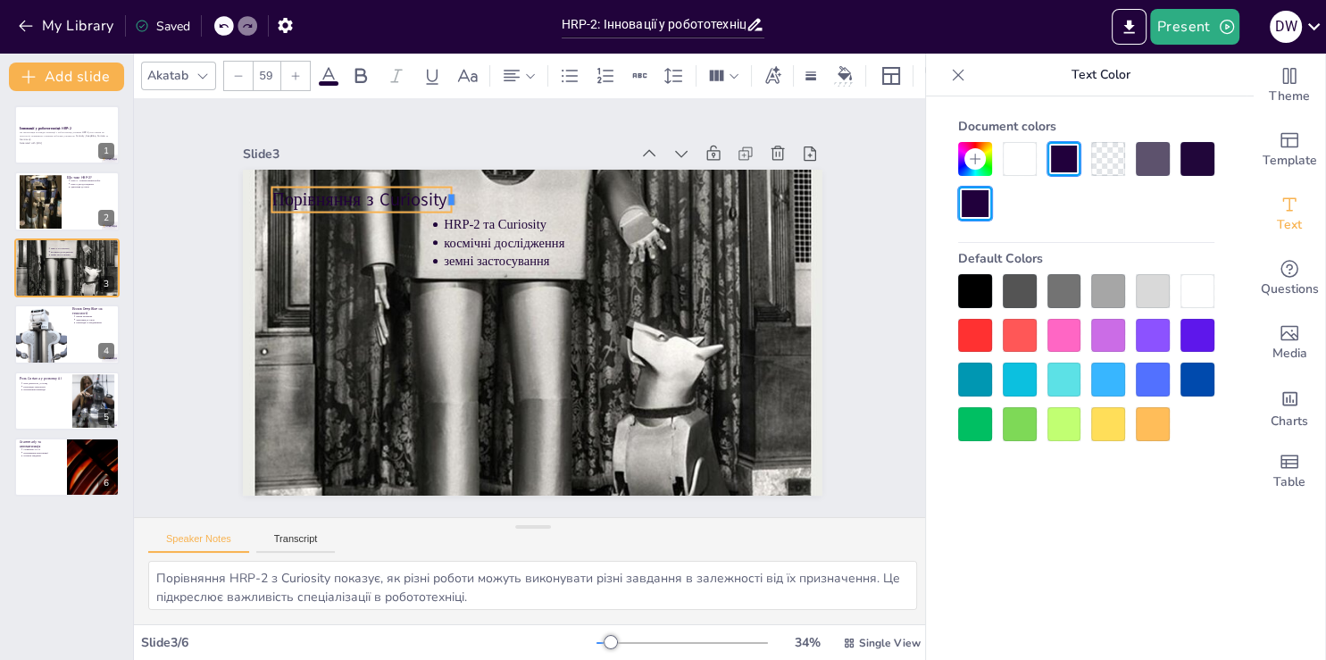
drag, startPoint x: 784, startPoint y: 194, endPoint x: 442, endPoint y: 195, distance: 341.9
click at [536, 192] on div at bounding box center [550, 177] width 28 height 29
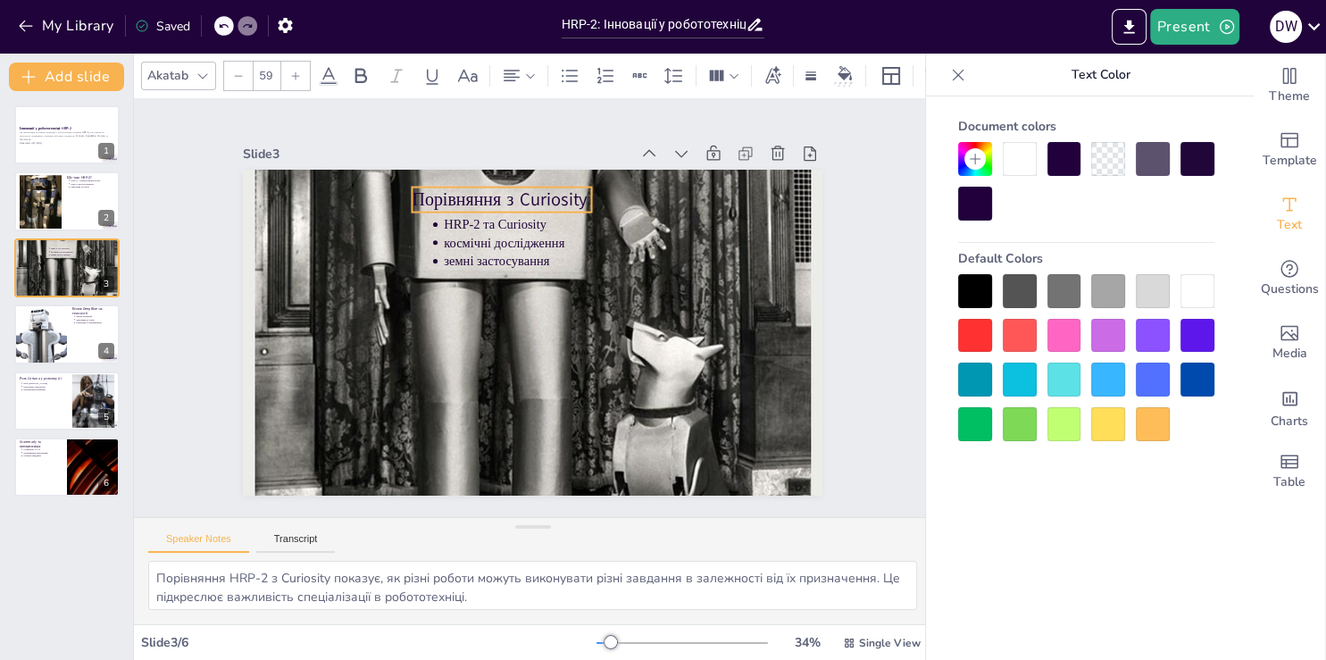
drag, startPoint x: 376, startPoint y: 187, endPoint x: 516, endPoint y: 187, distance: 140.1
click at [516, 187] on p "Порівняння з Curiosity" at bounding box center [571, 202] width 160 height 126
click at [523, 188] on p "Порівняння з Curiosity" at bounding box center [592, 212] width 138 height 150
click at [237, 71] on icon at bounding box center [238, 76] width 11 height 11
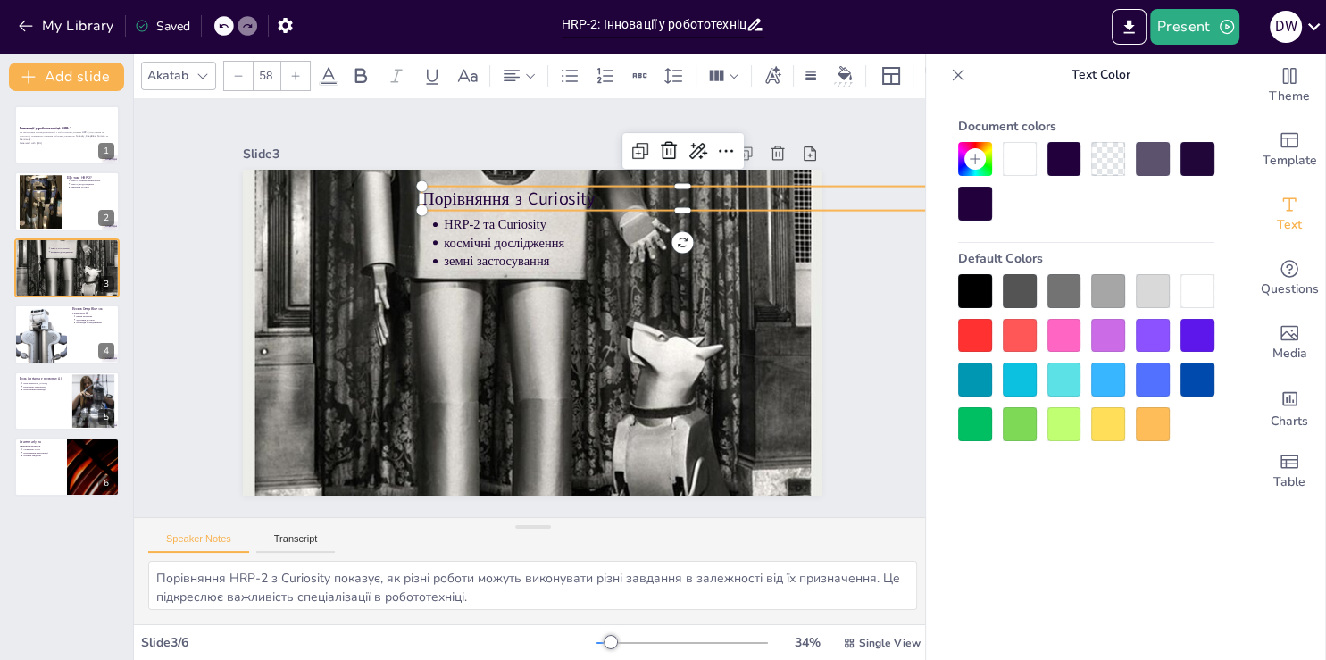
click at [237, 71] on icon at bounding box center [238, 76] width 11 height 11
click at [248, 70] on div at bounding box center [238, 76] width 29 height 29
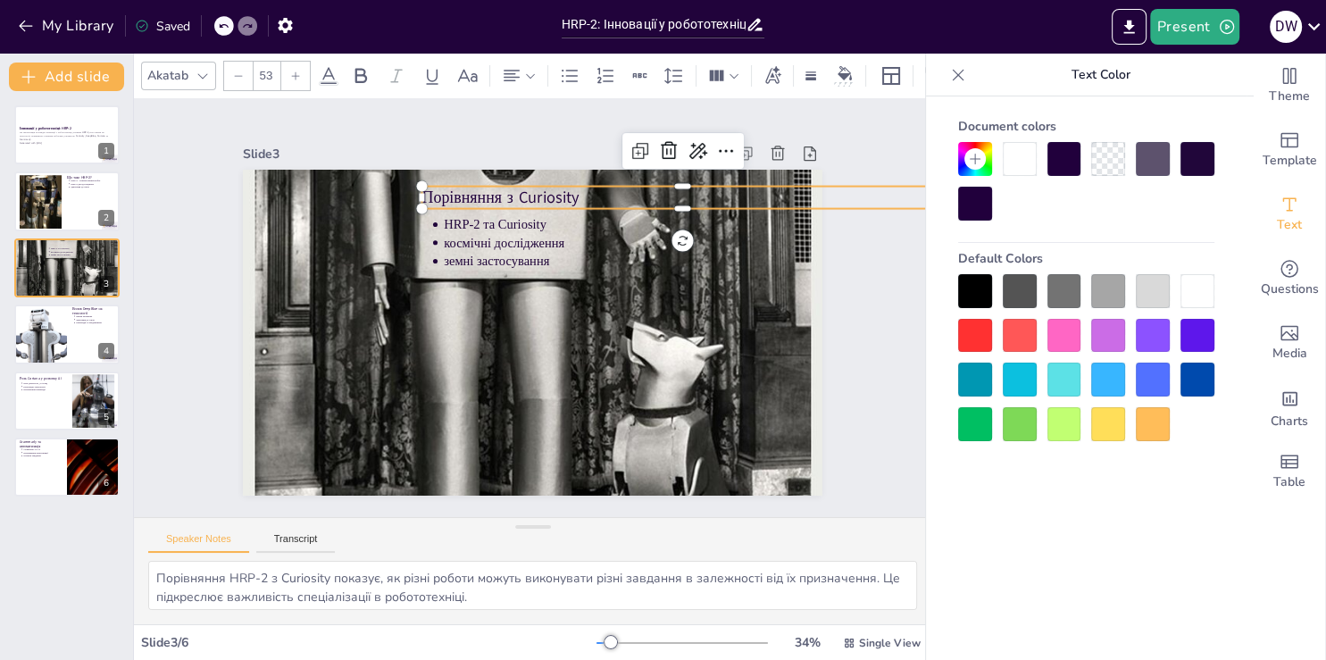
click at [1135, 544] on div "Document colors Default Colors" at bounding box center [1086, 404] width 320 height 617
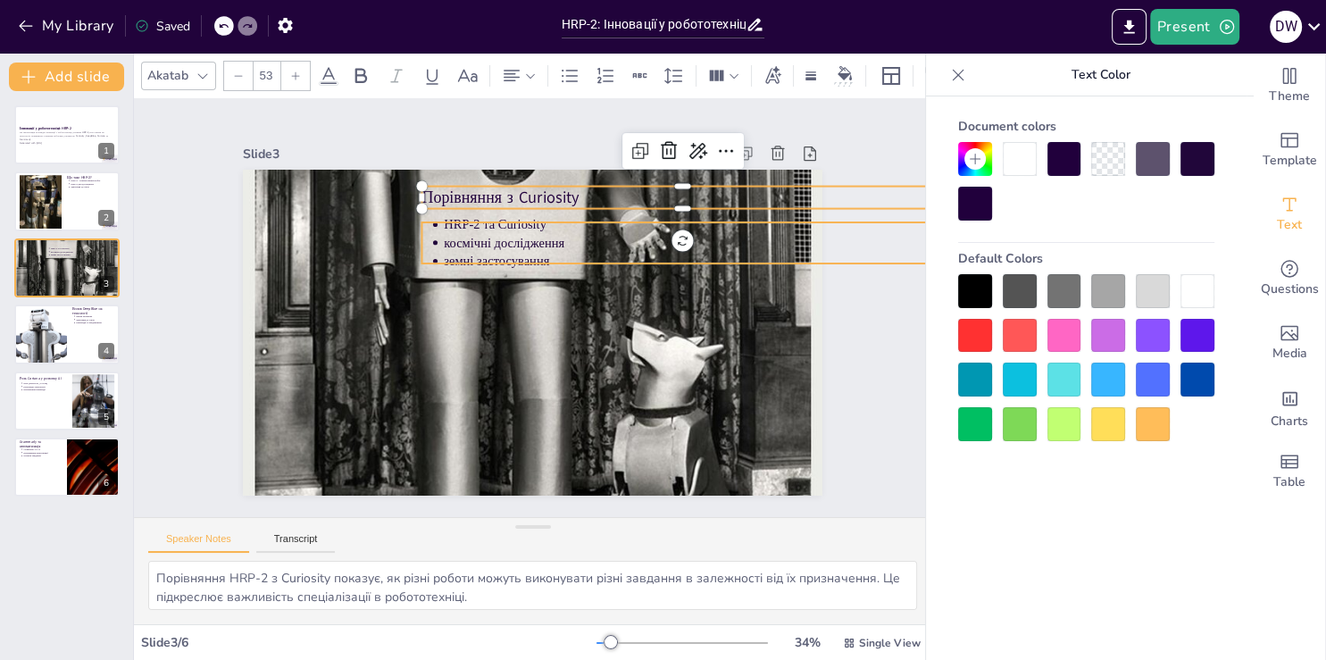
click at [517, 220] on p "HRP-2 та Curiosity" at bounding box center [522, 126] width 220 height 463
type input "43"
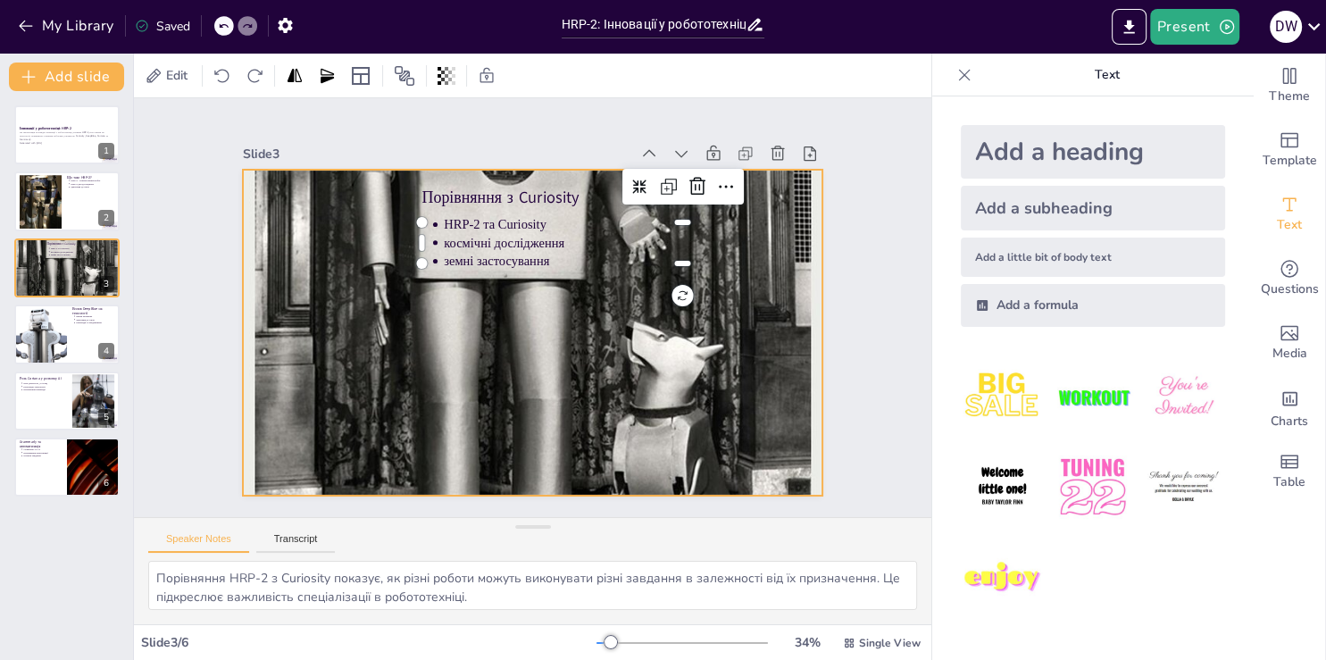
click at [573, 332] on div at bounding box center [532, 282] width 579 height 851
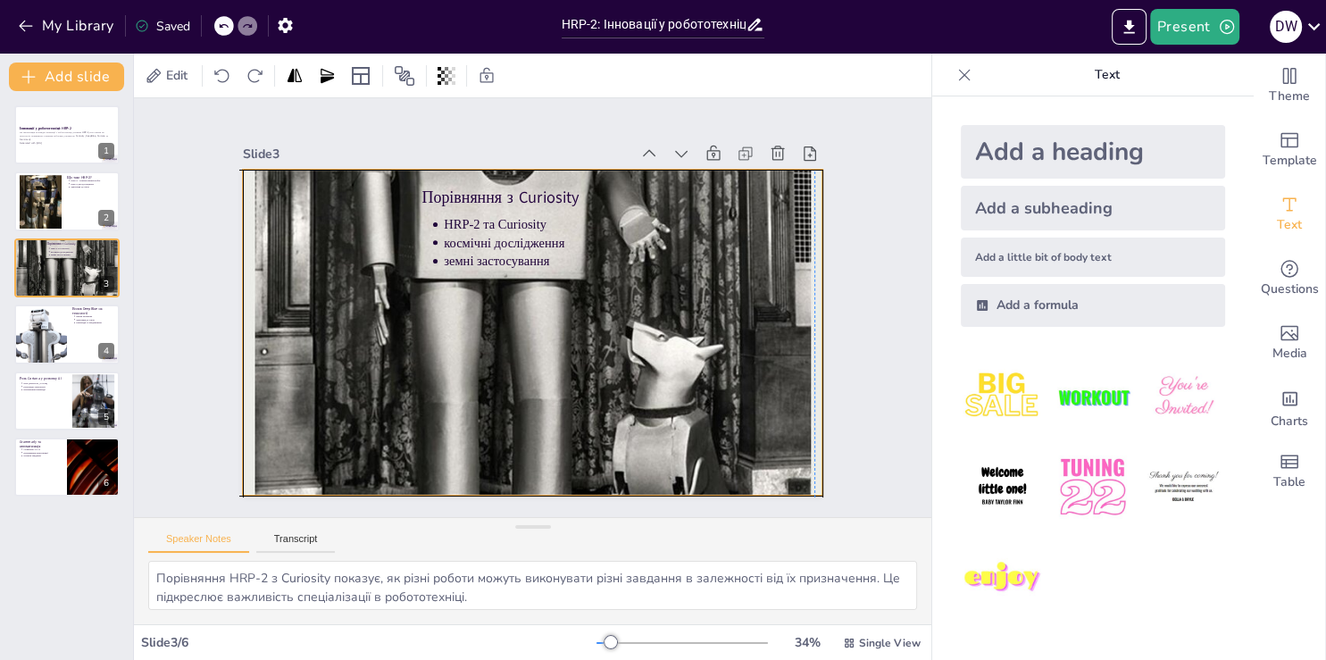
click at [490, 193] on p "Порівняння з Curiosity" at bounding box center [347, 288] width 403 height 365
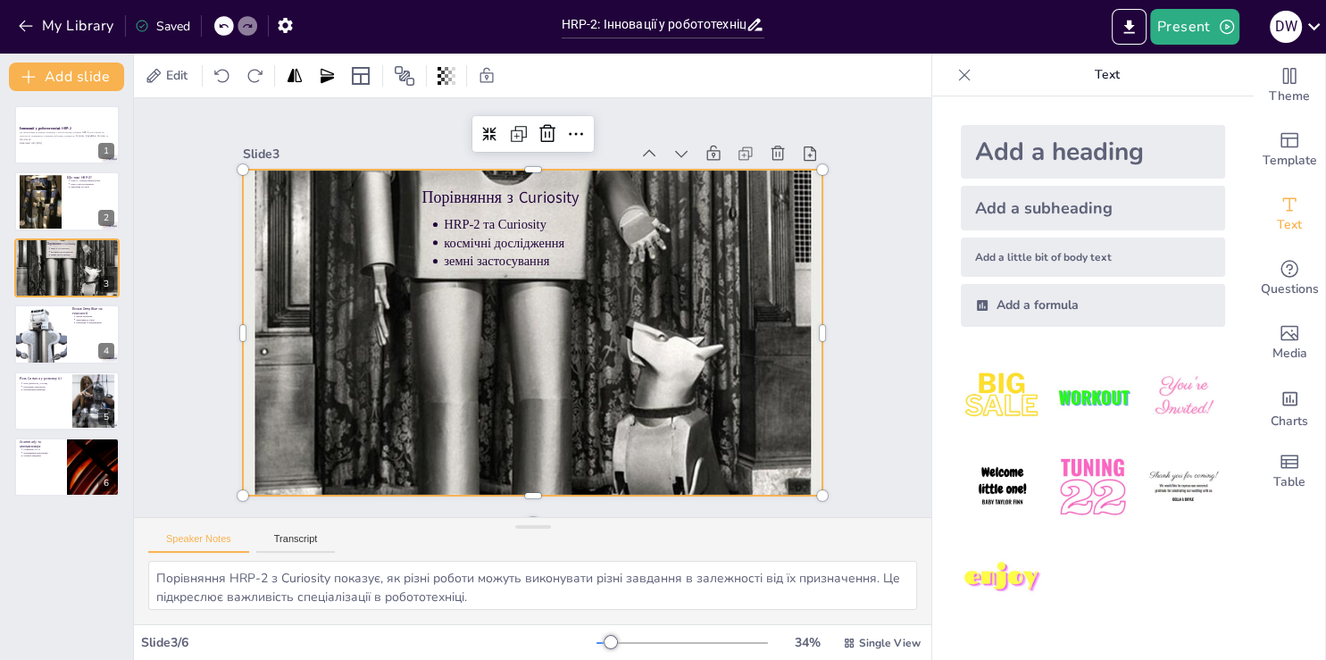
click at [1198, 627] on div at bounding box center [1092, 487] width 293 height 293
click at [810, 333] on div at bounding box center [777, 477] width 175 height 289
click at [209, 235] on div "Slide 1 Інновації у робототехніці: HRP-2 Ця презентація розглядає інновації у р…" at bounding box center [533, 307] width 762 height 567
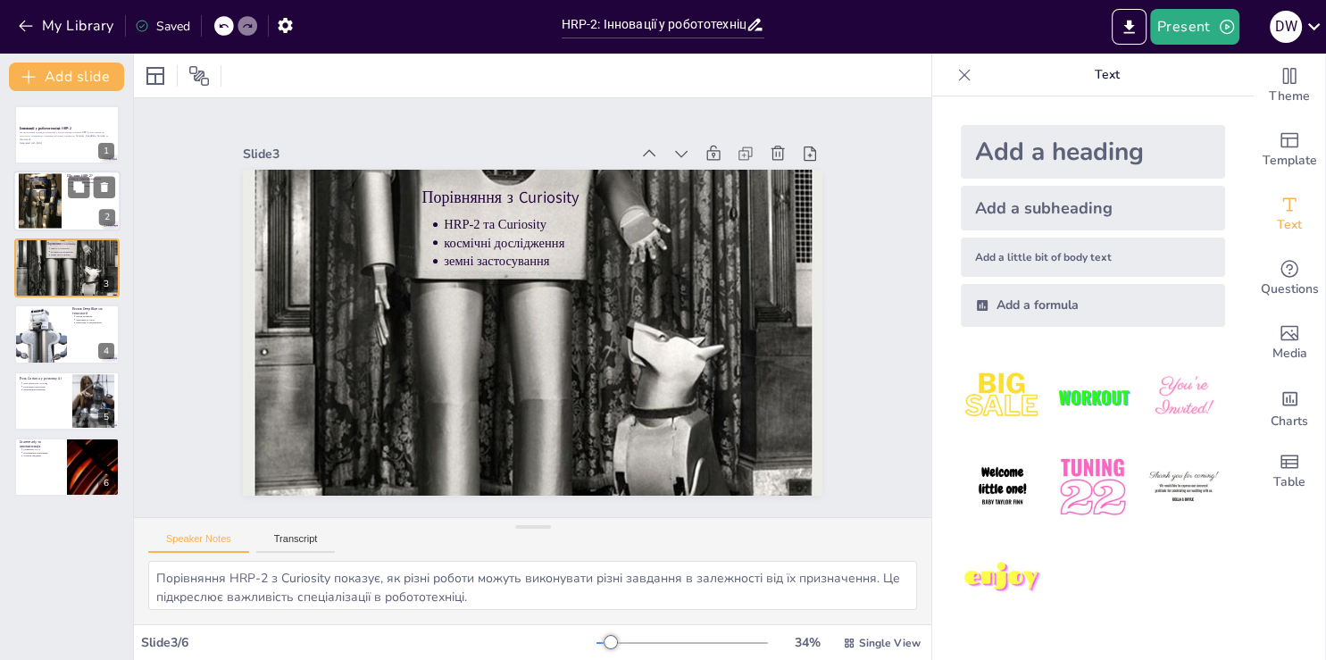
click at [35, 214] on div at bounding box center [40, 201] width 43 height 87
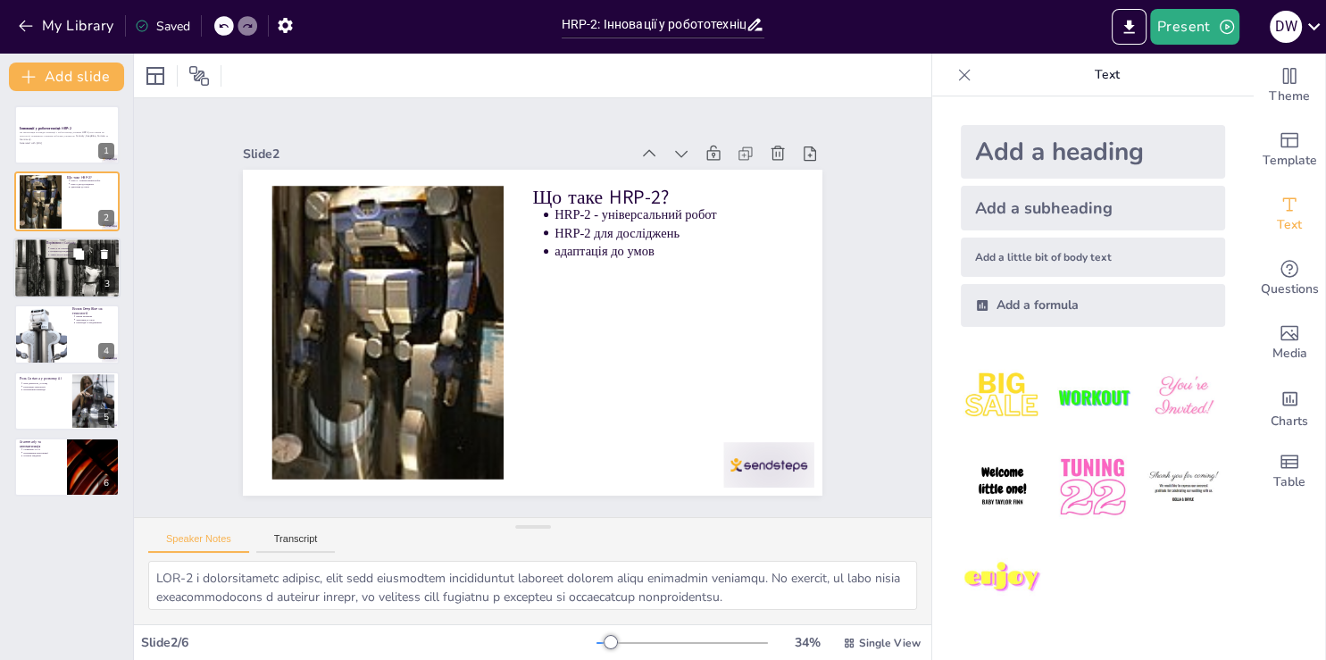
click at [52, 244] on p "Порівняння з Curiosity" at bounding box center [94, 243] width 96 height 4
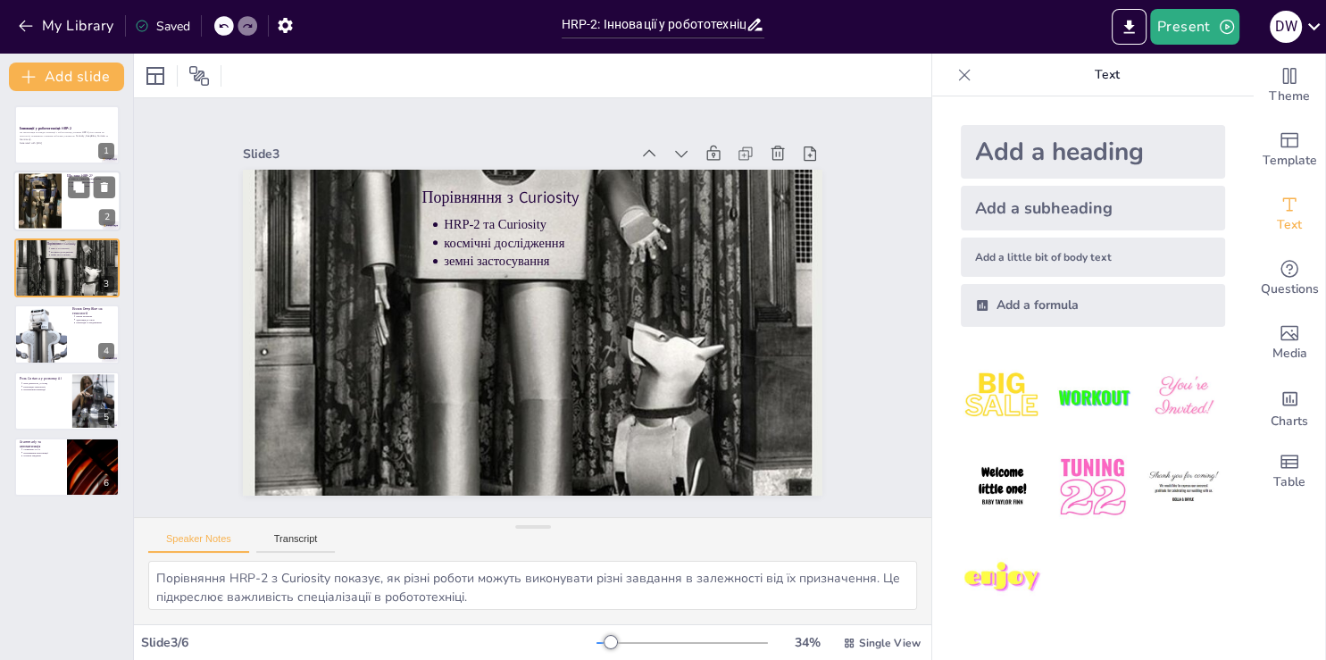
click at [61, 194] on div at bounding box center [40, 201] width 43 height 87
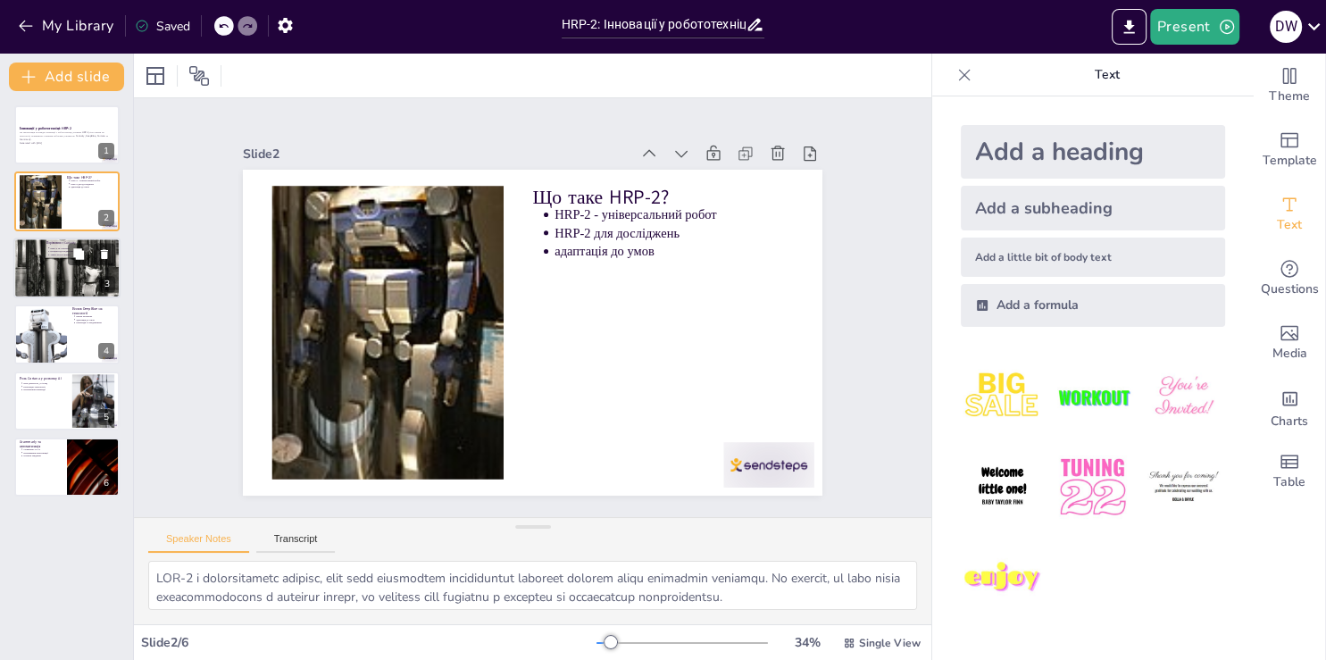
click at [59, 269] on div at bounding box center [67, 268] width 108 height 158
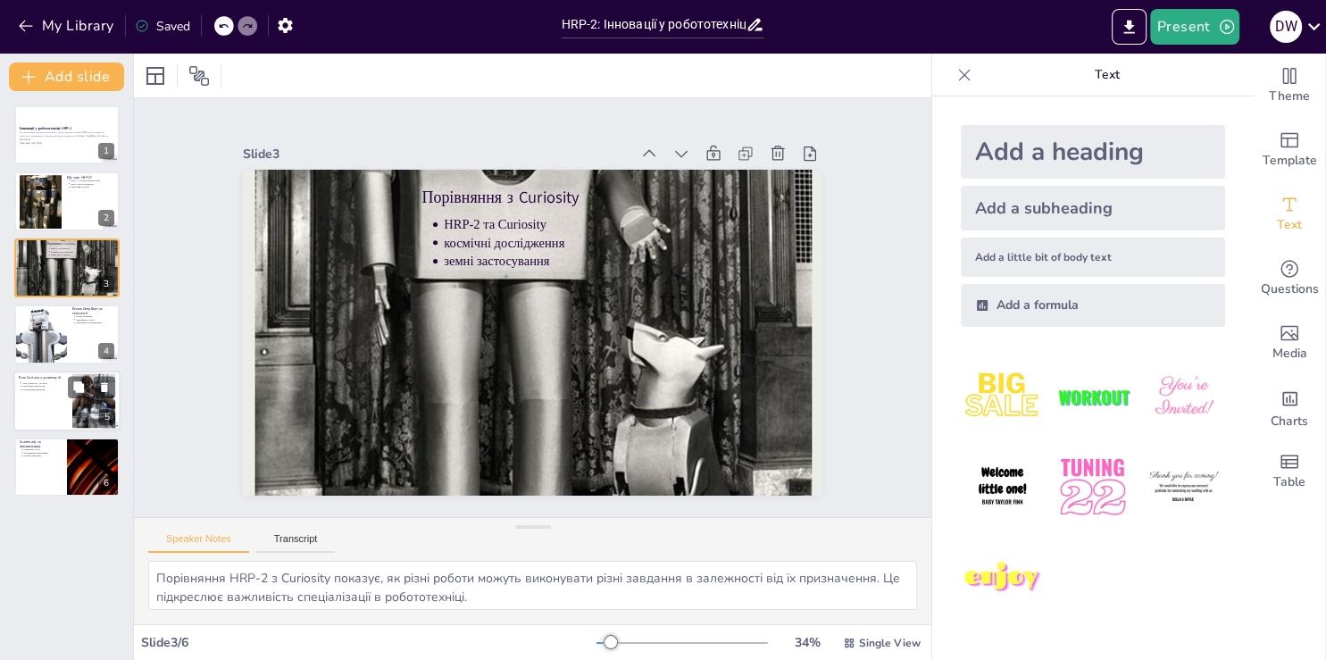
click at [62, 406] on div at bounding box center [66, 400] width 107 height 61
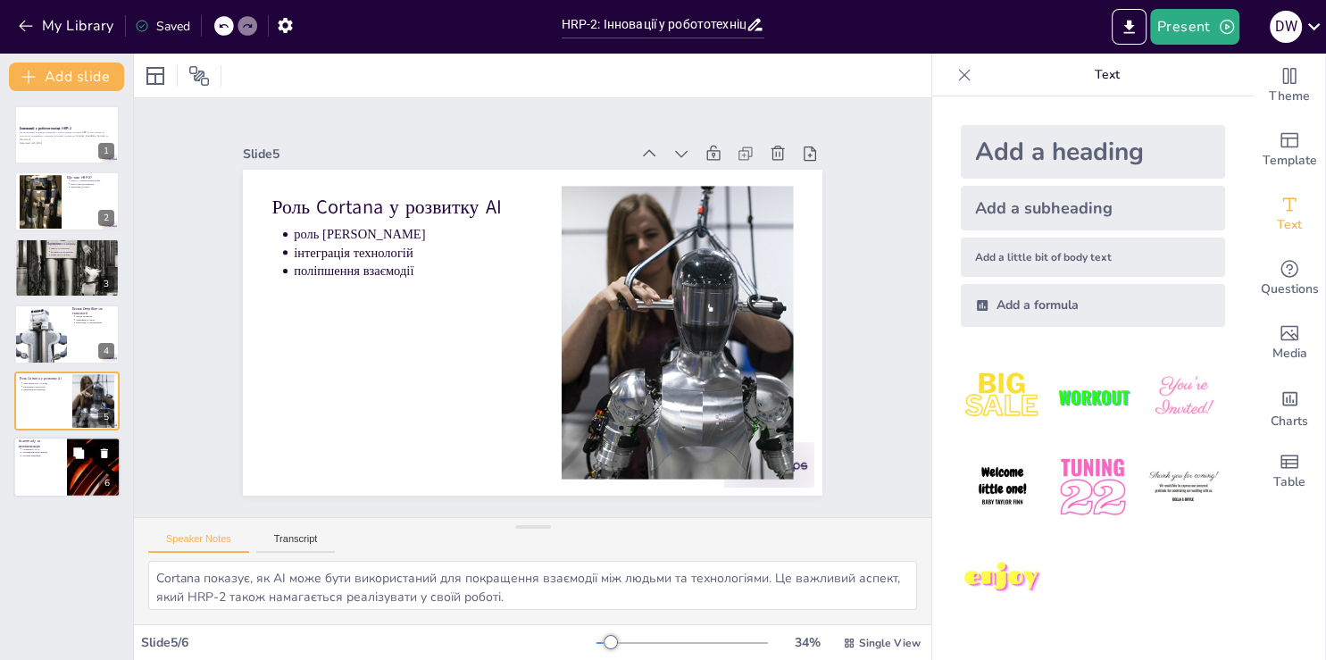
click at [45, 477] on div at bounding box center [66, 466] width 107 height 61
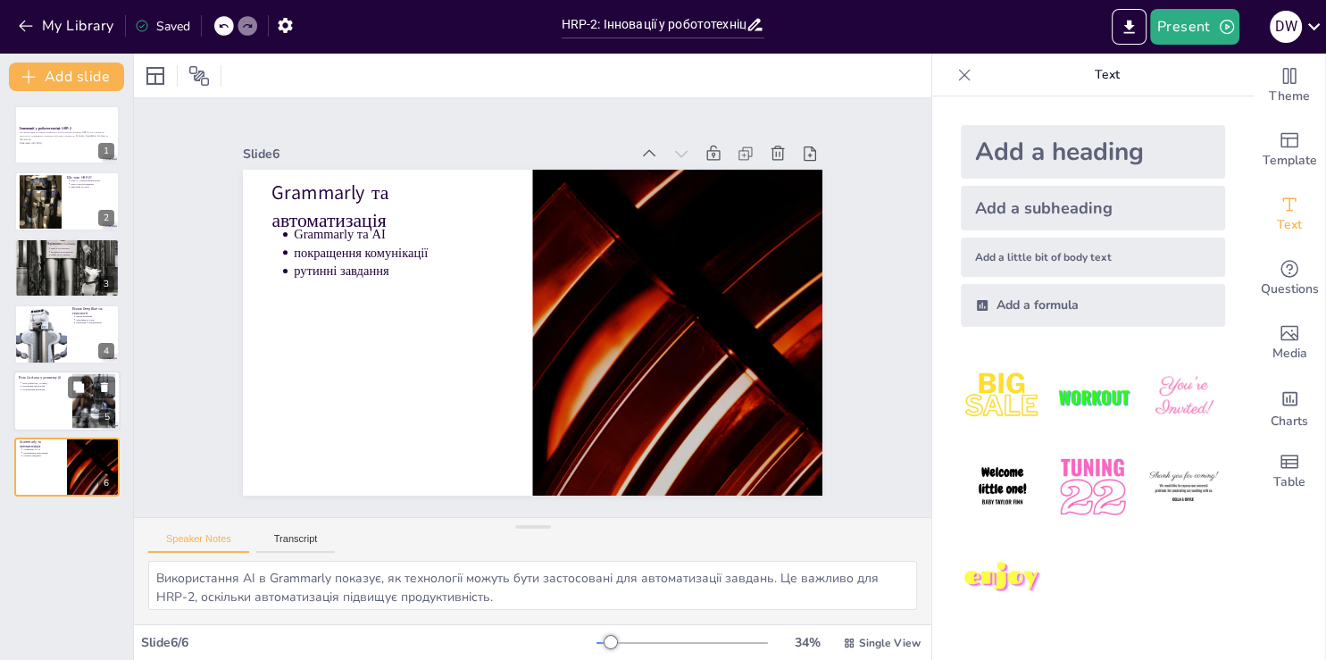
click at [56, 398] on div at bounding box center [66, 400] width 107 height 61
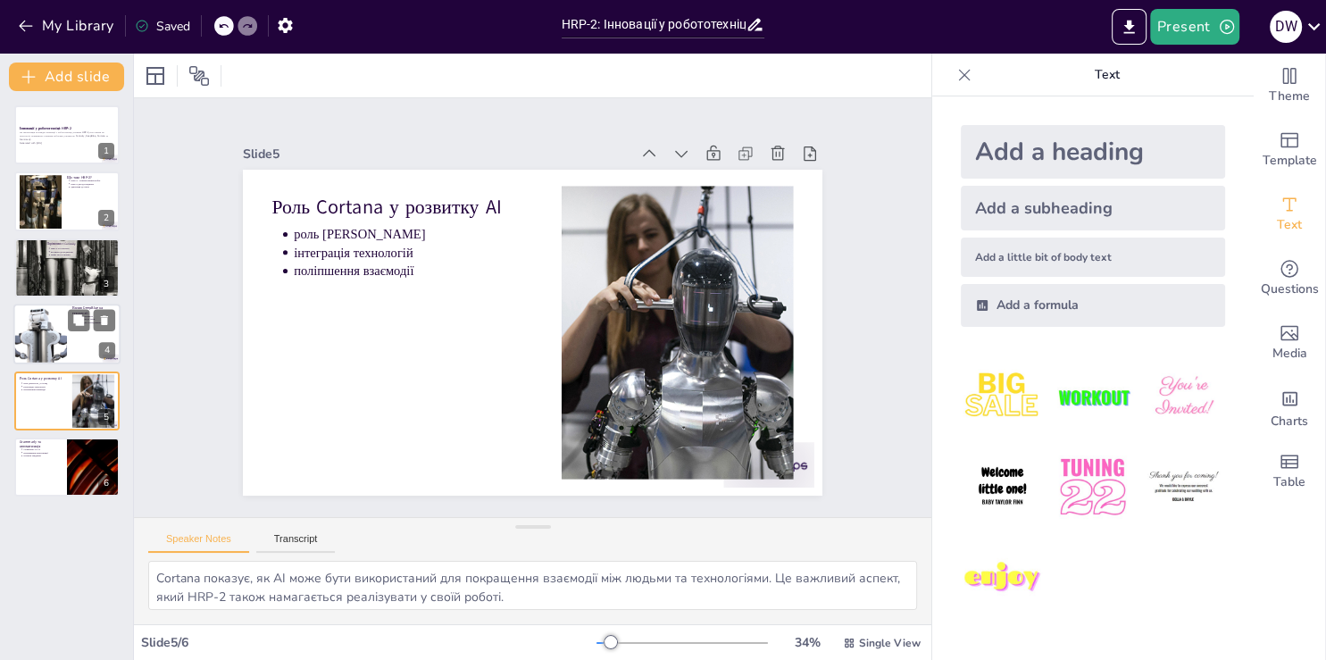
click at [54, 324] on div at bounding box center [40, 333] width 80 height 61
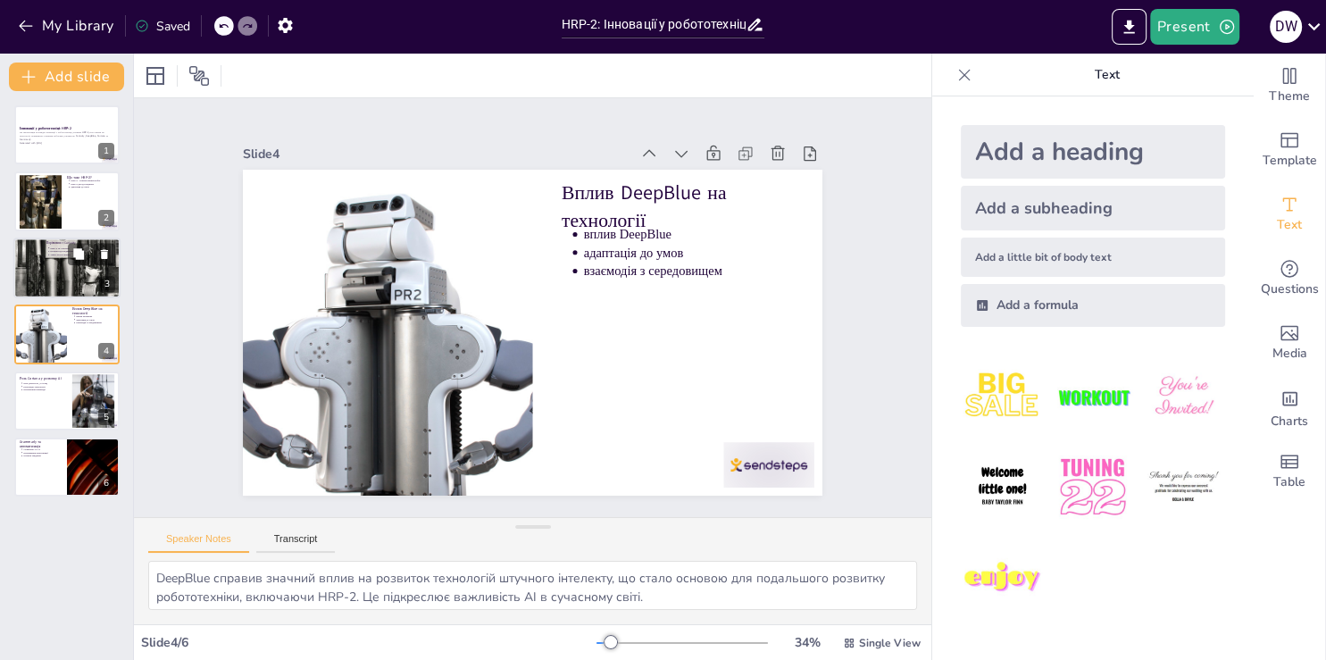
click at [70, 241] on p "Порівняння з Curiosity" at bounding box center [94, 243] width 96 height 4
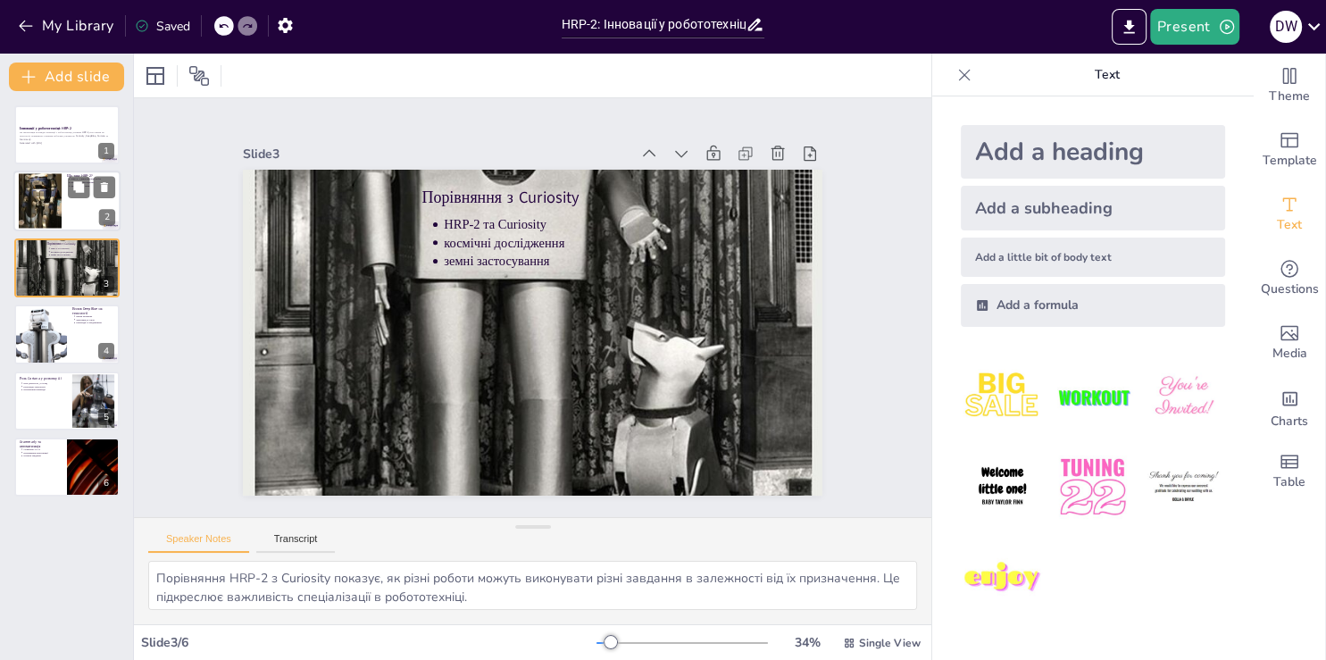
click at [45, 204] on div at bounding box center [40, 201] width 43 height 87
type textarea "LOR-7 i dolorsitametc adipisc, elit sedd eiusmodtem incididuntut laboreet dolor…"
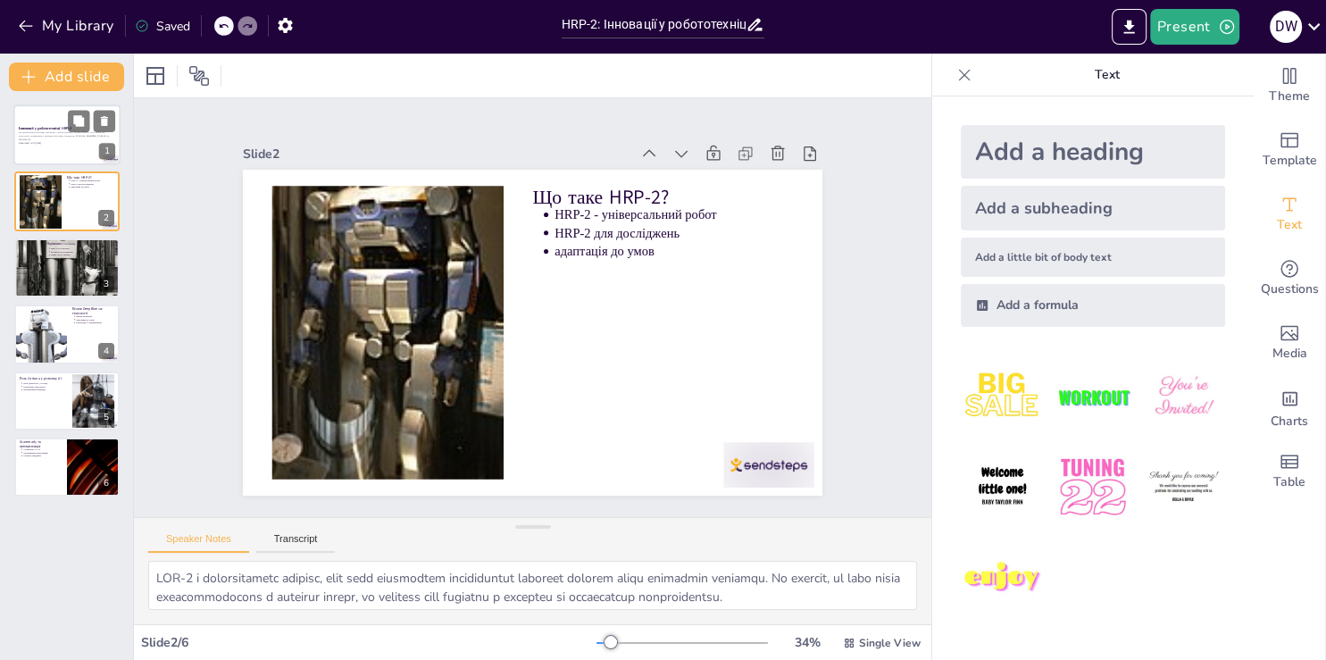
click at [47, 143] on p "Generated with [URL]" at bounding box center [67, 143] width 96 height 4
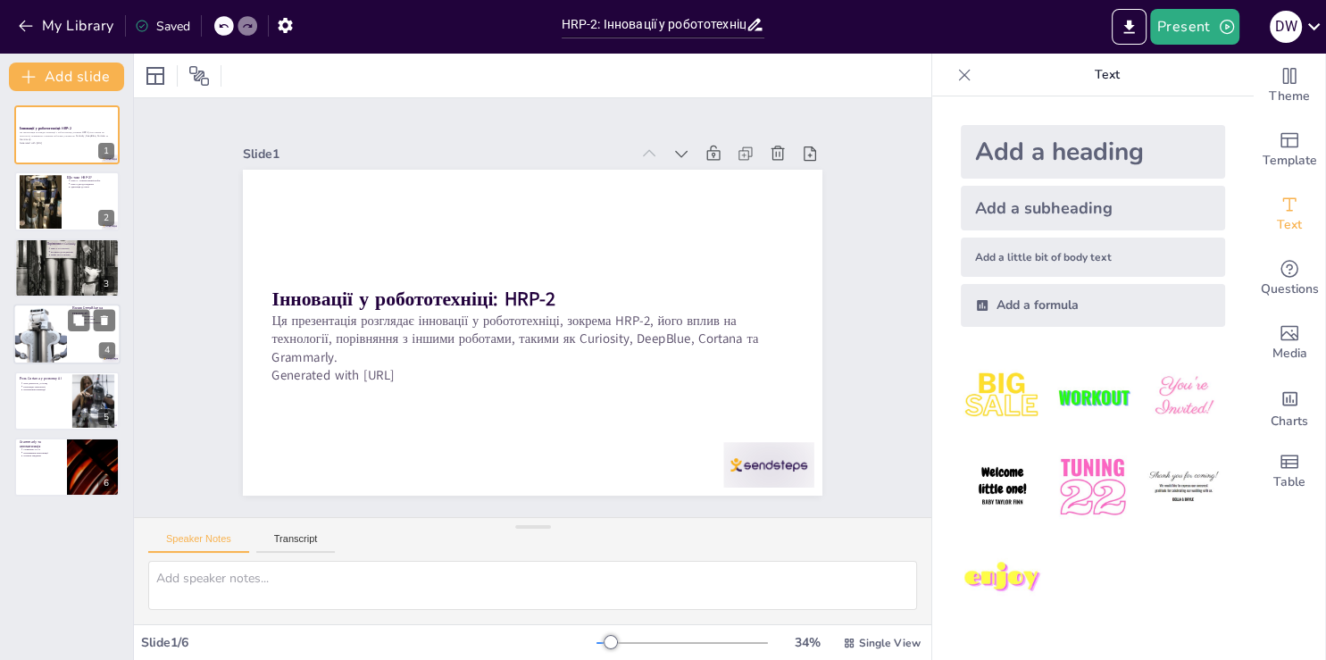
click at [43, 314] on div at bounding box center [40, 333] width 80 height 61
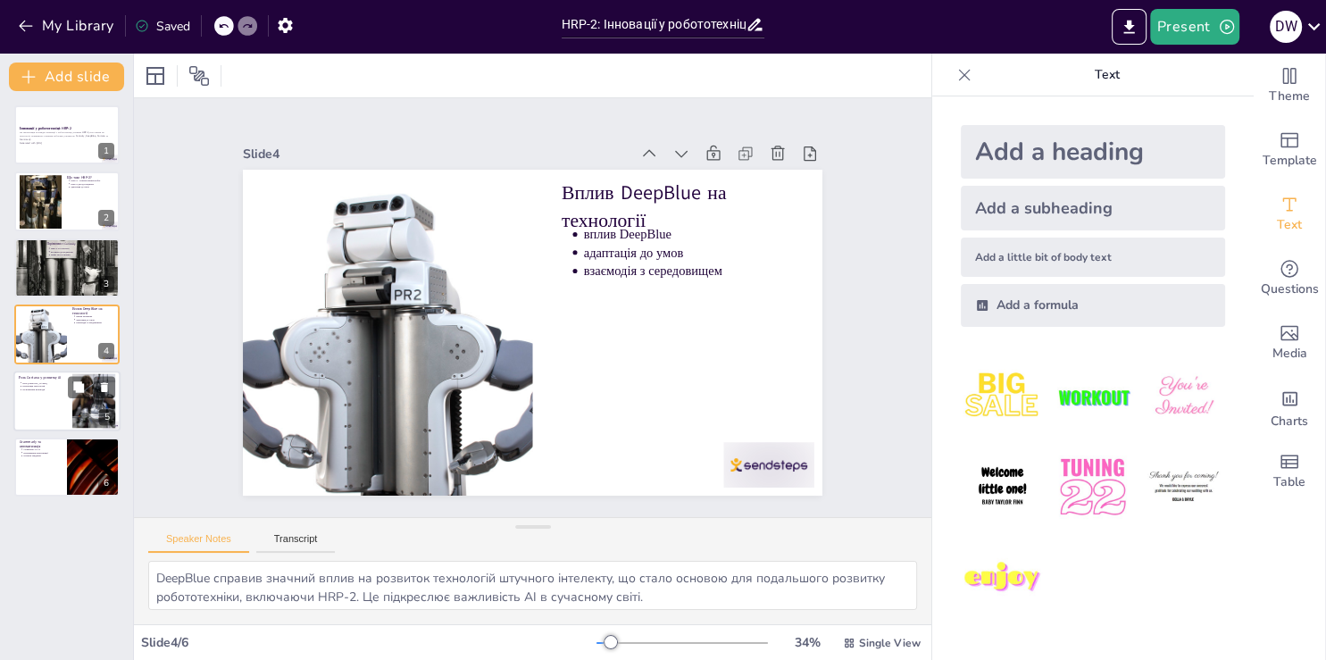
click at [26, 389] on p "поліпшення взаємодії" at bounding box center [44, 389] width 45 height 4
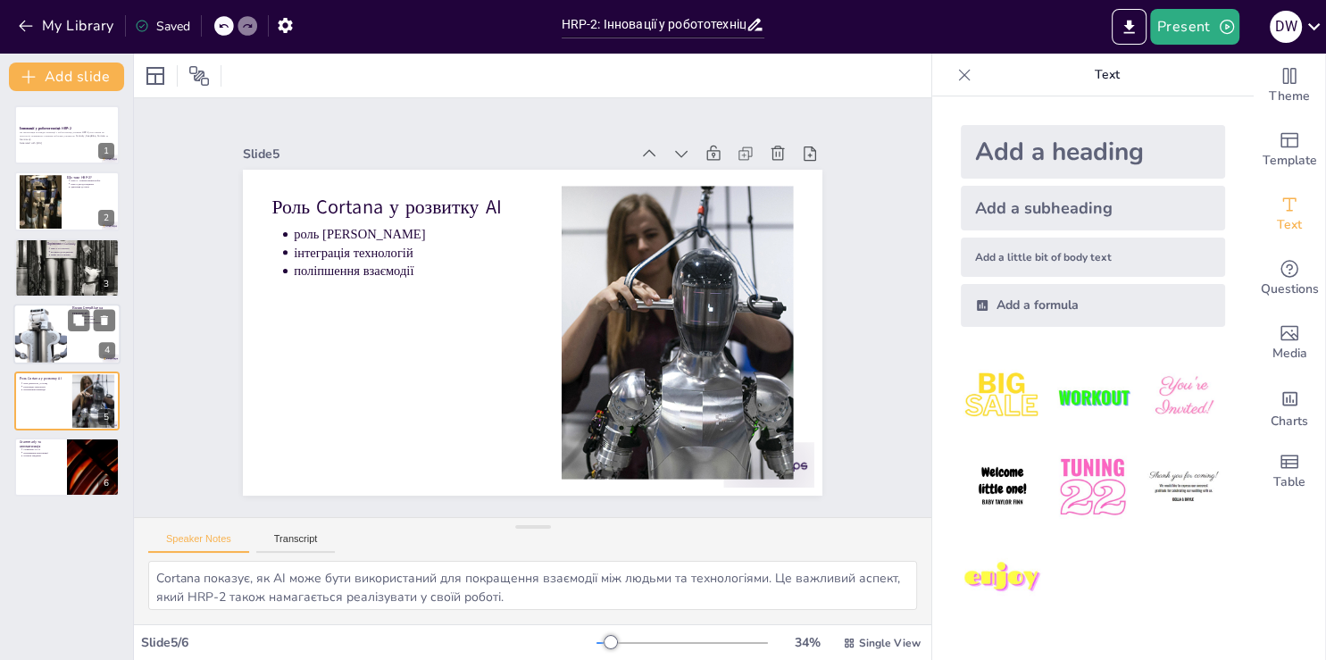
click at [34, 344] on div at bounding box center [40, 333] width 80 height 61
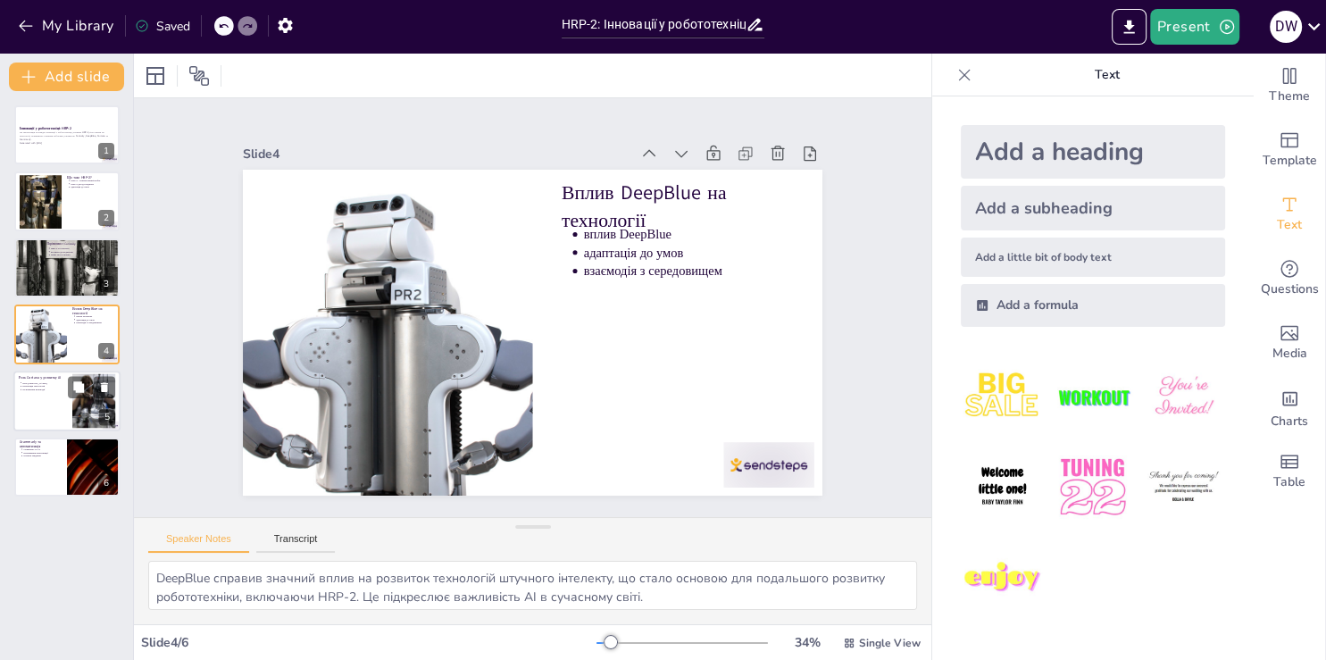
click at [50, 408] on div at bounding box center [66, 400] width 107 height 61
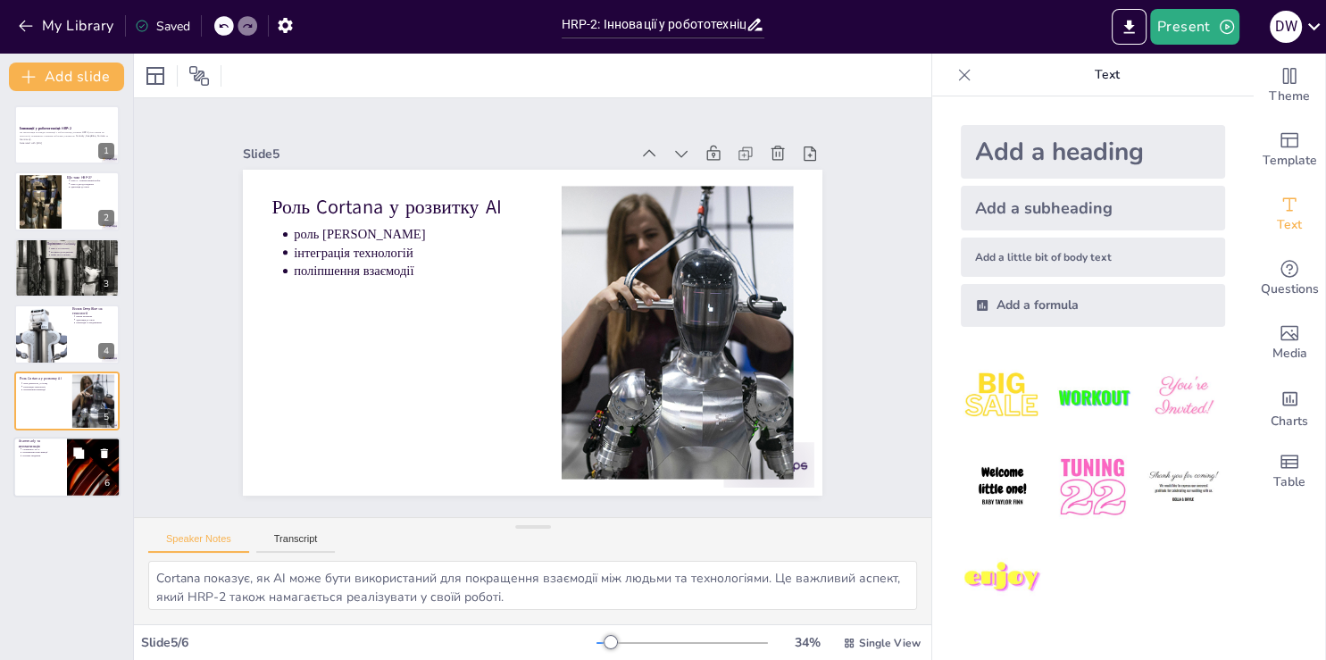
click at [45, 466] on div at bounding box center [66, 466] width 107 height 61
type textarea "Використання AI в Grammarly показує, як технології можуть бути застосовані для …"
